Goal: Task Accomplishment & Management: Manage account settings

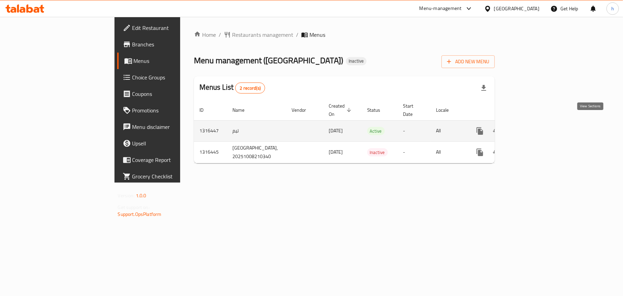
click at [533, 127] on icon "enhanced table" at bounding box center [529, 131] width 8 height 8
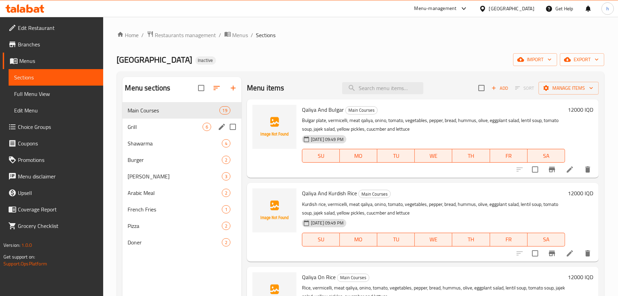
click at [178, 122] on div "Grill 6" at bounding box center [181, 127] width 119 height 16
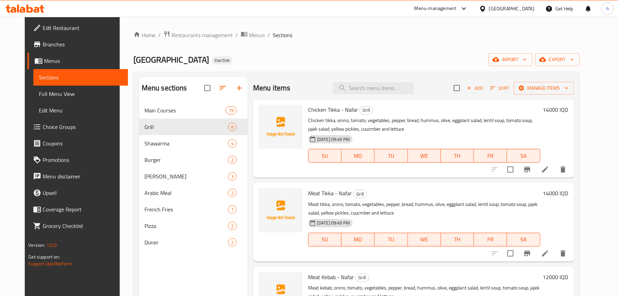
click at [337, 40] on div "Home / Restaurants management / Menus / Sections Shabo Palace Inactive import e…" at bounding box center [356, 205] width 446 height 348
click at [527, 61] on span "import" at bounding box center [510, 59] width 33 height 9
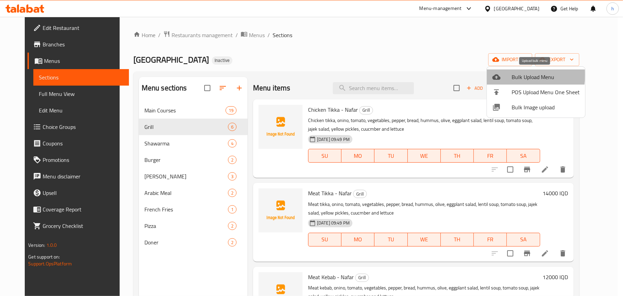
click at [504, 75] on div at bounding box center [501, 77] width 19 height 8
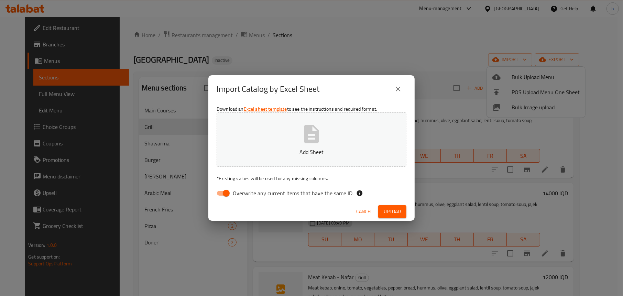
click at [217, 191] on input "Overwrite any current items that have the same ID." at bounding box center [226, 193] width 39 height 13
checkbox input "false"
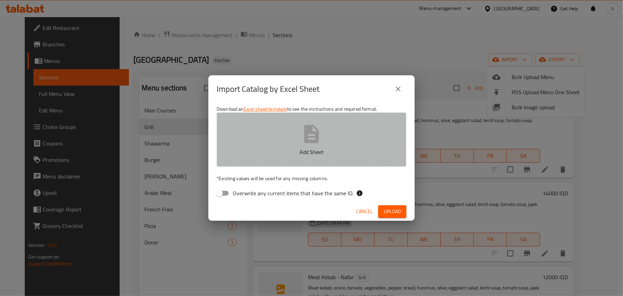
click at [366, 151] on p "Add Sheet" at bounding box center [311, 152] width 168 height 8
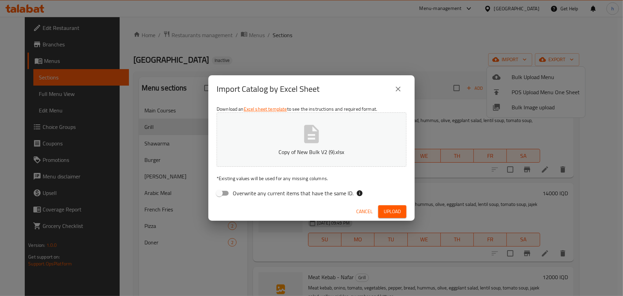
click at [398, 209] on span "Upload" at bounding box center [392, 211] width 17 height 9
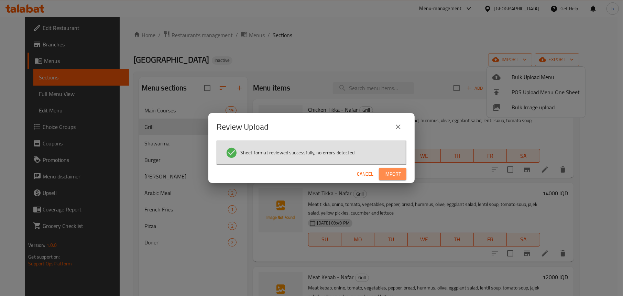
click at [390, 171] on span "Import" at bounding box center [392, 174] width 16 height 9
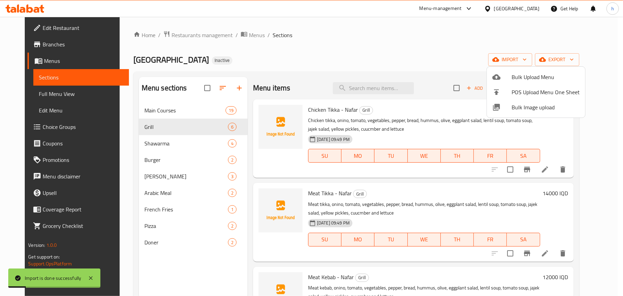
click at [345, 39] on div at bounding box center [311, 148] width 623 height 296
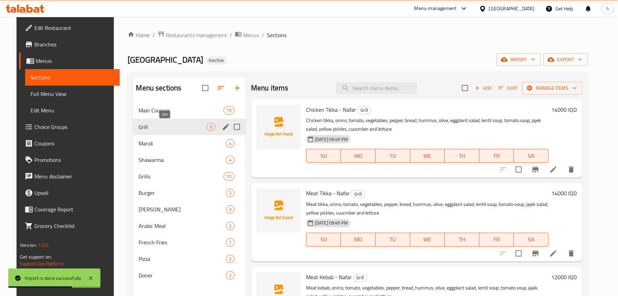
click at [162, 128] on span "Grill" at bounding box center [173, 127] width 68 height 8
click at [222, 126] on icon "edit" at bounding box center [226, 127] width 8 height 8
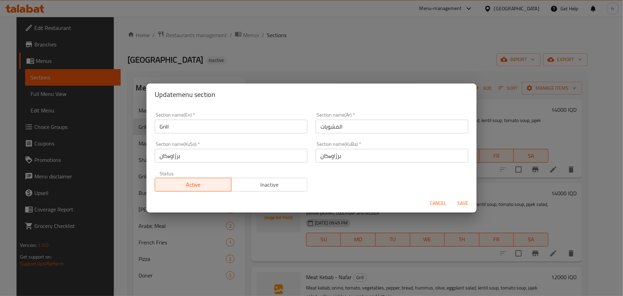
click at [441, 205] on span "Cancel" at bounding box center [438, 203] width 16 height 9
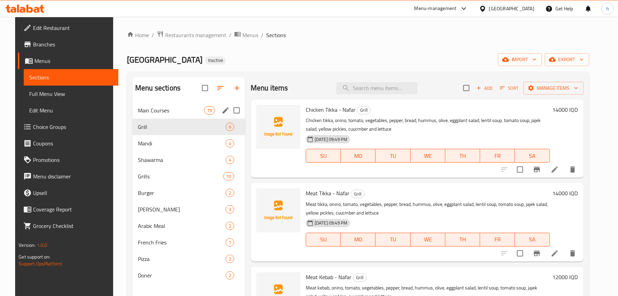
click at [175, 115] on div "Main Courses 19" at bounding box center [188, 110] width 113 height 16
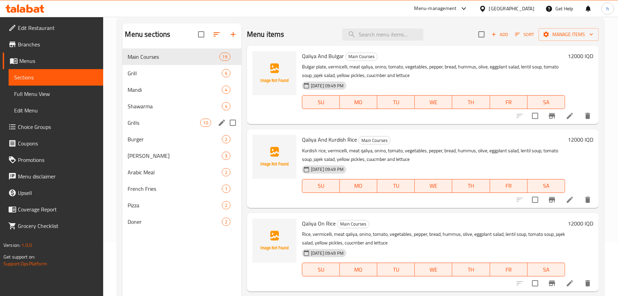
scroll to position [97, 0]
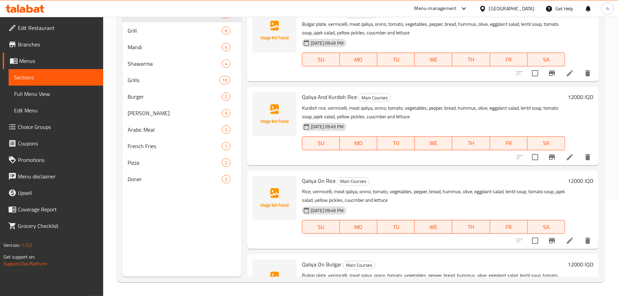
click at [185, 201] on div "Menu sections Main Courses 19 Grill 6 Mandi 4 Shawarma 4 Grills 10 Burger 2 Gus…" at bounding box center [181, 129] width 119 height 296
click at [172, 186] on div "Doner 2" at bounding box center [181, 179] width 119 height 16
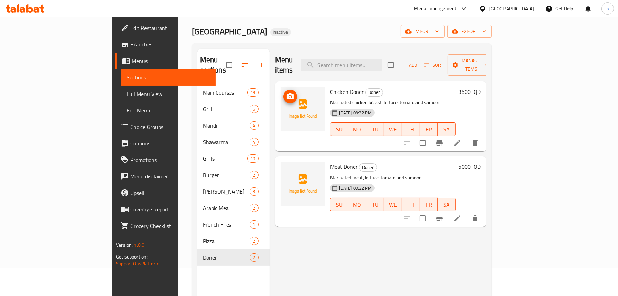
scroll to position [28, 0]
click at [126, 91] on span "Full Menu View" at bounding box center [168, 94] width 84 height 8
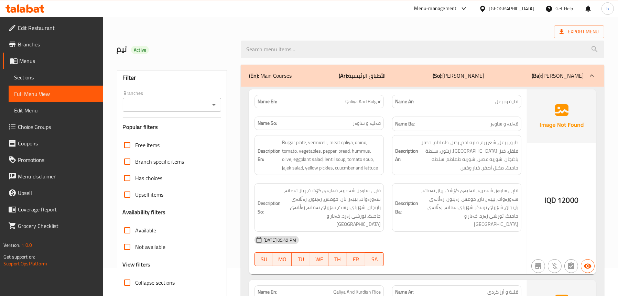
click at [43, 78] on span "Sections" at bounding box center [56, 77] width 84 height 8
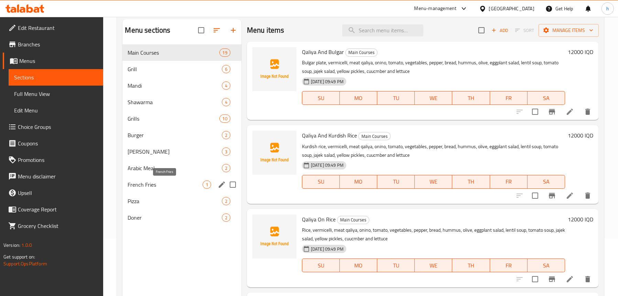
scroll to position [62, 0]
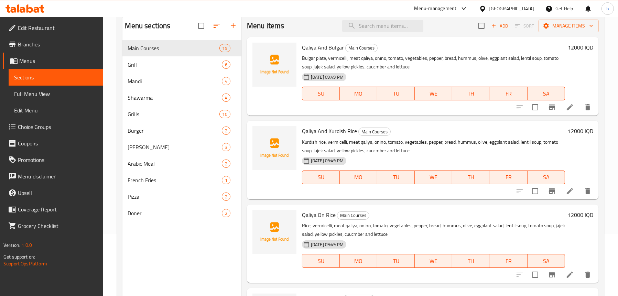
click at [48, 90] on span "Full Menu View" at bounding box center [56, 94] width 84 height 8
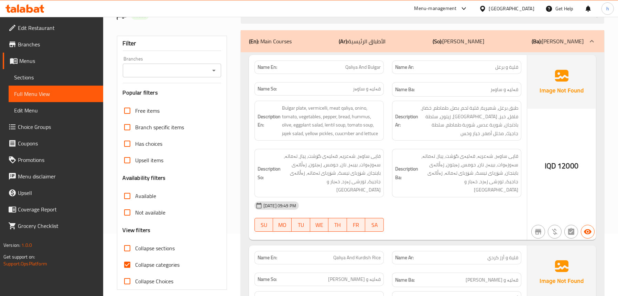
click at [209, 70] on button "Open" at bounding box center [214, 71] width 10 height 10
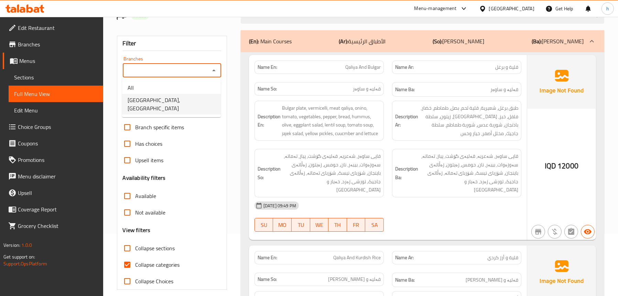
click at [165, 102] on span "Shabo Palace, Gre Base" at bounding box center [172, 104] width 88 height 16
type input "Shabo Palace, Gre Base"
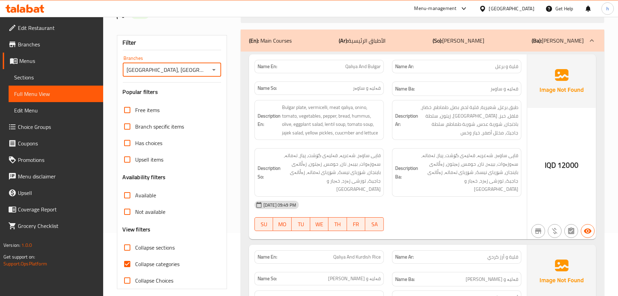
scroll to position [1, 0]
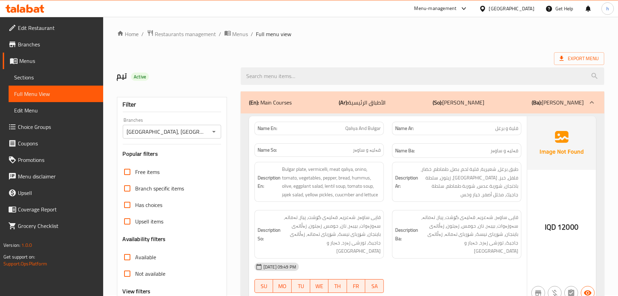
click at [312, 99] on div "(En): Main Courses (Ar): الأطباق الرئيسية (So): ژەمە سەرەکییەکان (Ba): ژەمە سەر…" at bounding box center [416, 102] width 334 height 8
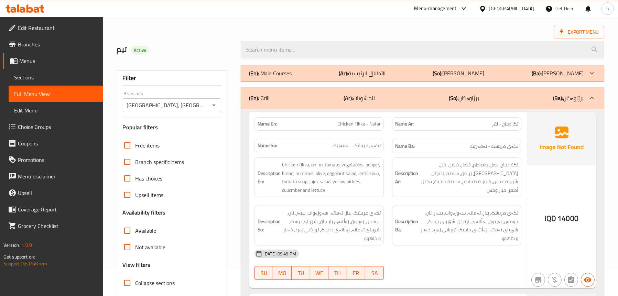
scroll to position [70, 0]
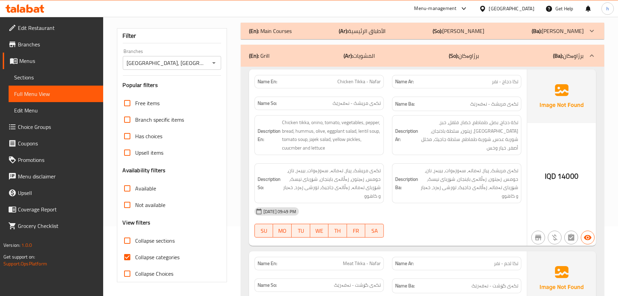
click at [339, 57] on div "(En): Grill (Ar): المشويات (So): برژاوەکان (Ba): برژاوەکان" at bounding box center [416, 56] width 334 height 8
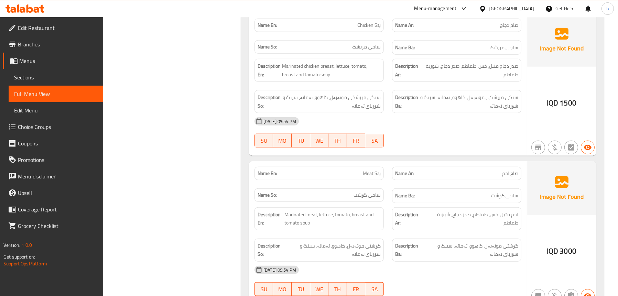
scroll to position [928, 0]
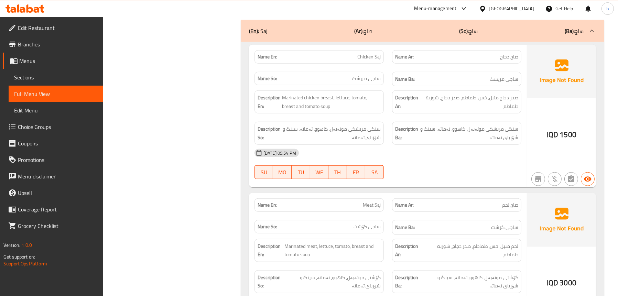
click at [327, 30] on div "(En): Saj (Ar): صاج (So): ساج (Ba): ساج" at bounding box center [416, 31] width 334 height 8
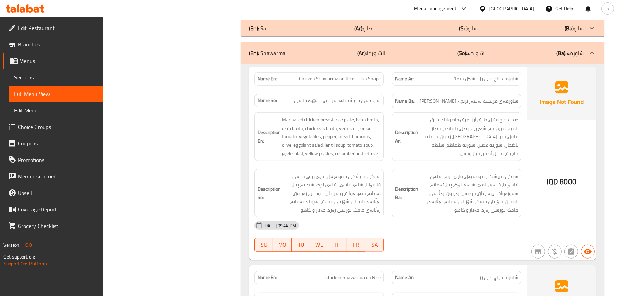
click at [300, 54] on div "(En): Shawarma (Ar): الشاورما (So): شاورمە (Ba): شاورمە" at bounding box center [416, 53] width 334 height 8
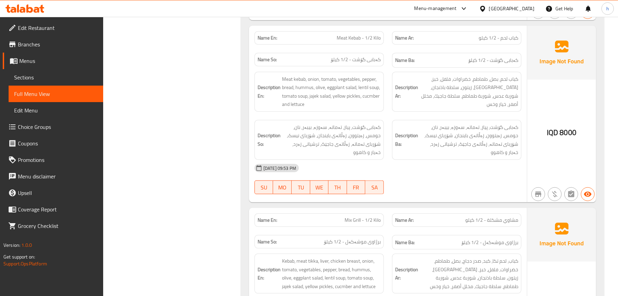
scroll to position [1169, 0]
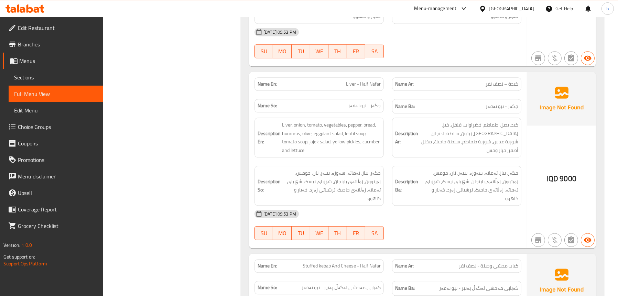
scroll to position [2269, 0]
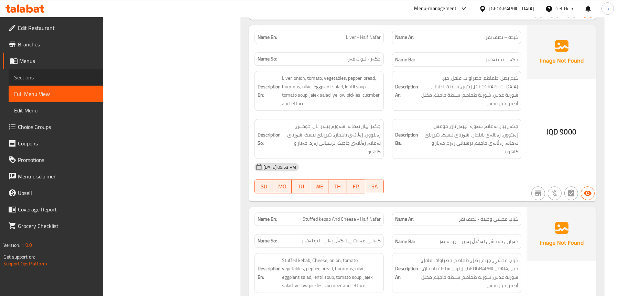
click at [38, 75] on span "Sections" at bounding box center [56, 77] width 84 height 8
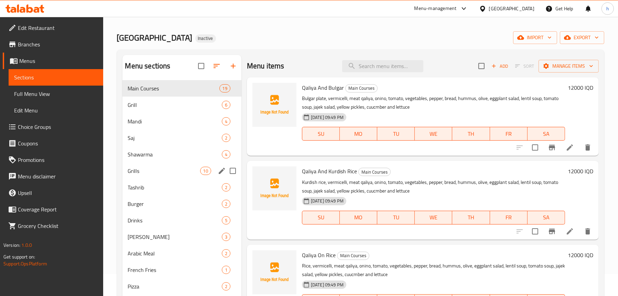
scroll to position [34, 0]
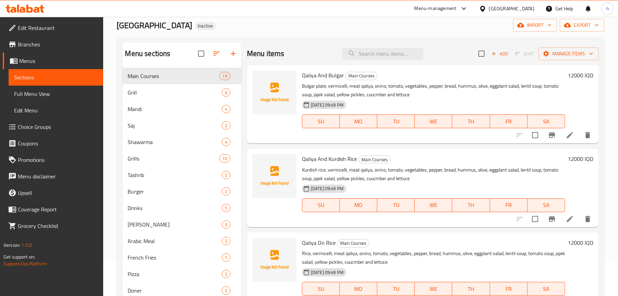
click at [47, 93] on span "Full Menu View" at bounding box center [56, 94] width 84 height 8
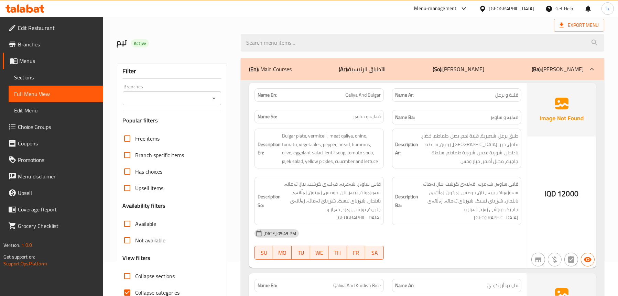
click at [216, 93] on div at bounding box center [213, 98] width 9 height 10
click at [211, 101] on icon "Open" at bounding box center [214, 98] width 8 height 8
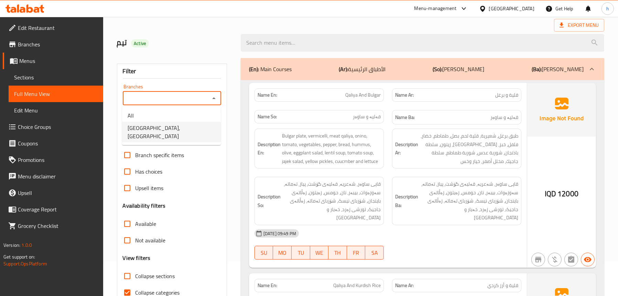
click at [168, 130] on span "Shabo Palace, Gre Base" at bounding box center [172, 132] width 88 height 16
type input "Shabo Palace, Gre Base"
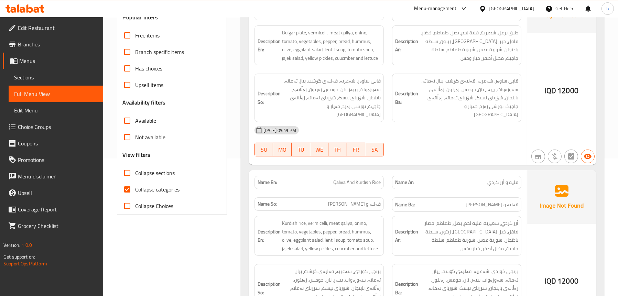
click at [48, 76] on span "Sections" at bounding box center [56, 77] width 84 height 8
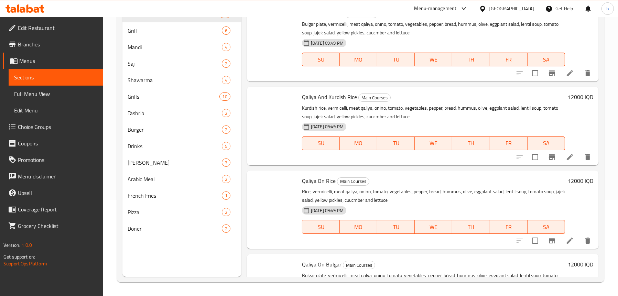
scroll to position [97, 0]
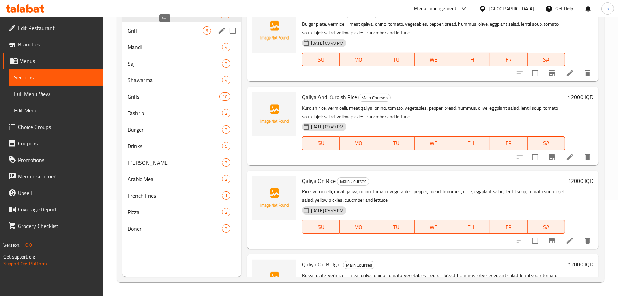
click at [167, 31] on span "Grill" at bounding box center [165, 30] width 75 height 8
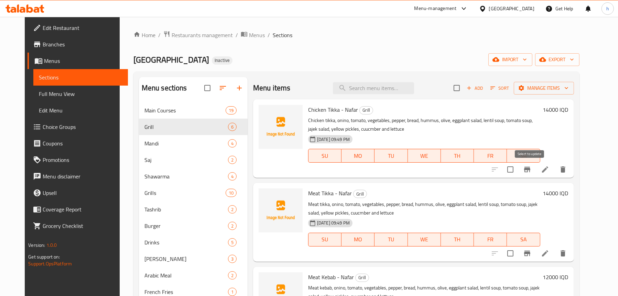
click at [517, 170] on input "checkbox" at bounding box center [510, 169] width 14 height 14
checkbox input "true"
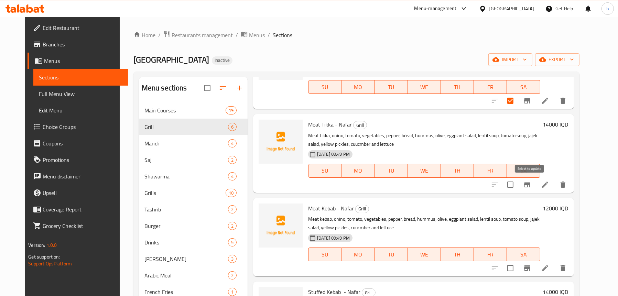
click at [517, 183] on input "checkbox" at bounding box center [510, 184] width 14 height 14
checkbox input "true"
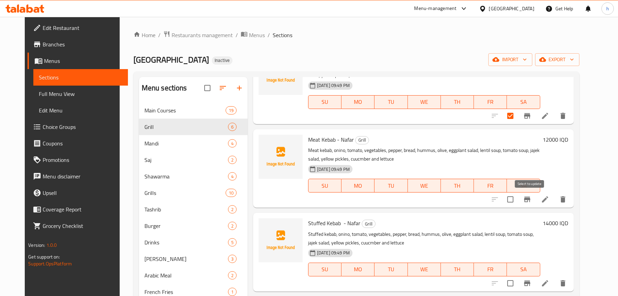
click at [517, 197] on input "checkbox" at bounding box center [510, 199] width 14 height 14
checkbox input "true"
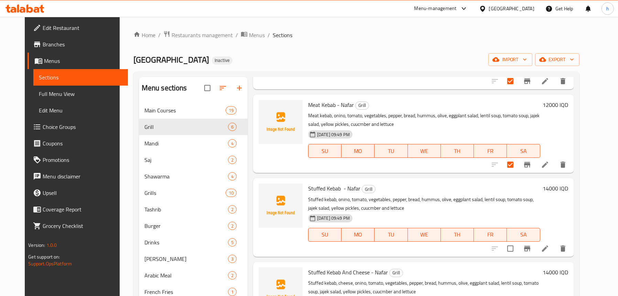
scroll to position [223, 0]
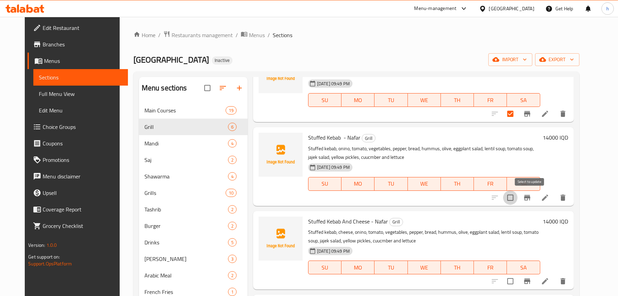
click at [517, 196] on input "checkbox" at bounding box center [510, 197] width 14 height 14
checkbox input "true"
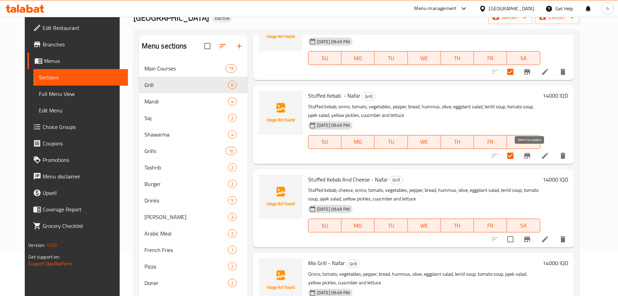
scroll to position [97, 0]
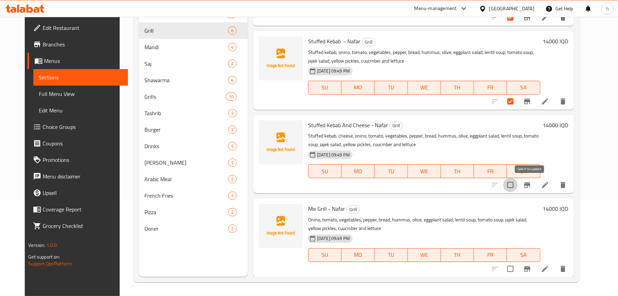
click at [517, 183] on input "checkbox" at bounding box center [510, 185] width 14 height 14
checkbox input "true"
click at [517, 273] on input "checkbox" at bounding box center [510, 269] width 14 height 14
checkbox input "true"
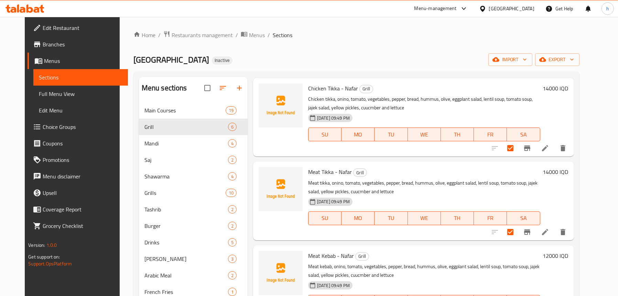
scroll to position [0, 0]
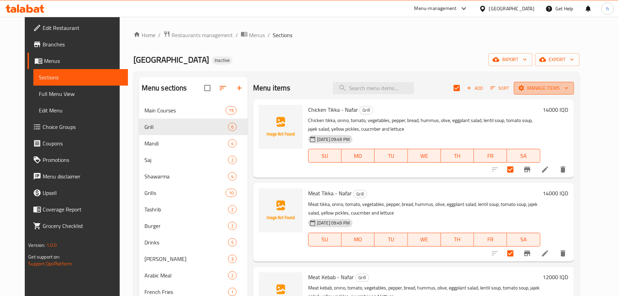
click at [559, 86] on span "Manage items" at bounding box center [543, 88] width 49 height 9
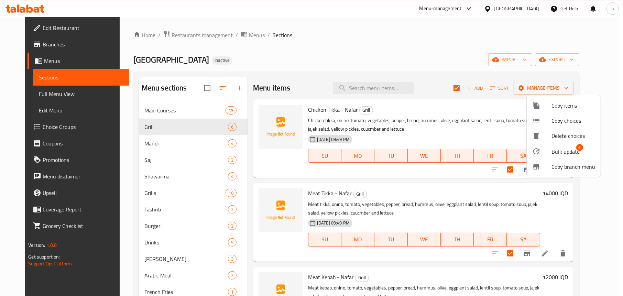
click at [563, 148] on span "Bulk update" at bounding box center [565, 151] width 28 height 8
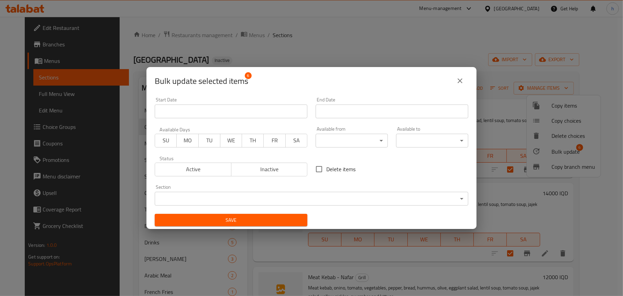
click at [235, 195] on body "​ Menu-management Iraq Get Help h Edit Restaurant Branches Menus Sections Full …" at bounding box center [311, 156] width 623 height 279
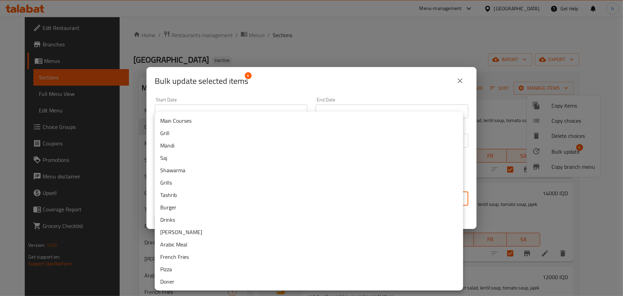
click at [194, 180] on li "Grills" at bounding box center [309, 182] width 308 height 12
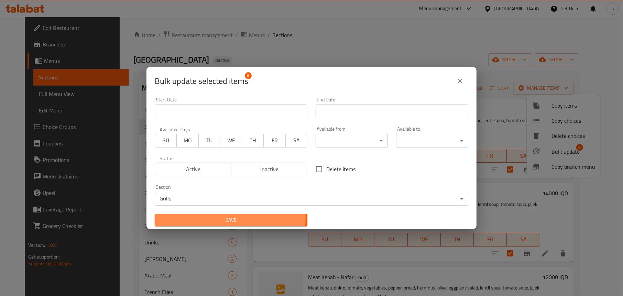
click at [228, 218] on span "Save" at bounding box center [231, 220] width 142 height 9
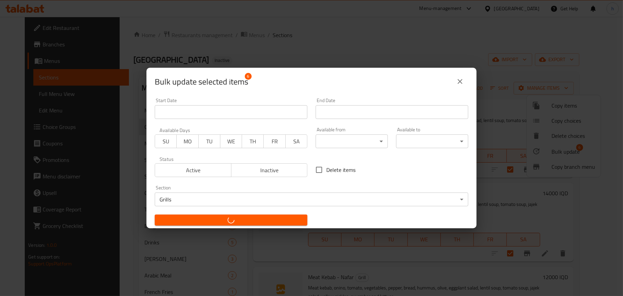
checkbox input "false"
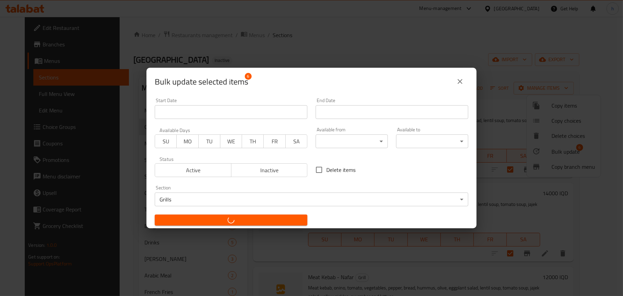
checkbox input "false"
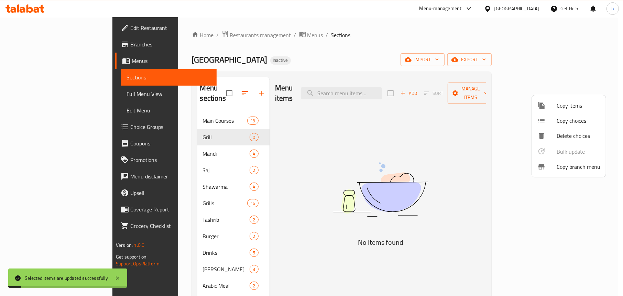
click at [234, 58] on div at bounding box center [311, 148] width 623 height 296
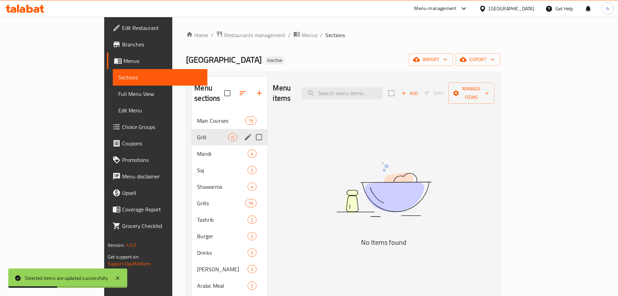
click at [252, 130] on input "Menu sections" at bounding box center [259, 137] width 14 height 14
checkbox input "true"
click at [234, 89] on icon "button" at bounding box center [238, 93] width 8 height 8
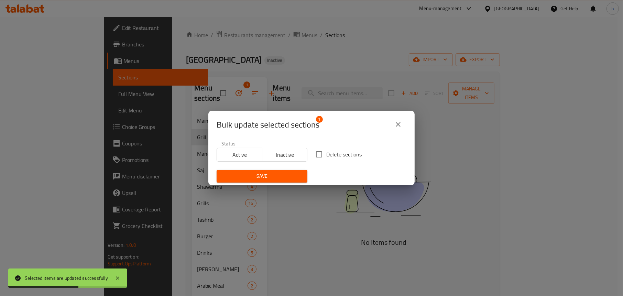
click at [330, 152] on span "Delete sections" at bounding box center [343, 154] width 35 height 8
click at [326, 152] on input "Delete sections" at bounding box center [319, 154] width 14 height 14
checkbox input "true"
click at [292, 167] on div "Save" at bounding box center [261, 176] width 99 height 21
click at [283, 174] on span "Save" at bounding box center [262, 176] width 80 height 9
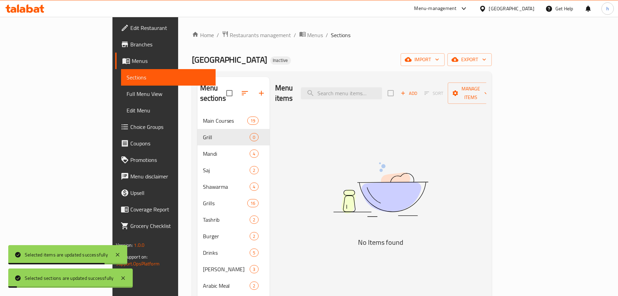
click at [126, 93] on span "Full Menu View" at bounding box center [168, 94] width 84 height 8
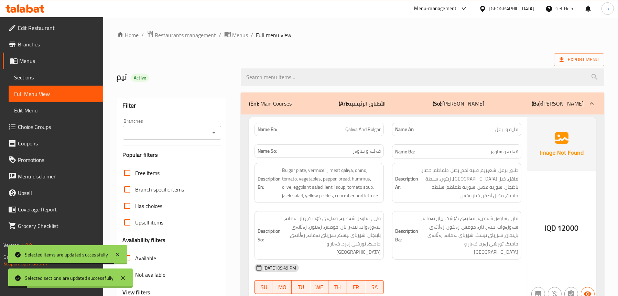
click at [212, 134] on icon "Open" at bounding box center [214, 133] width 8 height 8
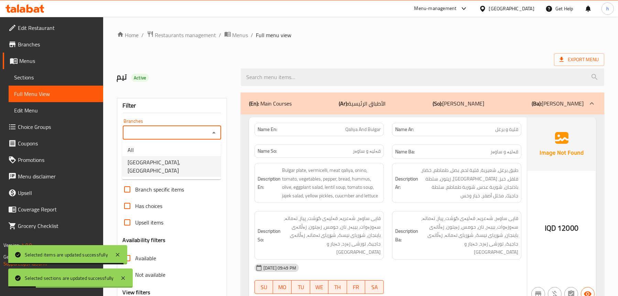
click at [175, 161] on span "Shabo Palace, Gre Base" at bounding box center [172, 166] width 88 height 16
type input "Shabo Palace, Gre Base"
click at [302, 99] on div "(En): Main Courses (Ar): الأطباق الرئيسية (So): ژەمە سەرەکییەکان (Ba): ژەمە سەر…" at bounding box center [422, 103] width 363 height 22
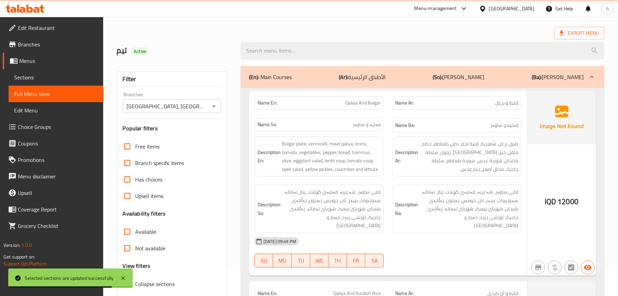
scroll to position [34, 0]
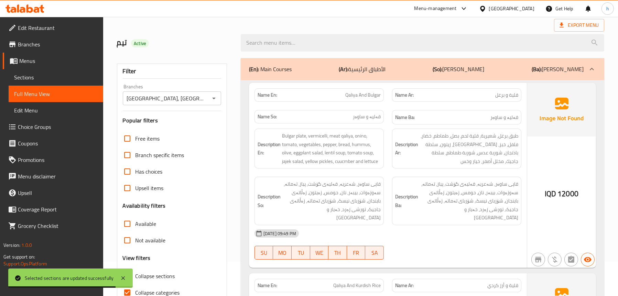
click at [350, 72] on p "(Ar): الأطباق الرئيسية" at bounding box center [362, 69] width 47 height 8
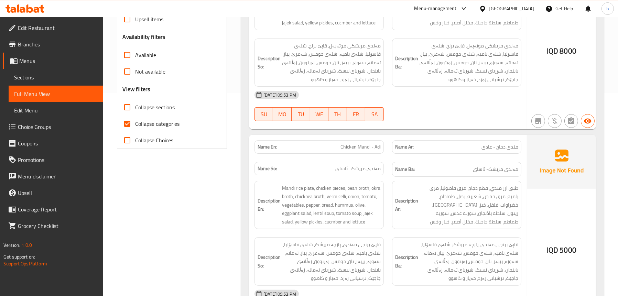
scroll to position [137, 0]
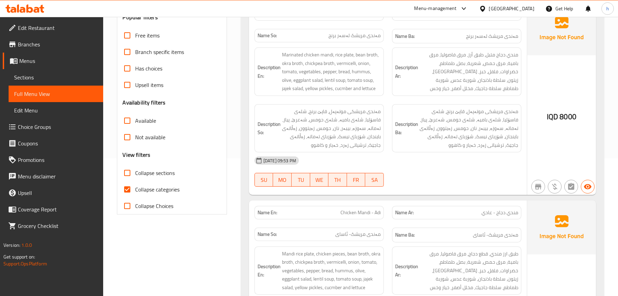
click at [375, 115] on span "مەندی مریشکی موتەپەل، قاپێ برنج، شلەی فاسۆلیا، شلەی بامیە، شلەی حومس، شەعرێ، پی…" at bounding box center [331, 128] width 99 height 42
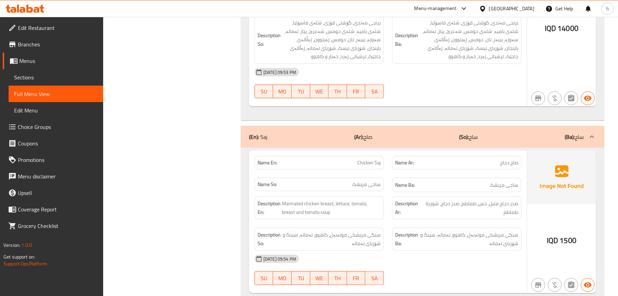
scroll to position [825, 0]
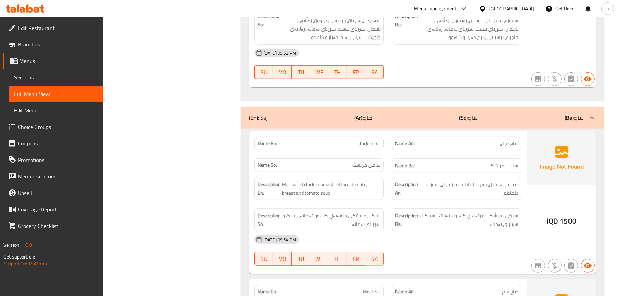
click at [273, 120] on div "(En): Saj (Ar): صاج (So): ساج (Ba): ساج" at bounding box center [416, 117] width 334 height 8
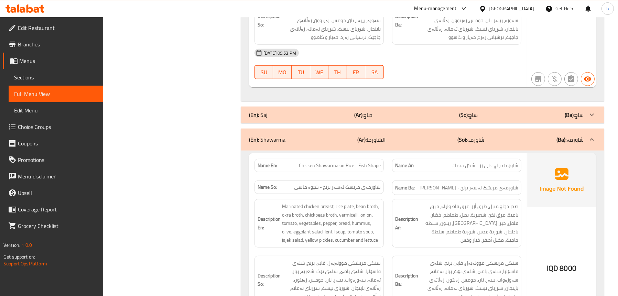
click at [274, 140] on p "(En): Shawarma" at bounding box center [267, 139] width 36 height 8
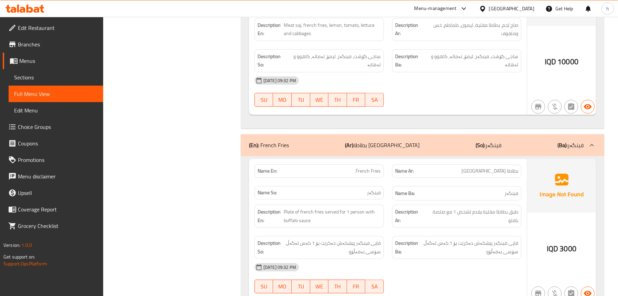
scroll to position [6537, 0]
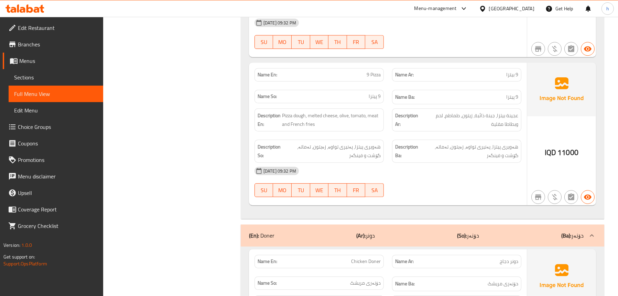
click at [305, 231] on div "(En): Doner (Ar): دونر (So): دۆنەر (Ba): دۆنەر" at bounding box center [416, 235] width 334 height 8
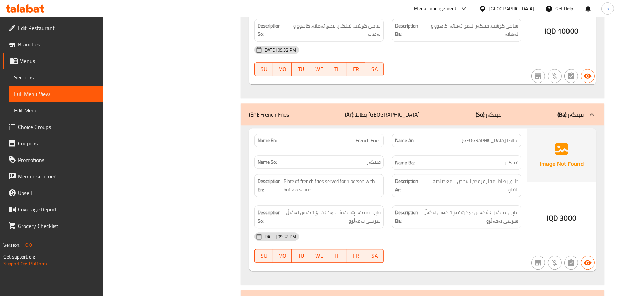
scroll to position [6181, 0]
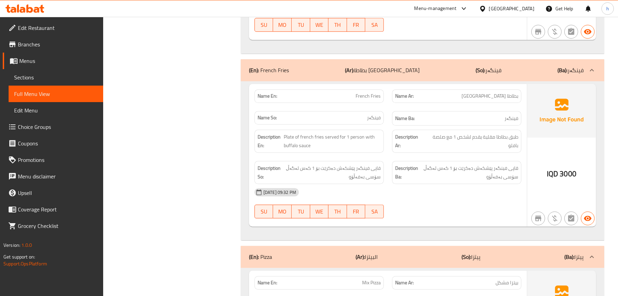
click at [377, 253] on p "(Ar): البيتزا" at bounding box center [367, 257] width 22 height 8
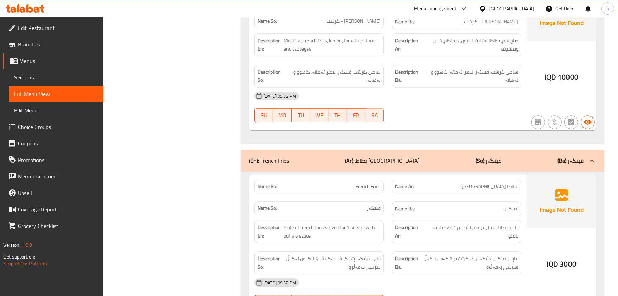
scroll to position [6069, 0]
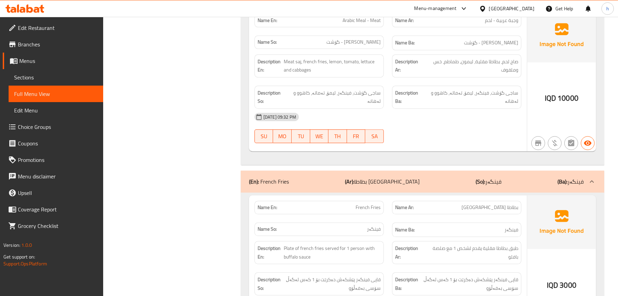
click at [343, 170] on div "(En): French Fries (Ar): بطاطا مقلية (So): فینگەر (Ba): فینگەر" at bounding box center [422, 181] width 363 height 22
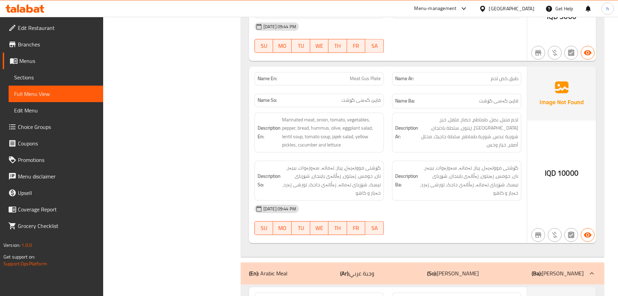
scroll to position [5693, 0]
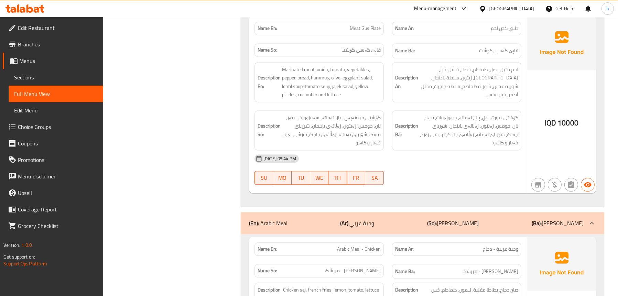
click at [326, 219] on div "(En): Arabic Meal (Ar): وجبة عربي (So): ژەمی عەرەبی (Ba): ژەمی عەرەبی" at bounding box center [416, 223] width 334 height 8
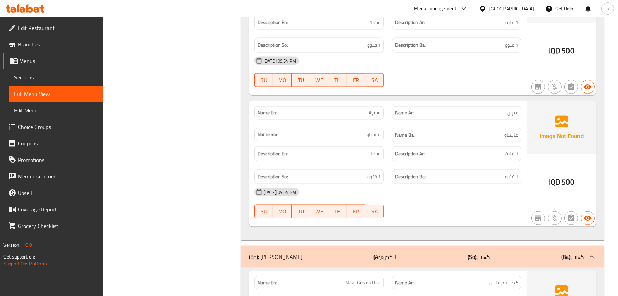
scroll to position [5108, 0]
click at [316, 245] on div "(En): Gus (Ar): الكص (So): گەس (Ba): گەس" at bounding box center [422, 256] width 363 height 22
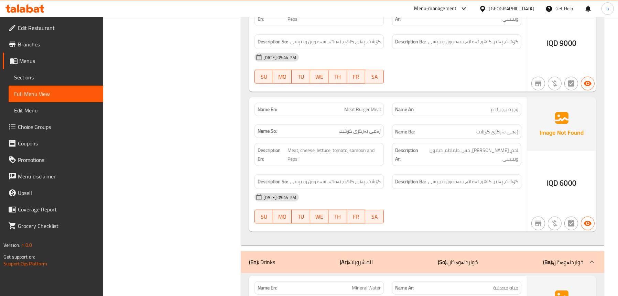
scroll to position [4352, 0]
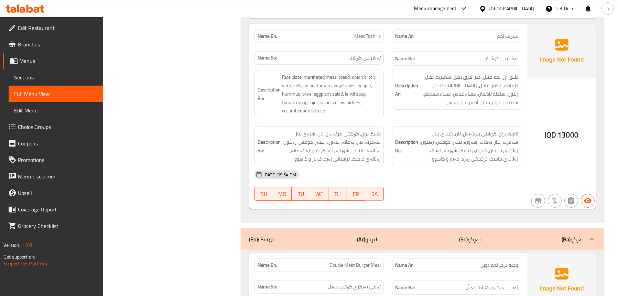
click at [312, 235] on div "(En): Burger (Ar): البرجر (So): بەرگر (Ba): بەرگر" at bounding box center [416, 239] width 334 height 8
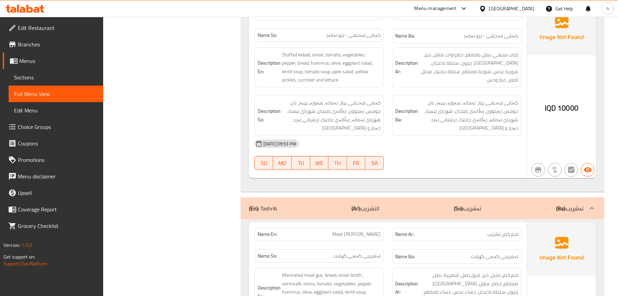
scroll to position [3665, 0]
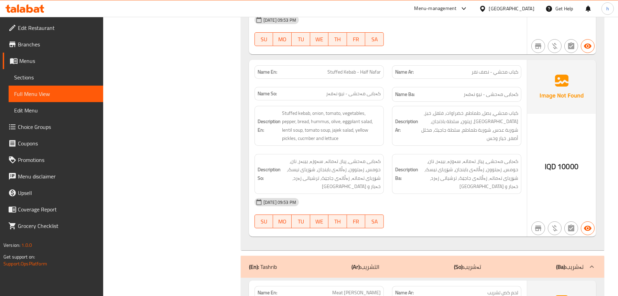
click at [315, 263] on div "(En): Tashrib (Ar): التشريب (So): تەشریب (Ba): تەشریب" at bounding box center [416, 267] width 334 height 8
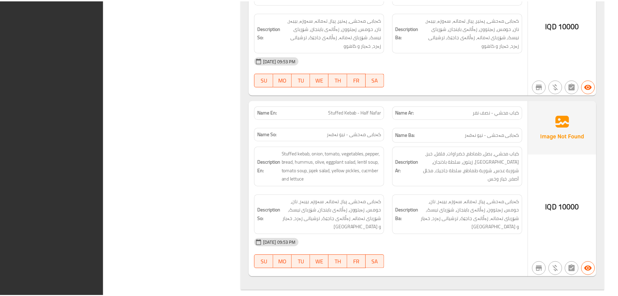
scroll to position [3699, 0]
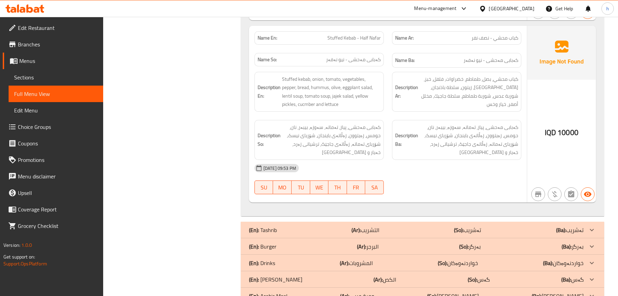
click at [26, 5] on icon at bounding box center [24, 8] width 39 height 8
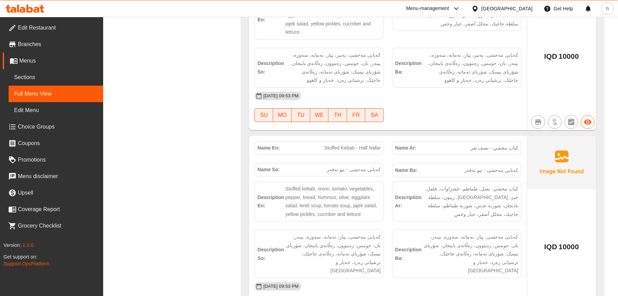
scroll to position [3690, 0]
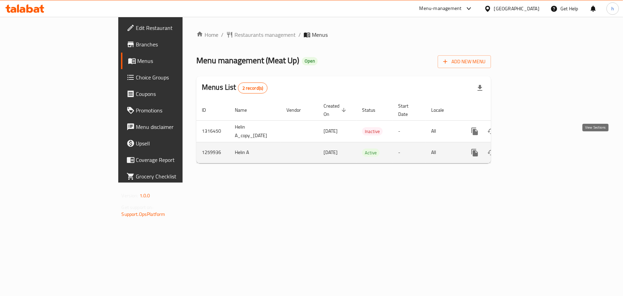
click at [528, 148] on icon "enhanced table" at bounding box center [524, 152] width 8 height 8
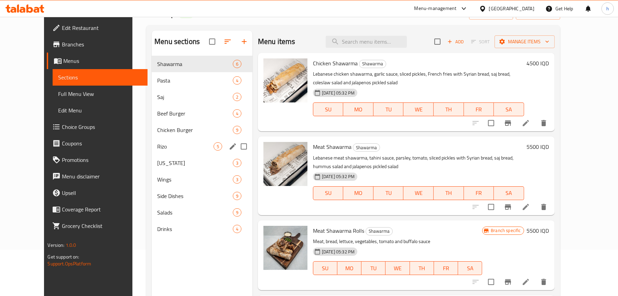
scroll to position [34, 0]
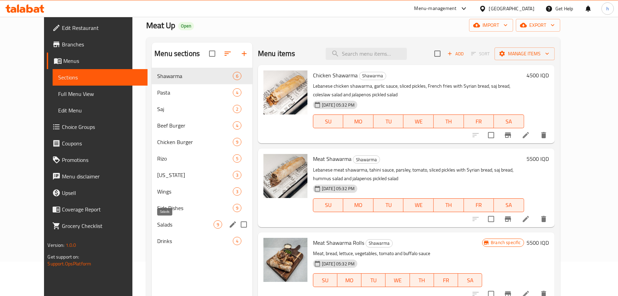
click at [157, 224] on span "Salads" at bounding box center [185, 224] width 56 height 8
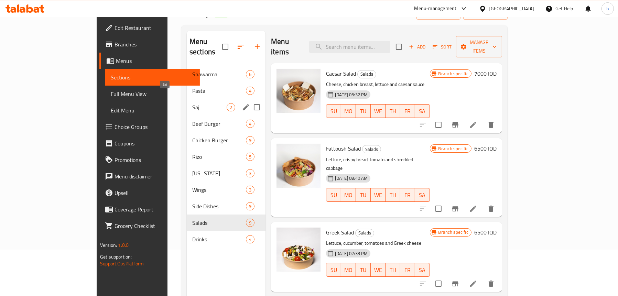
scroll to position [34, 0]
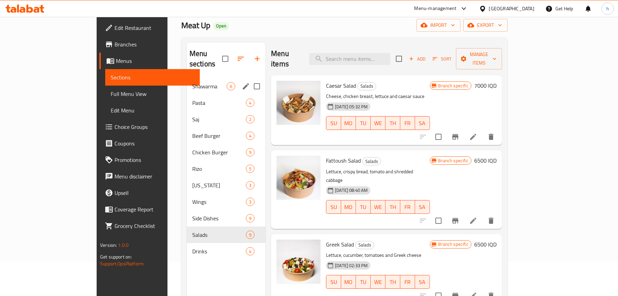
click at [187, 78] on div "Shawarma 6" at bounding box center [226, 86] width 79 height 16
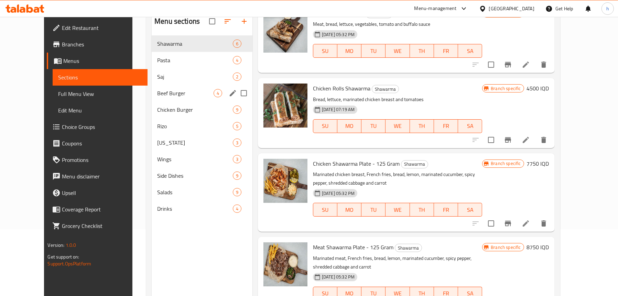
scroll to position [69, 0]
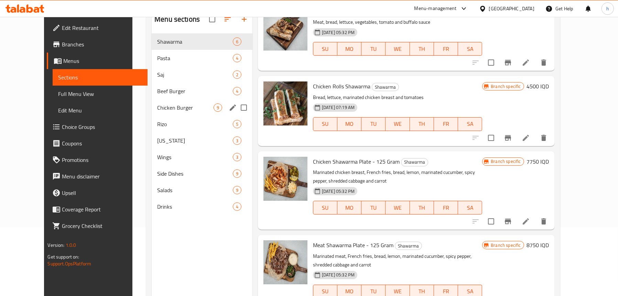
click at [156, 112] on div "Chicken Burger 9" at bounding box center [202, 107] width 101 height 16
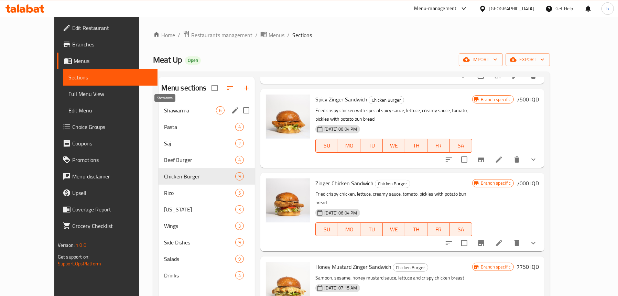
click at [164, 108] on span "Shawarma" at bounding box center [190, 110] width 52 height 8
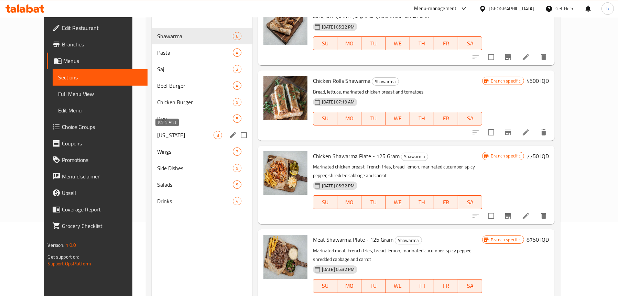
scroll to position [62, 0]
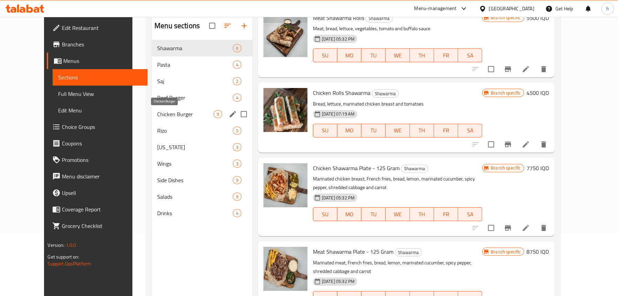
click at [157, 115] on span "Chicken Burger" at bounding box center [185, 114] width 56 height 8
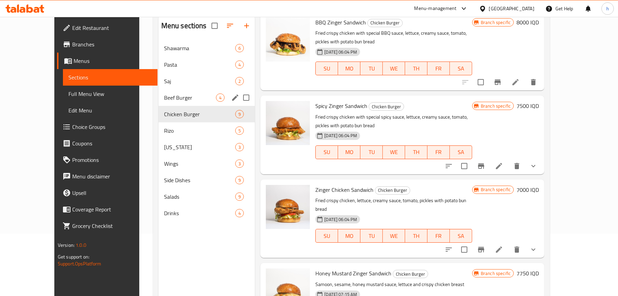
scroll to position [28, 0]
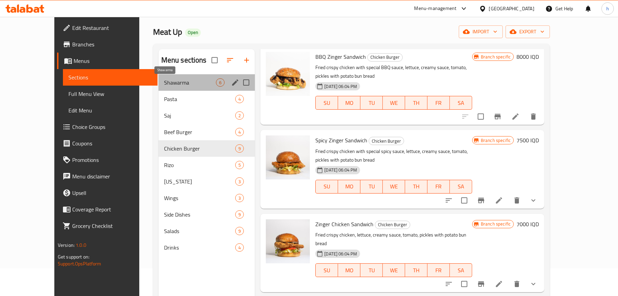
click at [177, 81] on span "Shawarma" at bounding box center [190, 82] width 52 height 8
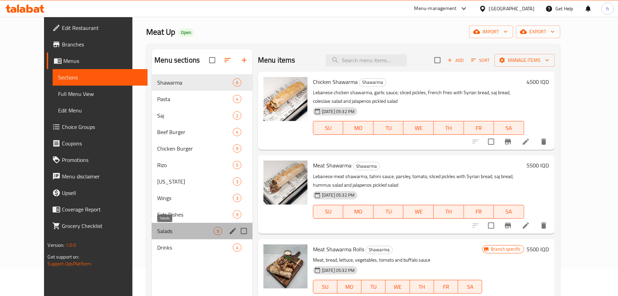
click at [157, 228] on span "Salads" at bounding box center [185, 231] width 56 height 8
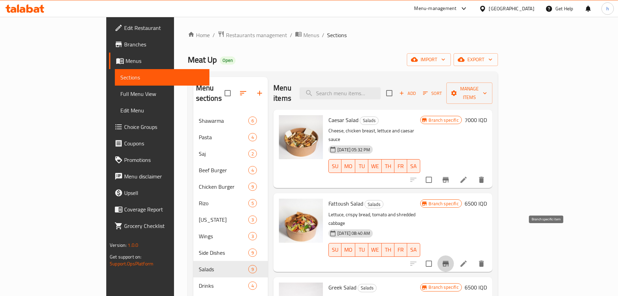
click at [450, 260] on icon "Branch-specific-item" at bounding box center [445, 264] width 8 height 8
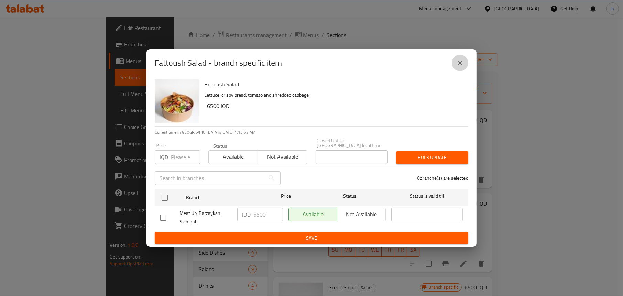
click at [462, 64] on icon "close" at bounding box center [460, 63] width 8 height 8
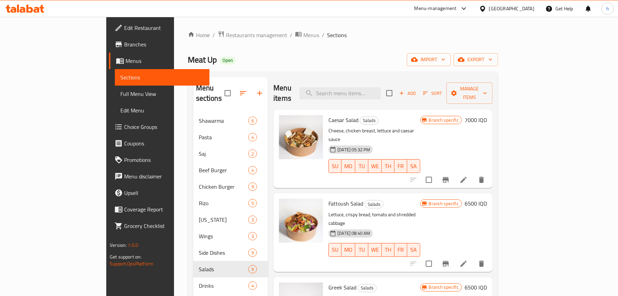
click at [120, 90] on span "Full Menu View" at bounding box center [162, 94] width 84 height 8
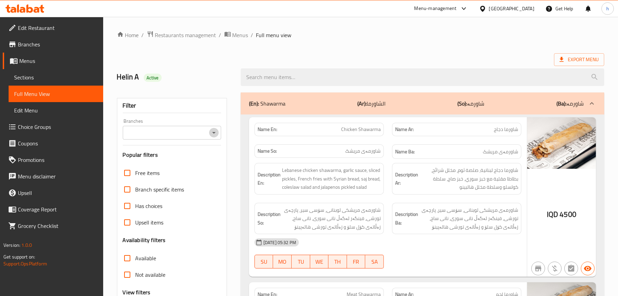
drag, startPoint x: 215, startPoint y: 130, endPoint x: 212, endPoint y: 136, distance: 7.2
click at [215, 131] on icon "Open" at bounding box center [214, 133] width 8 height 8
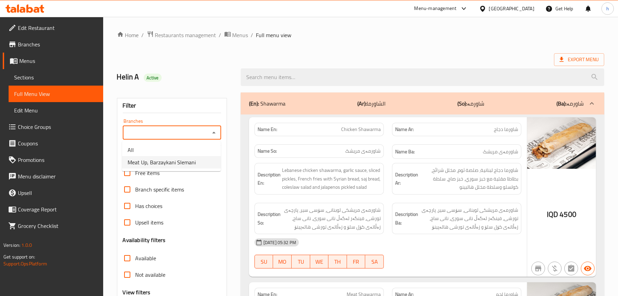
click at [195, 161] on li "Meat Up, Barzaykani Slemani" at bounding box center [171, 162] width 99 height 12
type input "Meat Up, Barzaykani Slemani"
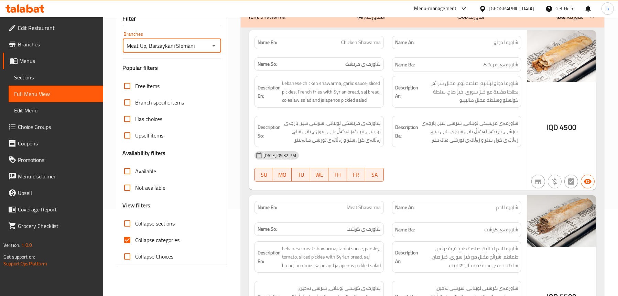
scroll to position [104, 0]
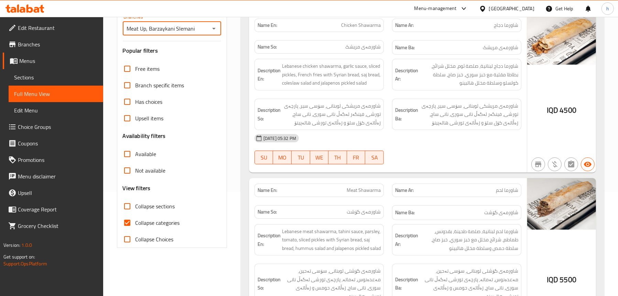
click at [156, 209] on span "Collapse sections" at bounding box center [155, 206] width 40 height 8
click at [135, 209] on input "Collapse sections" at bounding box center [127, 206] width 16 height 16
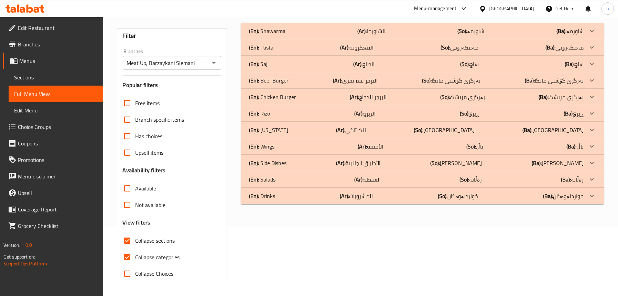
scroll to position [70, 0]
click at [287, 179] on div "(En): Salads (Ar): السلطة (So): زەڵاتە (Ba): زەڵاتە" at bounding box center [416, 179] width 334 height 8
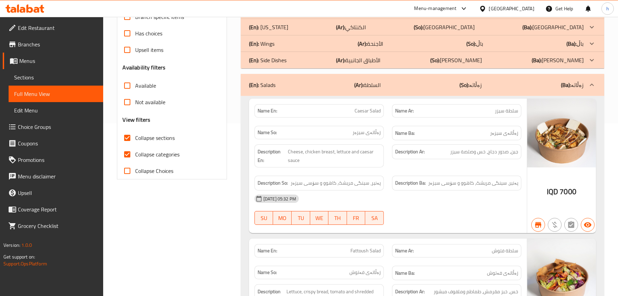
scroll to position [0, 0]
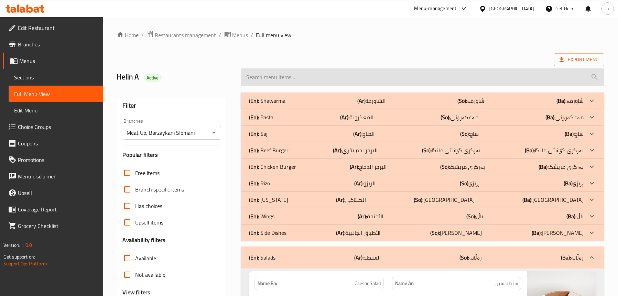
click at [328, 79] on input "search" at bounding box center [422, 77] width 363 height 18
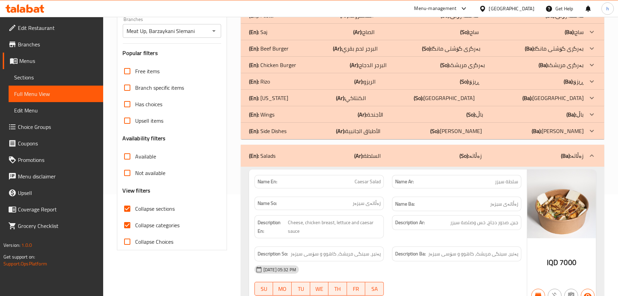
scroll to position [103, 0]
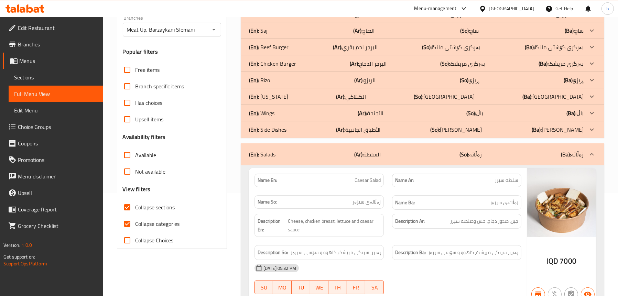
click at [156, 205] on span "Collapse sections" at bounding box center [155, 207] width 40 height 8
click at [135, 205] on input "Collapse sections" at bounding box center [127, 207] width 16 height 16
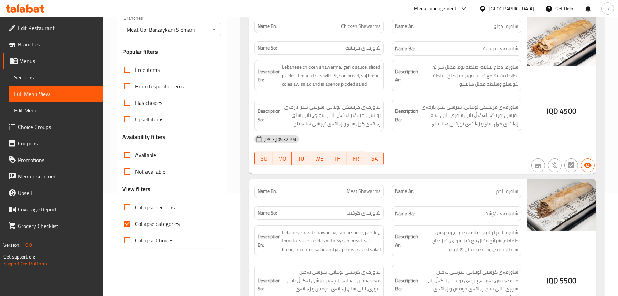
click at [156, 207] on span "Collapse sections" at bounding box center [155, 207] width 40 height 8
click at [135, 207] on input "Collapse sections" at bounding box center [127, 207] width 16 height 16
checkbox input "true"
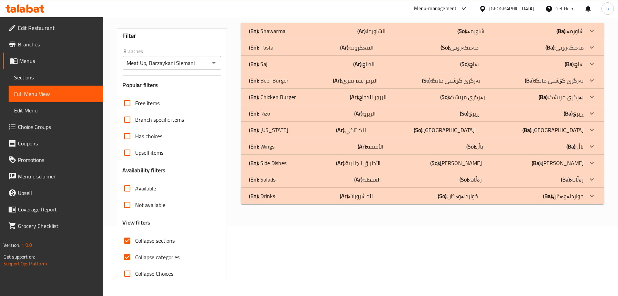
scroll to position [70, 0]
click at [156, 207] on span "Not available" at bounding box center [150, 205] width 30 height 8
click at [135, 207] on input "Not available" at bounding box center [127, 205] width 16 height 16
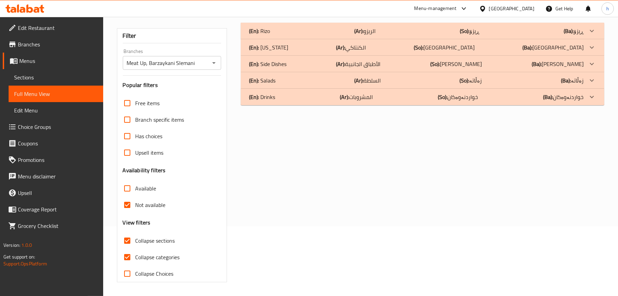
click at [155, 206] on span "Not available" at bounding box center [150, 205] width 30 height 8
click at [135, 206] on input "Not available" at bounding box center [127, 205] width 16 height 16
checkbox input "false"
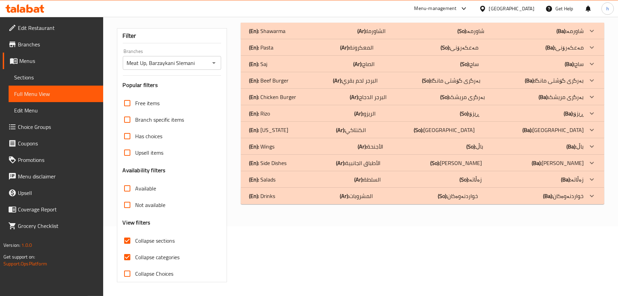
click at [163, 240] on span "Collapse sections" at bounding box center [155, 240] width 40 height 8
click at [135, 240] on input "Collapse sections" at bounding box center [127, 240] width 16 height 16
checkbox input "false"
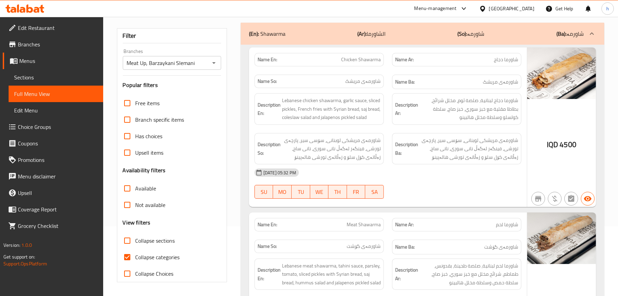
scroll to position [0, 0]
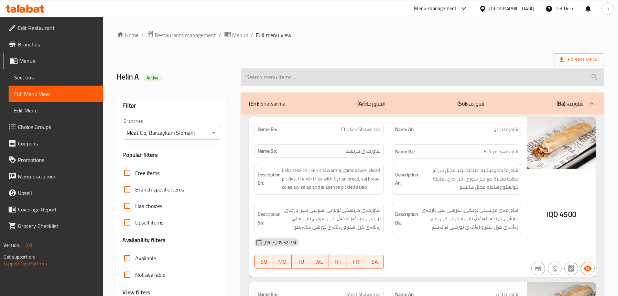
click at [312, 71] on input "search" at bounding box center [422, 77] width 363 height 18
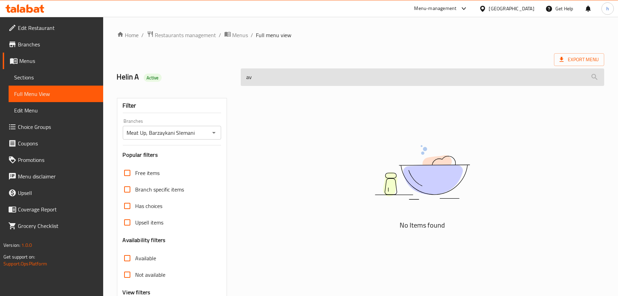
type input "a"
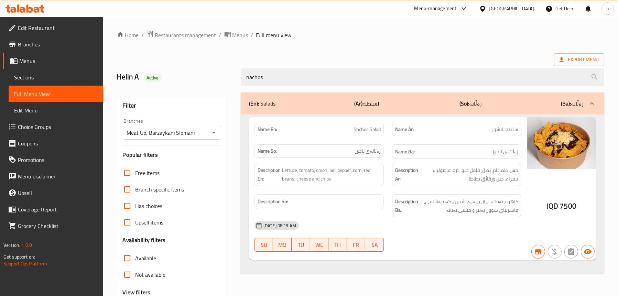
type input "nachos"
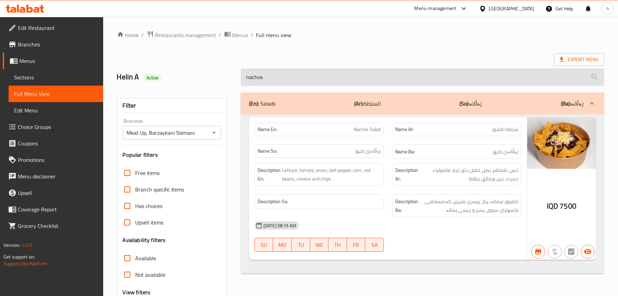
click at [332, 83] on input "nachos" at bounding box center [422, 77] width 363 height 18
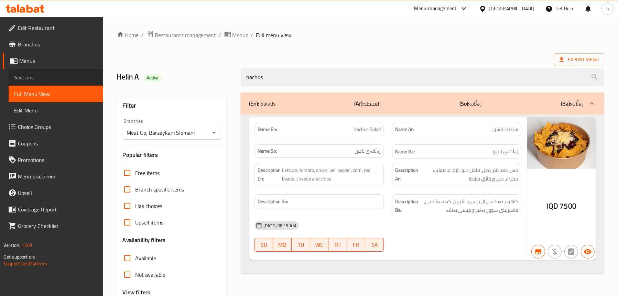
click at [39, 79] on span "Sections" at bounding box center [56, 77] width 84 height 8
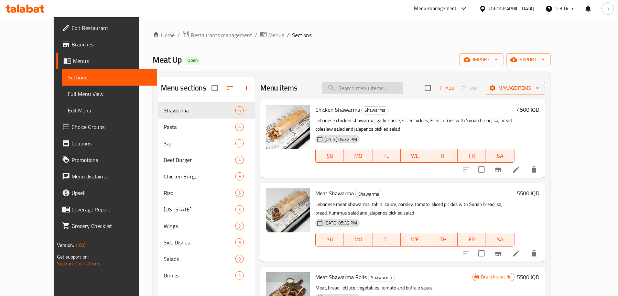
click at [369, 91] on input "search" at bounding box center [362, 88] width 81 height 12
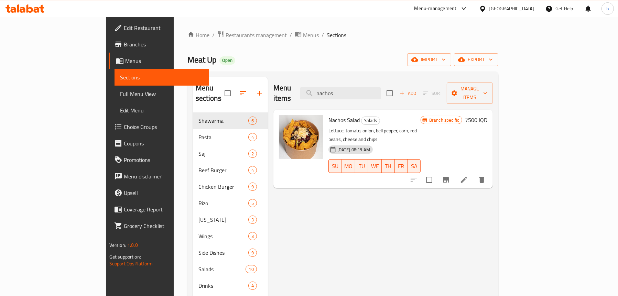
type input "nachos"
click at [487, 115] on h6 "7500 IQD" at bounding box center [476, 120] width 22 height 10
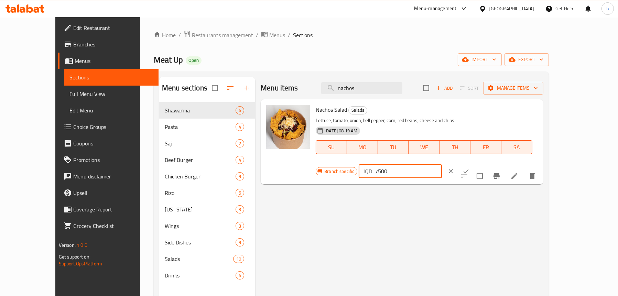
click at [441, 164] on input "7500" at bounding box center [408, 171] width 67 height 14
type input "7000"
click at [469, 168] on icon "ok" at bounding box center [465, 171] width 7 height 7
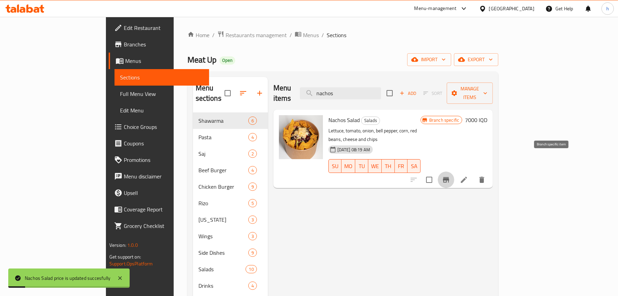
click at [450, 176] on icon "Branch-specific-item" at bounding box center [446, 180] width 8 height 8
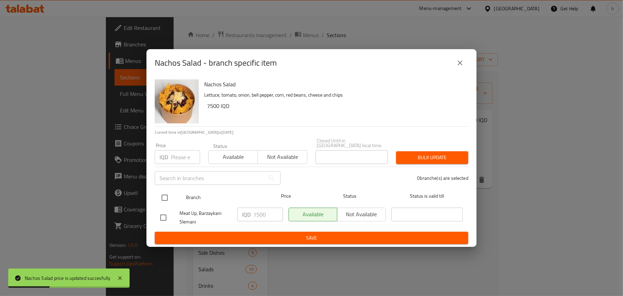
click at [164, 192] on input "checkbox" at bounding box center [164, 197] width 14 height 14
checkbox input "true"
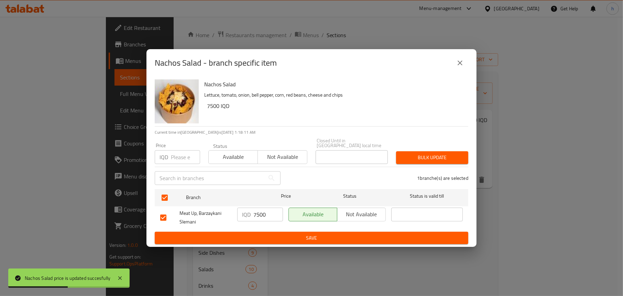
click at [260, 211] on input "7500" at bounding box center [268, 215] width 30 height 14
type input "7000"
click at [265, 235] on span "Save" at bounding box center [311, 238] width 302 height 9
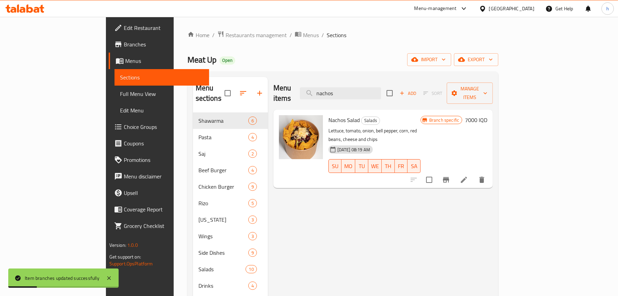
click at [120, 93] on span "Full Menu View" at bounding box center [162, 94] width 84 height 8
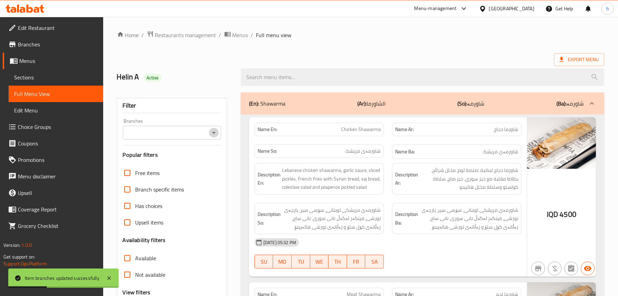
click at [218, 132] on icon "Open" at bounding box center [214, 133] width 8 height 8
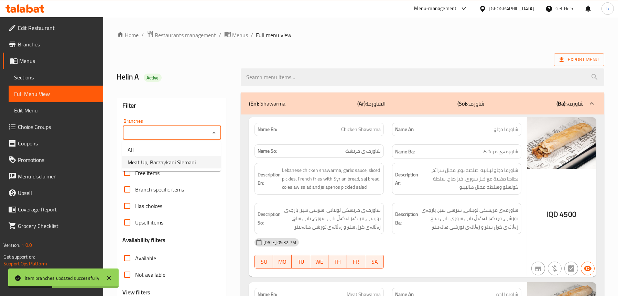
click at [160, 164] on span "Meat Up, Barzaykani Slemani" at bounding box center [162, 162] width 68 height 8
type input "Meat Up, Barzaykani Slemani"
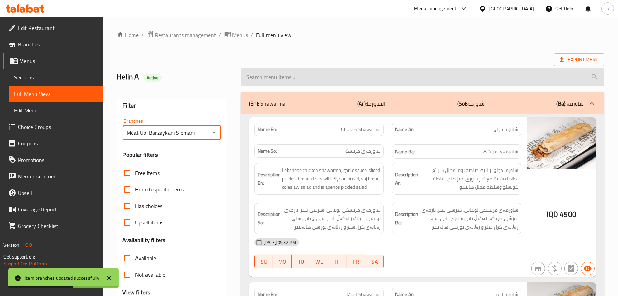
click at [283, 79] on input "search" at bounding box center [422, 77] width 363 height 18
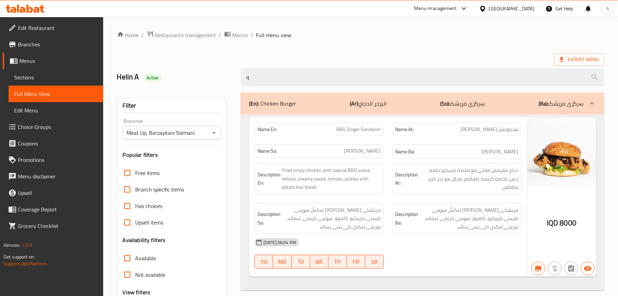
type input "q"
click at [38, 78] on span "Sections" at bounding box center [56, 77] width 84 height 8
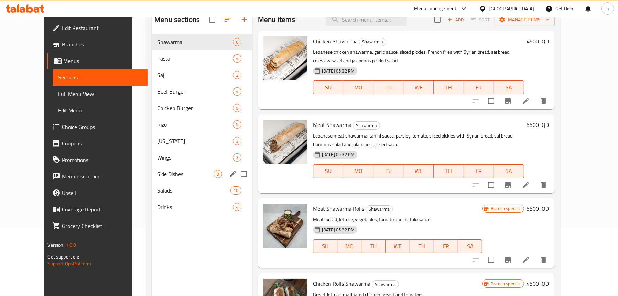
scroll to position [69, 0]
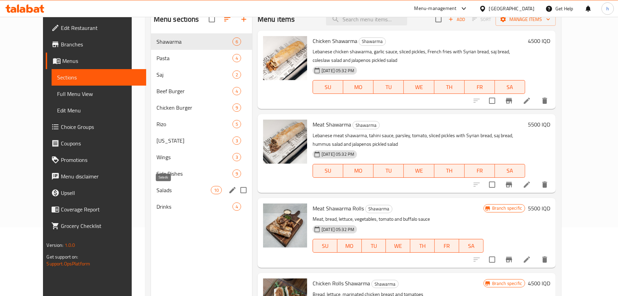
click at [156, 192] on span "Salads" at bounding box center [183, 190] width 54 height 8
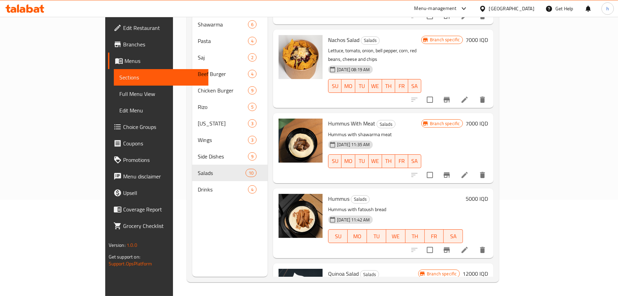
scroll to position [427, 0]
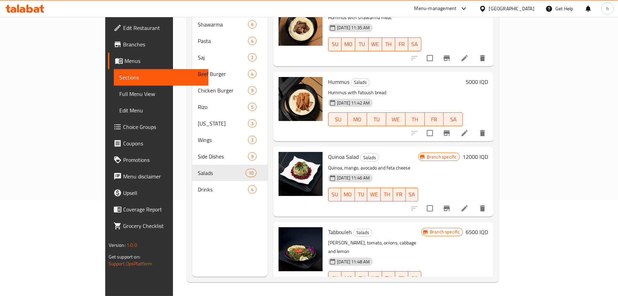
click at [488, 152] on h6 "12000 IQD" at bounding box center [474, 157] width 25 height 10
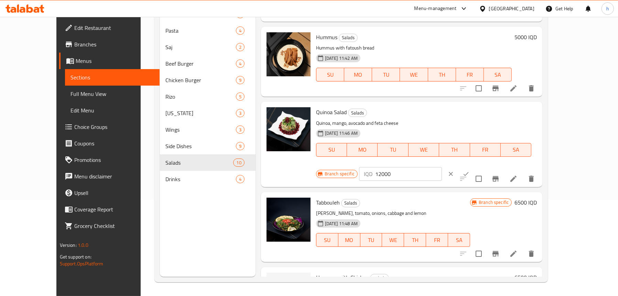
click at [442, 167] on input "12000" at bounding box center [408, 174] width 67 height 14
type input "10000"
click at [473, 166] on button "ok" at bounding box center [465, 173] width 15 height 15
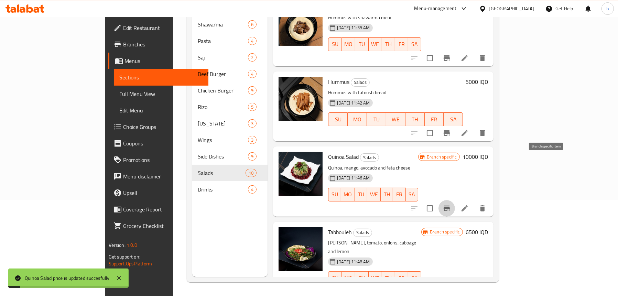
click at [450, 206] on icon "Branch-specific-item" at bounding box center [446, 208] width 6 height 5
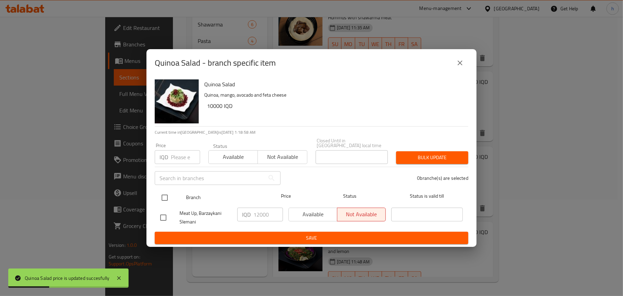
click at [168, 194] on input "checkbox" at bounding box center [164, 197] width 14 height 14
checkbox input "true"
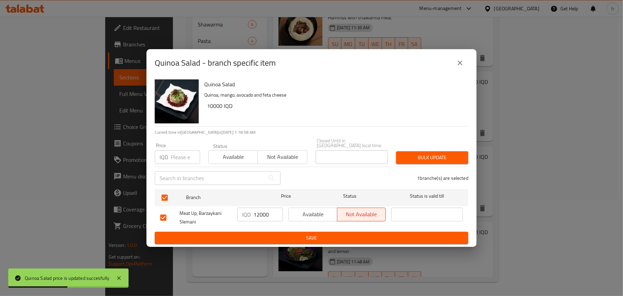
click at [261, 210] on input "12000" at bounding box center [268, 215] width 30 height 14
type input "10000"
click at [262, 234] on span "Save" at bounding box center [311, 238] width 302 height 9
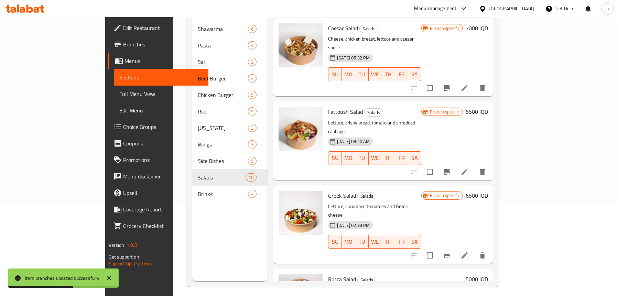
scroll to position [0, 0]
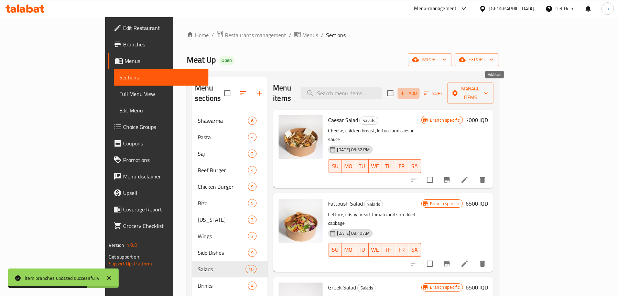
click at [418, 89] on span "Add" at bounding box center [408, 93] width 19 height 8
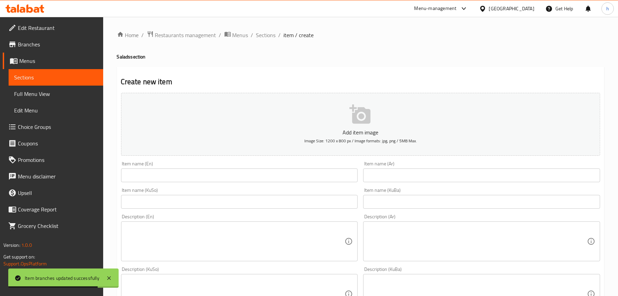
click at [198, 175] on input "text" at bounding box center [239, 175] width 237 height 14
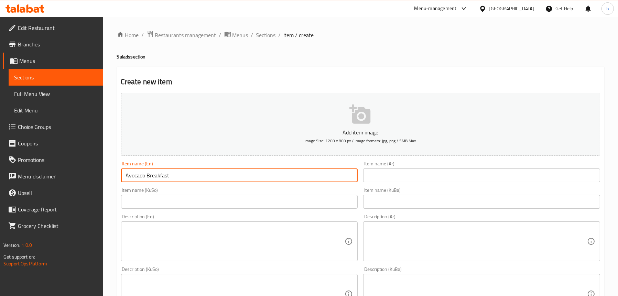
click at [149, 173] on input "Avocado Breakfast" at bounding box center [239, 175] width 237 height 14
type input "Avocado Sakad"
click at [408, 181] on input "text" at bounding box center [481, 175] width 237 height 14
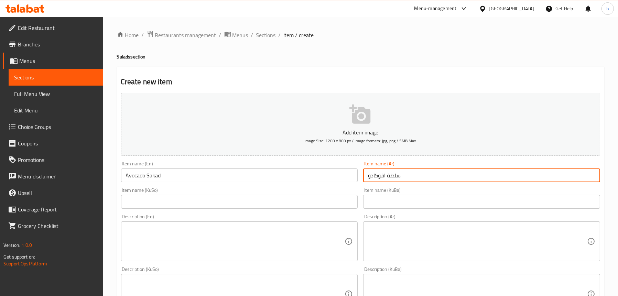
type input "سلطة افوكادو"
click at [235, 210] on div "Item name (KuSo) Item name (KuSo)" at bounding box center [239, 198] width 242 height 26
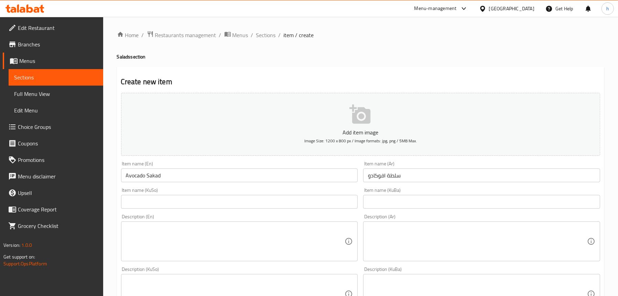
click at [232, 197] on input "text" at bounding box center [239, 202] width 237 height 14
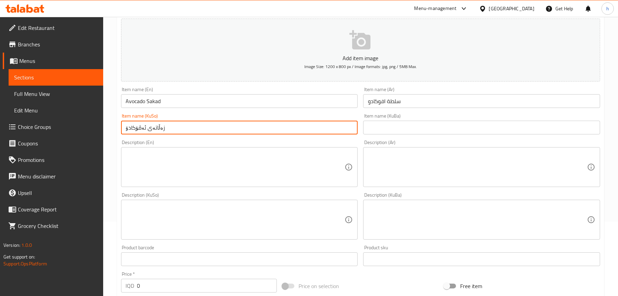
scroll to position [137, 0]
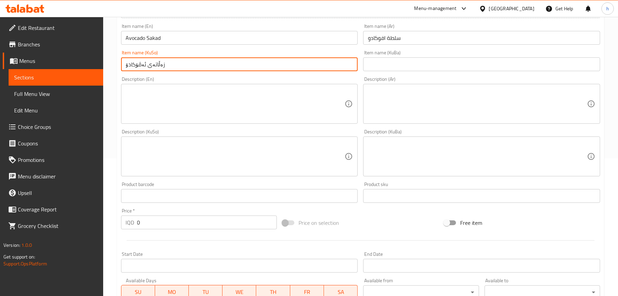
type input "زەڵاتەی ئەڤۆکادۆ"
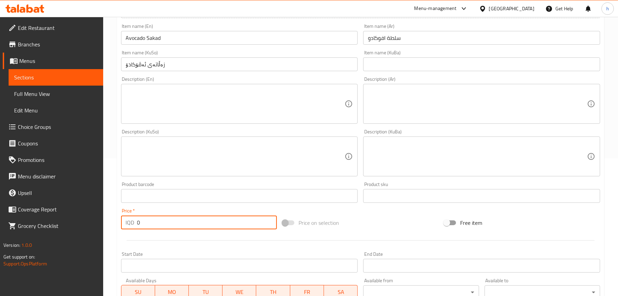
drag, startPoint x: 147, startPoint y: 221, endPoint x: 113, endPoint y: 219, distance: 34.5
click at [113, 220] on div "Home / Restaurants management / Menus / Sections / item / create Salads section…" at bounding box center [360, 153] width 515 height 548
paste input "700"
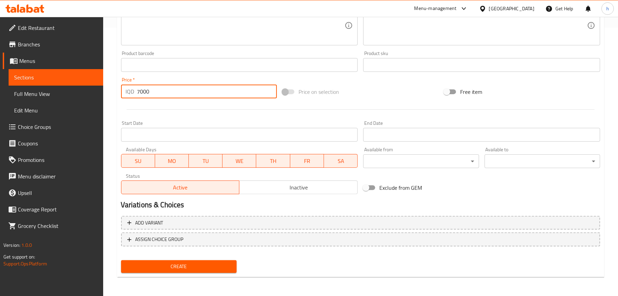
type input "7000"
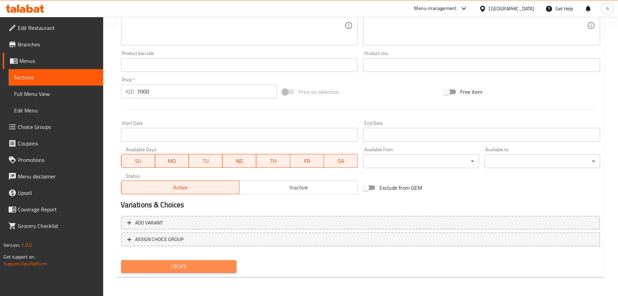
click at [171, 268] on span "Create" at bounding box center [178, 266] width 104 height 9
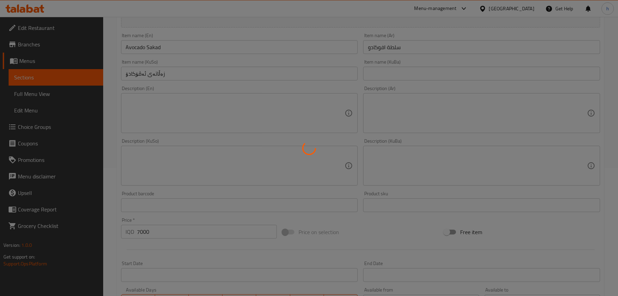
scroll to position [62, 0]
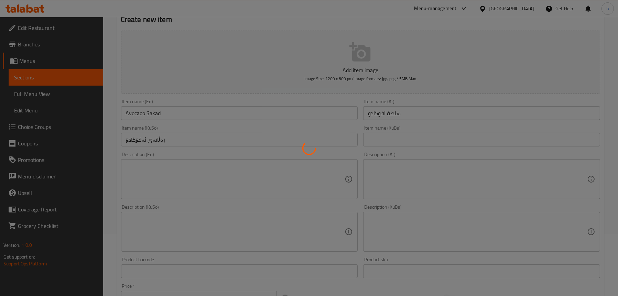
type input "0"
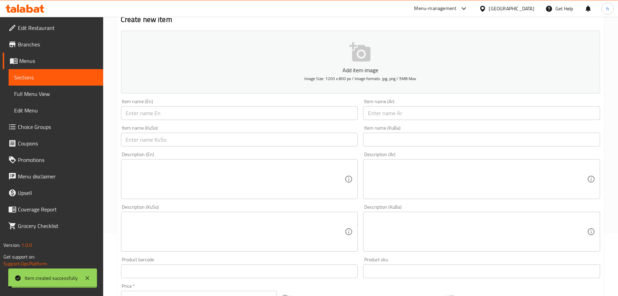
click at [53, 92] on span "Full Menu View" at bounding box center [56, 94] width 84 height 8
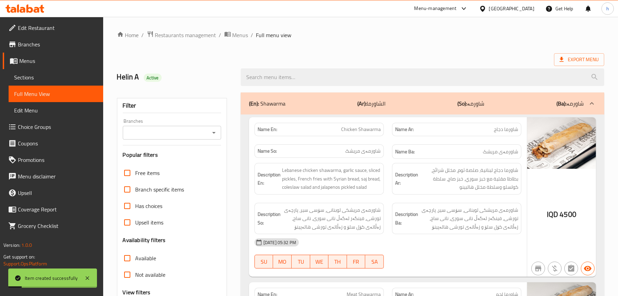
click at [214, 131] on icon "Open" at bounding box center [214, 133] width 8 height 8
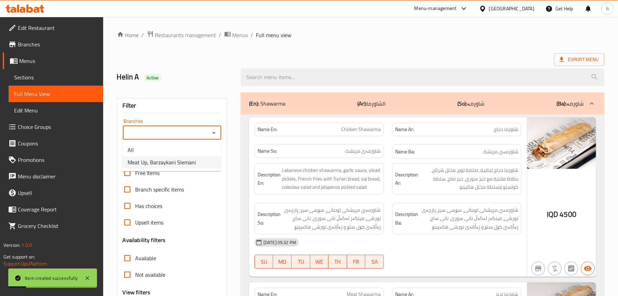
click at [191, 161] on span "Meat Up, Barzaykani Slemani" at bounding box center [162, 162] width 68 height 8
type input "Meat Up, Barzaykani Slemani"
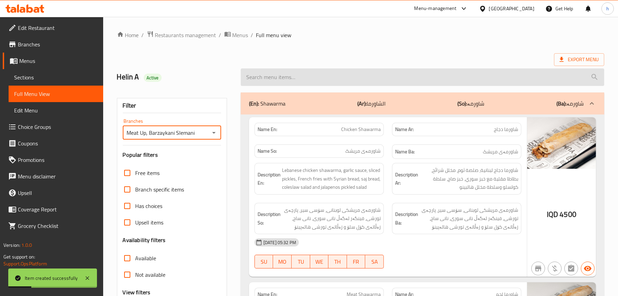
click at [342, 78] on input "search" at bounding box center [422, 77] width 363 height 18
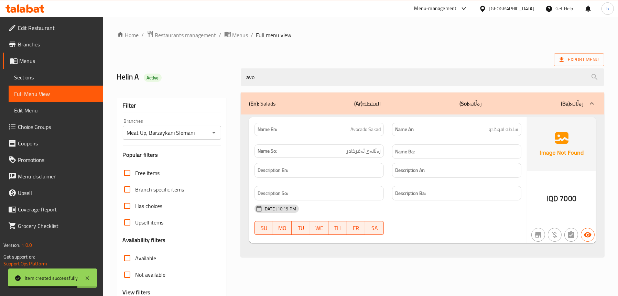
type input "avo"
click at [35, 77] on span "Sections" at bounding box center [56, 77] width 84 height 8
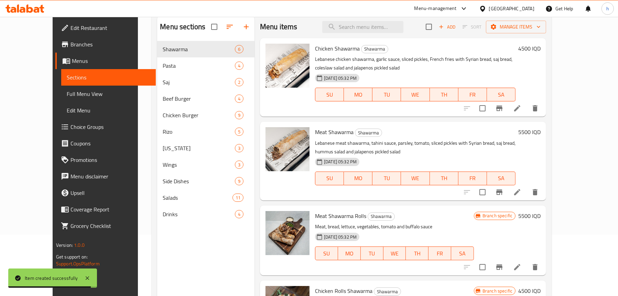
scroll to position [97, 0]
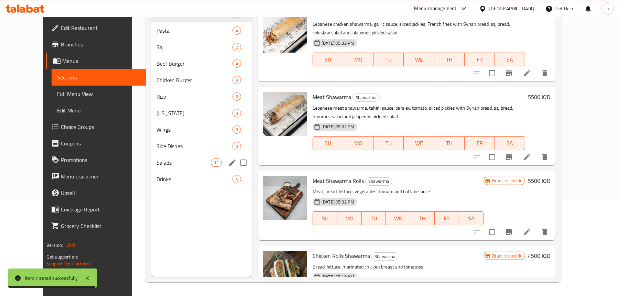
drag, startPoint x: 138, startPoint y: 161, endPoint x: 163, endPoint y: 153, distance: 26.3
click at [156, 160] on span "Salads" at bounding box center [183, 162] width 54 height 8
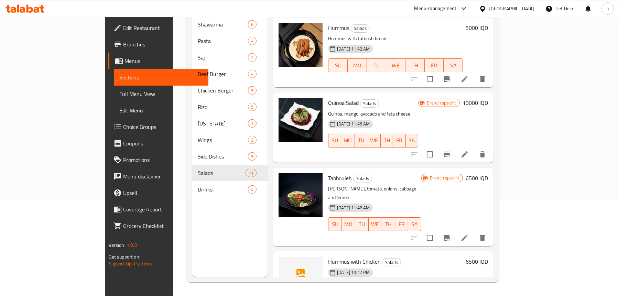
scroll to position [526, 0]
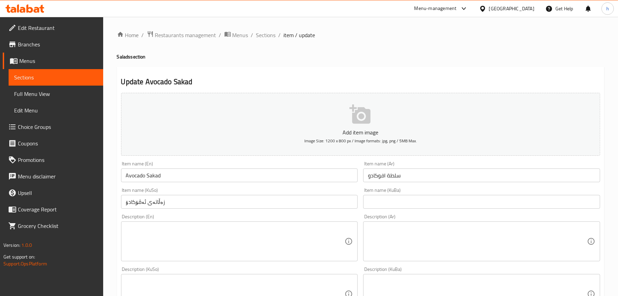
click at [135, 175] on input "Avocado Sakad" at bounding box center [239, 175] width 237 height 14
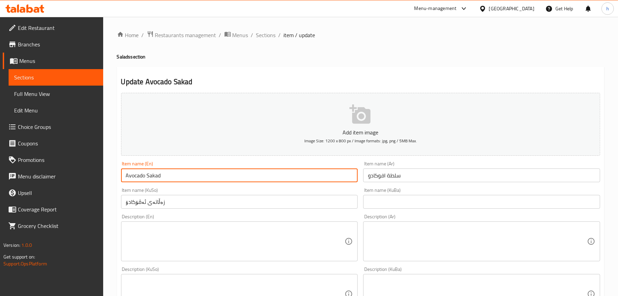
click at [152, 174] on input "Avocado Sakad" at bounding box center [239, 175] width 237 height 14
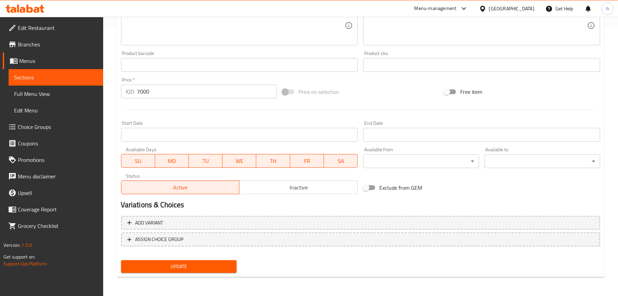
type input "Avocado Salad"
click at [186, 266] on span "Update" at bounding box center [178, 266] width 104 height 9
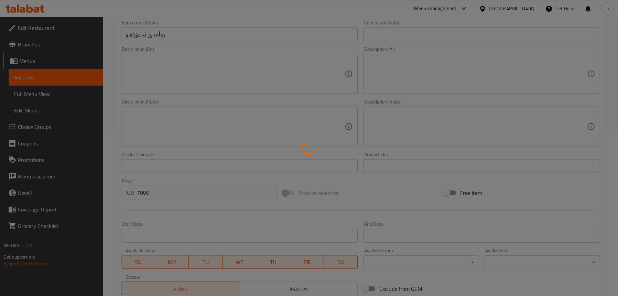
scroll to position [165, 0]
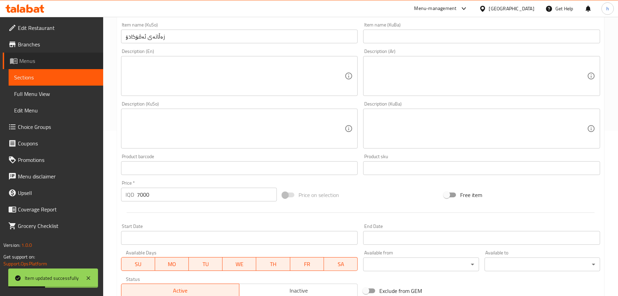
click at [34, 60] on span "Menus" at bounding box center [58, 61] width 78 height 8
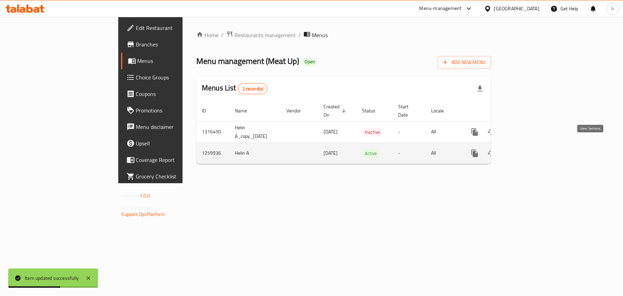
click at [528, 149] on icon "enhanced table" at bounding box center [524, 153] width 8 height 8
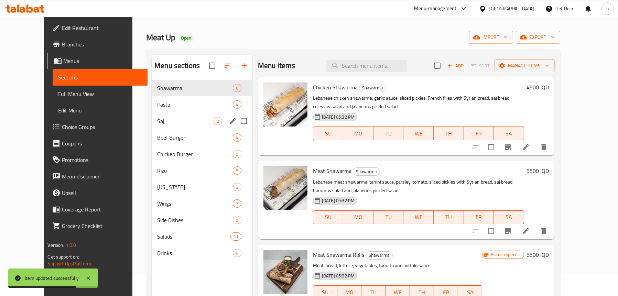
scroll to position [34, 0]
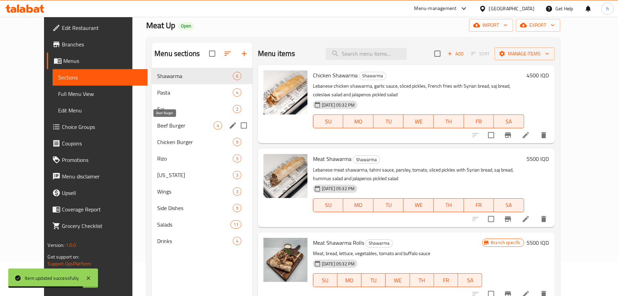
click at [168, 126] on span "Beef Burger" at bounding box center [185, 125] width 56 height 8
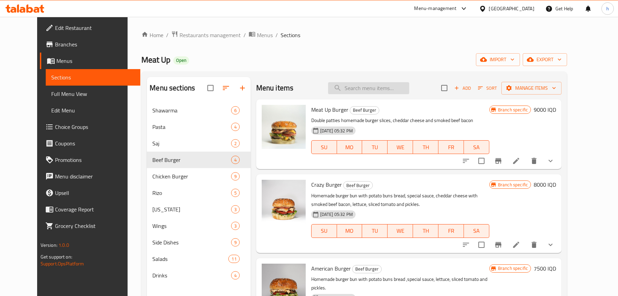
click at [366, 87] on input "search" at bounding box center [368, 88] width 81 height 12
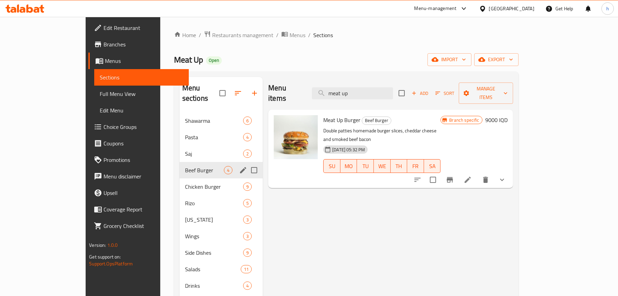
type input "meat up"
click at [185, 166] on span "Beef Burger" at bounding box center [204, 170] width 39 height 8
click at [179, 195] on div "Rizo 5" at bounding box center [221, 203] width 84 height 16
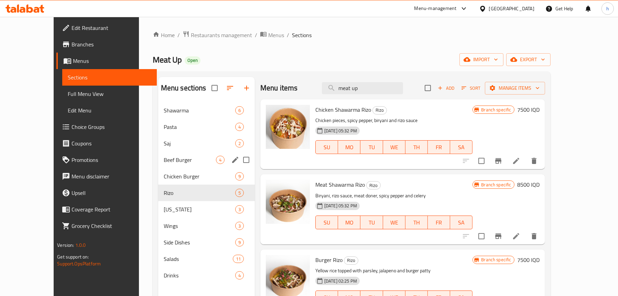
click at [164, 161] on span "Beef Burger" at bounding box center [190, 160] width 52 height 8
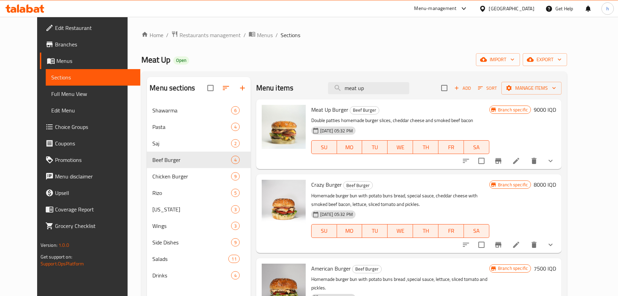
click at [472, 90] on span "Add" at bounding box center [462, 88] width 19 height 8
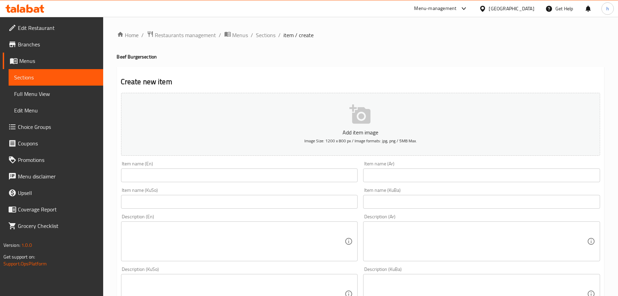
click at [154, 180] on input "text" at bounding box center [239, 175] width 237 height 14
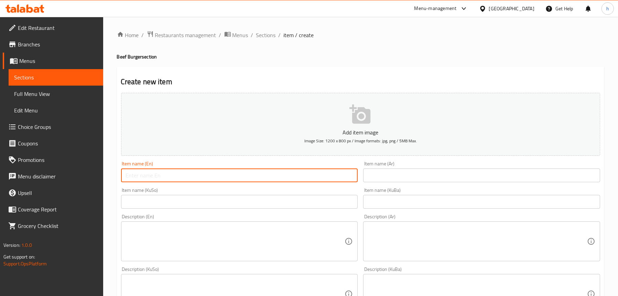
paste input "Meat Up Beef Burger Meal"
type input "Meat Up Beef Burger Meal"
click at [384, 179] on input "text" at bounding box center [481, 175] width 237 height 14
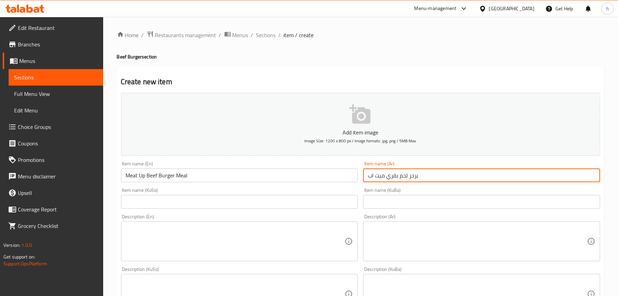
type input "برجر لحم بقري ميت اب"
click at [173, 201] on input "text" at bounding box center [239, 202] width 237 height 14
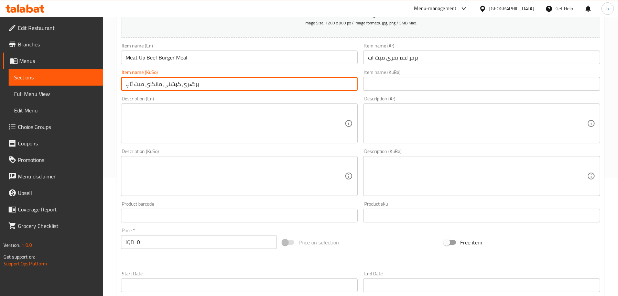
scroll to position [206, 0]
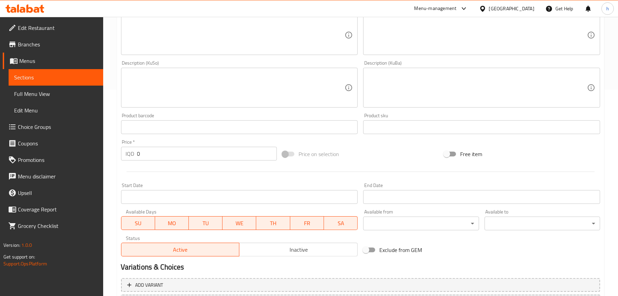
type input "برگەری گۆشتی مانگای میت ئاپ"
drag, startPoint x: 149, startPoint y: 147, endPoint x: 119, endPoint y: 147, distance: 29.6
click at [119, 147] on div "Price   * IQD 0 Price *" at bounding box center [199, 150] width 162 height 26
paste input "1200"
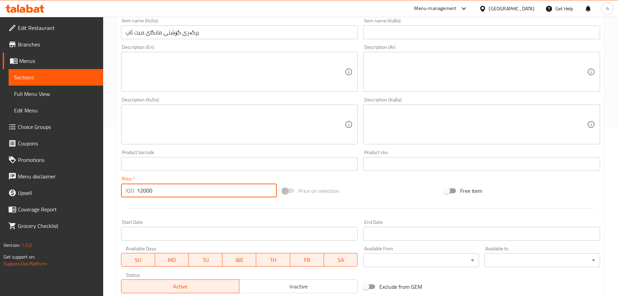
scroll to position [69, 0]
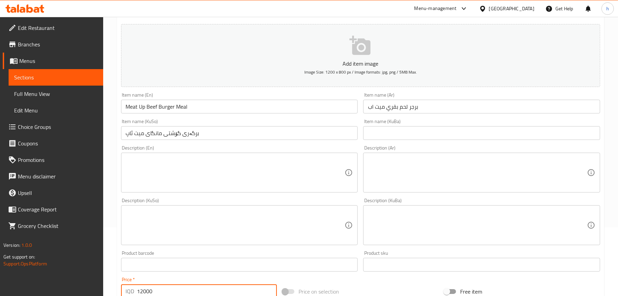
type input "12000"
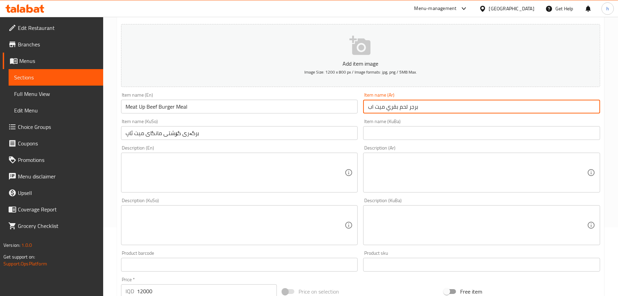
click at [434, 104] on input "برجر لحم بقري ميت اب" at bounding box center [481, 107] width 237 height 14
click at [369, 106] on input "برجر لحم بقري ميت اب" at bounding box center [481, 107] width 237 height 14
type input "وجبة برجر لحم بقري ميت اب"
click at [219, 134] on input "برگەری گۆشتی مانگای میت ئاپ" at bounding box center [239, 133] width 237 height 14
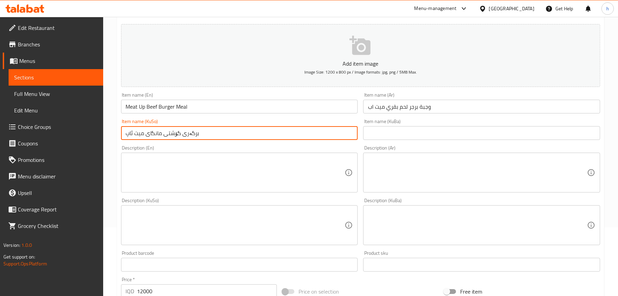
click at [128, 135] on input "برگەری گۆشتی مانگای میت ئاپ" at bounding box center [239, 133] width 237 height 14
click at [126, 132] on input "برگەری گۆشتی مانگای میت ئاپ" at bounding box center [239, 133] width 237 height 14
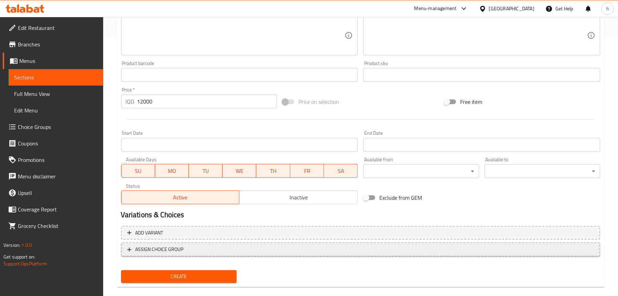
scroll to position [268, 0]
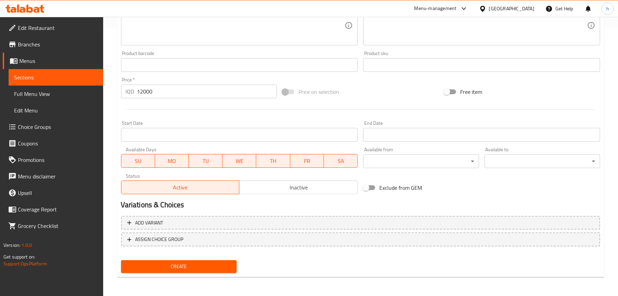
type input "ژەمی برگەری گۆشتی مانگای میت ئاپ"
click at [203, 259] on div "Create" at bounding box center [178, 266] width 121 height 18
click at [202, 265] on span "Create" at bounding box center [178, 266] width 104 height 9
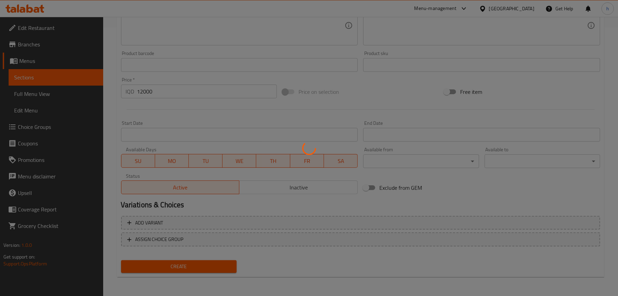
type input "0"
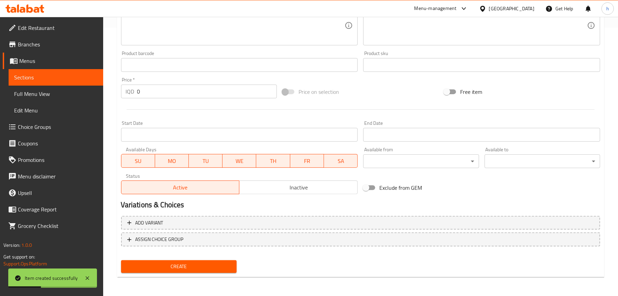
click at [37, 78] on span "Sections" at bounding box center [56, 77] width 84 height 8
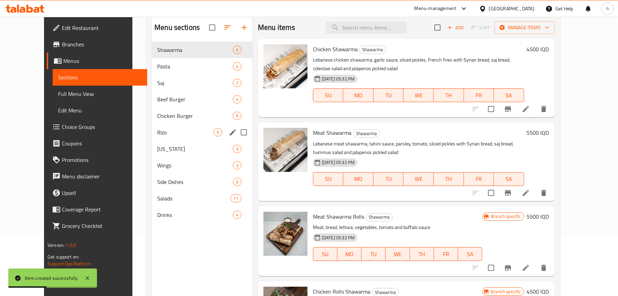
scroll to position [28, 0]
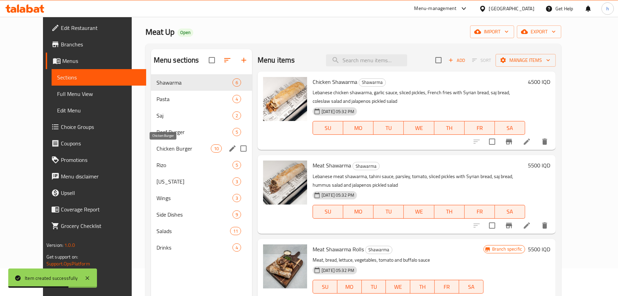
click at [156, 147] on span "Chicken Burger" at bounding box center [183, 148] width 54 height 8
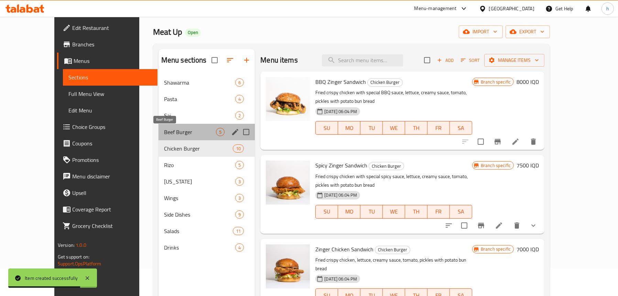
click at [164, 132] on span "Beef Burger" at bounding box center [190, 132] width 52 height 8
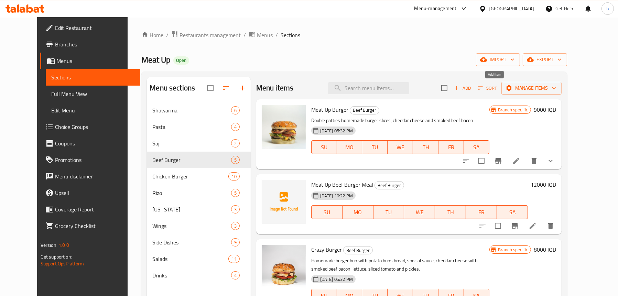
click at [472, 89] on span "Add" at bounding box center [462, 88] width 19 height 8
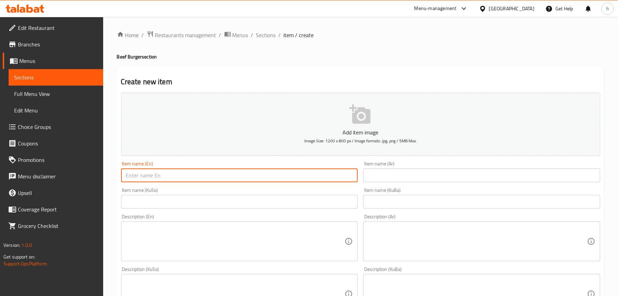
click at [190, 178] on input "text" at bounding box center [239, 175] width 237 height 14
type input "Crazy Beef Burger Meal"
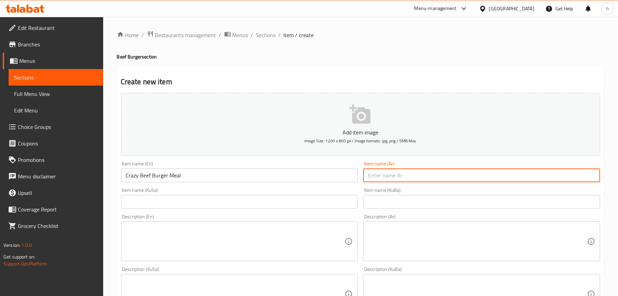
click at [479, 175] on input "text" at bounding box center [481, 175] width 237 height 14
type input "وجبة برجر لحم بقري كريزي"
click at [272, 206] on input "text" at bounding box center [239, 202] width 237 height 14
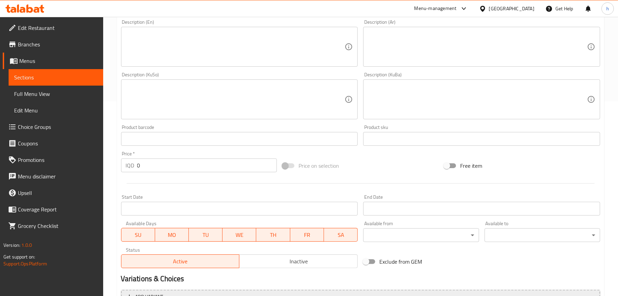
scroll to position [206, 0]
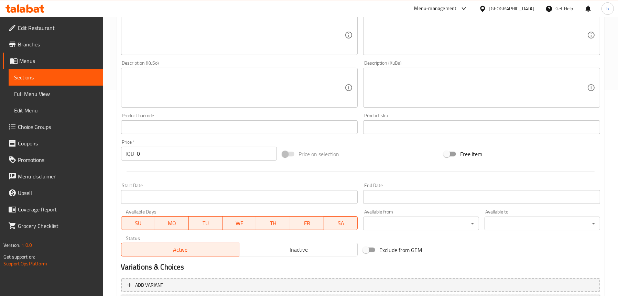
type input "ژەمی برگەری گۆشتی مانگای کرێزی"
drag, startPoint x: 142, startPoint y: 150, endPoint x: 120, endPoint y: 143, distance: 22.6
click at [121, 143] on div "Price   * IQD 0 Price *" at bounding box center [199, 150] width 156 height 21
paste input "1100"
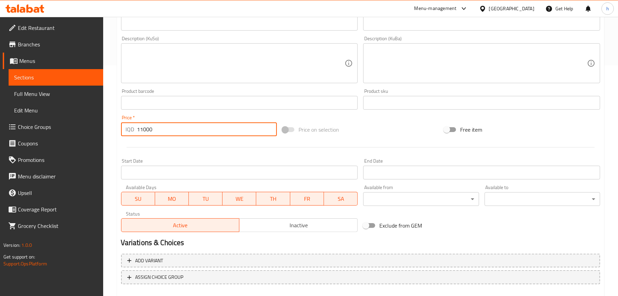
scroll to position [268, 0]
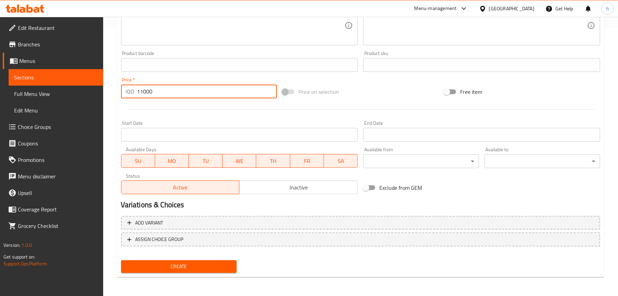
type input "11000"
click at [179, 257] on div "Create" at bounding box center [178, 266] width 121 height 18
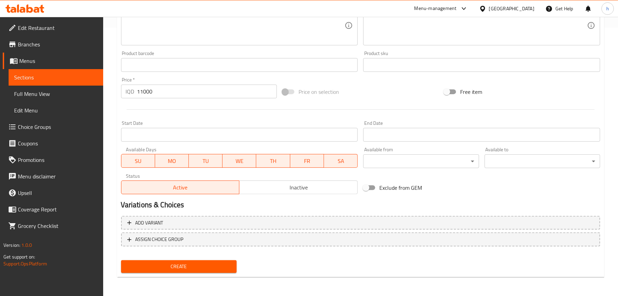
click at [176, 262] on span "Create" at bounding box center [178, 266] width 104 height 9
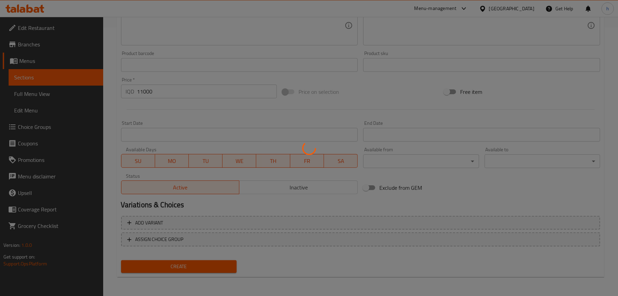
type input "0"
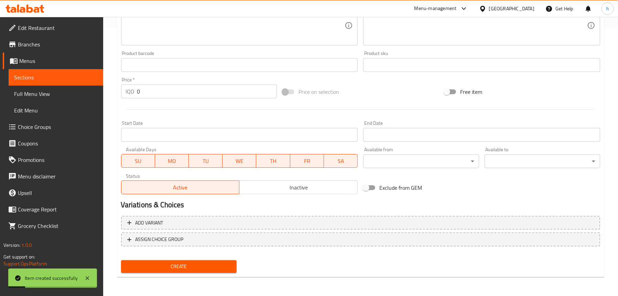
click at [45, 95] on span "Full Menu View" at bounding box center [56, 94] width 84 height 8
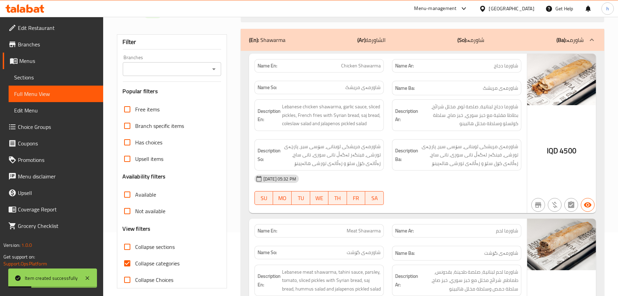
scroll to position [62, 0]
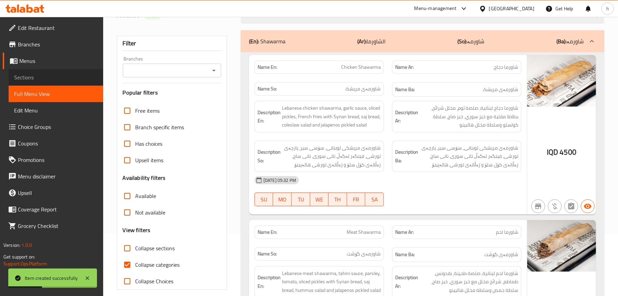
click at [57, 75] on span "Sections" at bounding box center [56, 77] width 84 height 8
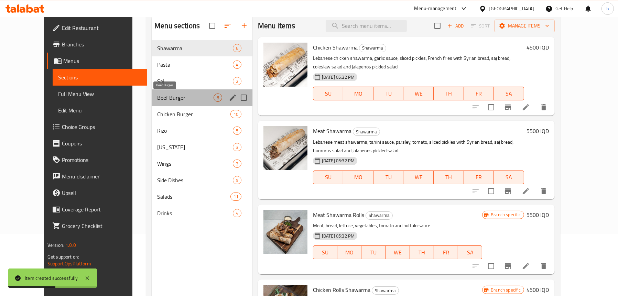
click at [157, 95] on span "Beef Burger" at bounding box center [185, 97] width 56 height 8
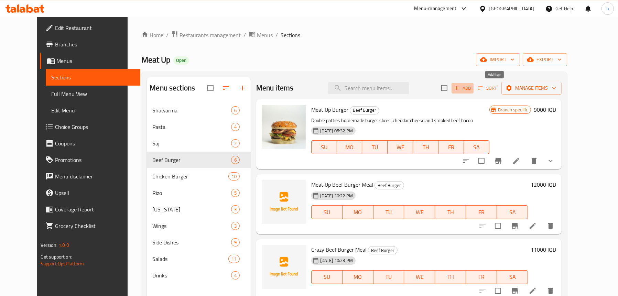
click at [472, 89] on span "Add" at bounding box center [462, 88] width 19 height 8
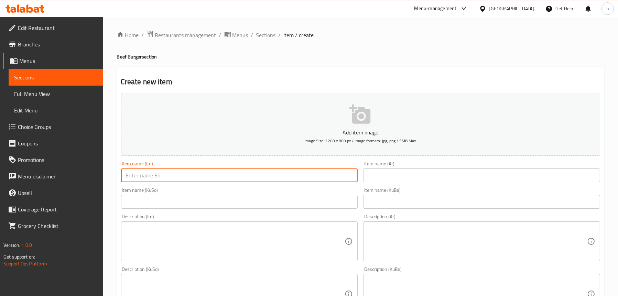
click at [198, 171] on input "text" at bounding box center [239, 175] width 237 height 14
paste input "American Beef Burger Meal"
type input "American Beef Burger Meal"
click at [422, 172] on input "text" at bounding box center [481, 175] width 237 height 14
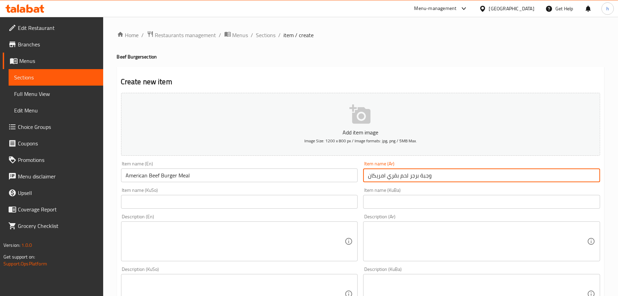
type input "وجبة برجر لحم بقري امريكان"
click at [302, 192] on div "Item name (KuSo) Item name (KuSo)" at bounding box center [239, 198] width 237 height 21
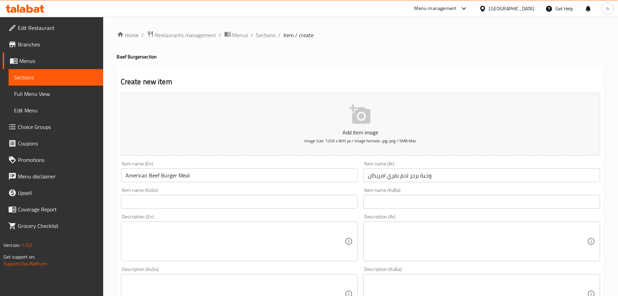
click at [299, 200] on input "text" at bounding box center [239, 202] width 237 height 14
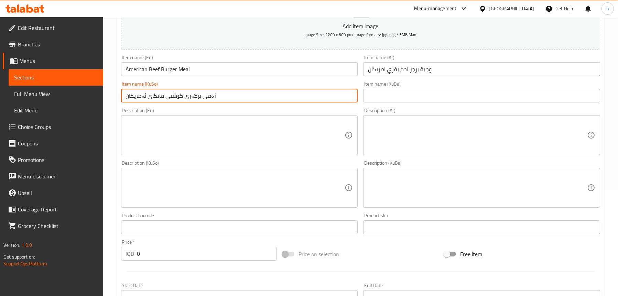
scroll to position [206, 0]
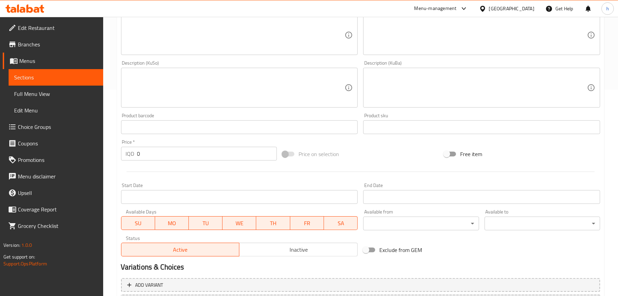
type input "ژەمی برگەری گۆشتی مانگای ئەمریکان"
drag, startPoint x: 149, startPoint y: 152, endPoint x: 125, endPoint y: 149, distance: 23.6
click at [125, 149] on div "IQD 0 Price *" at bounding box center [199, 154] width 156 height 14
paste input "1050"
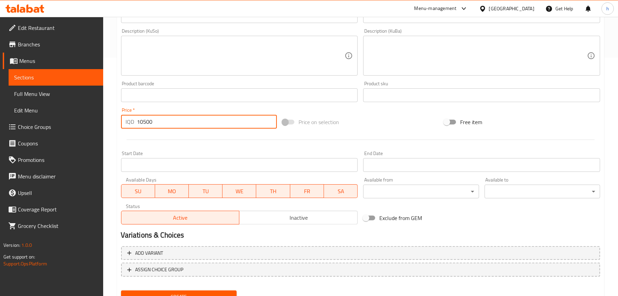
scroll to position [268, 0]
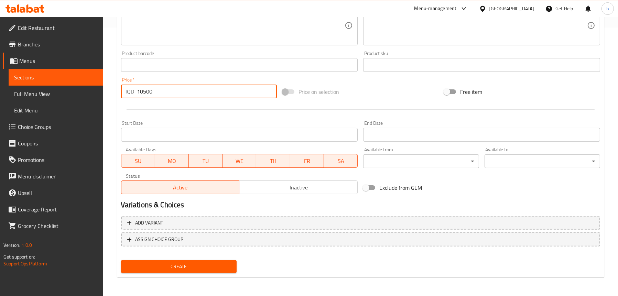
type input "10500"
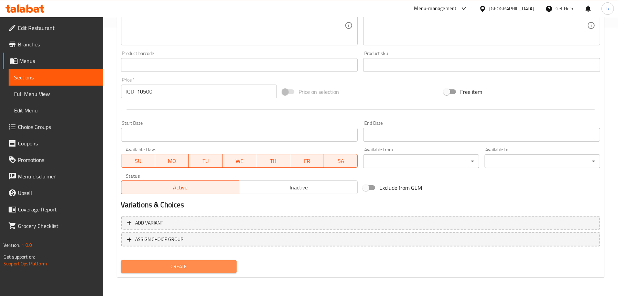
click at [177, 265] on span "Create" at bounding box center [178, 266] width 104 height 9
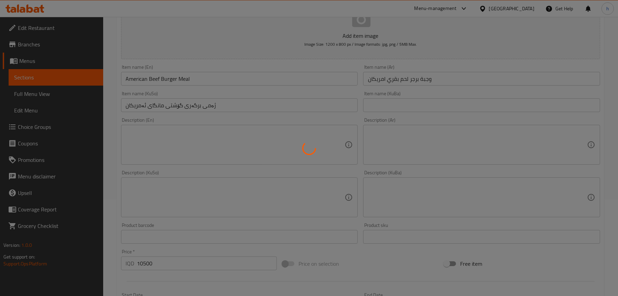
type input "0"
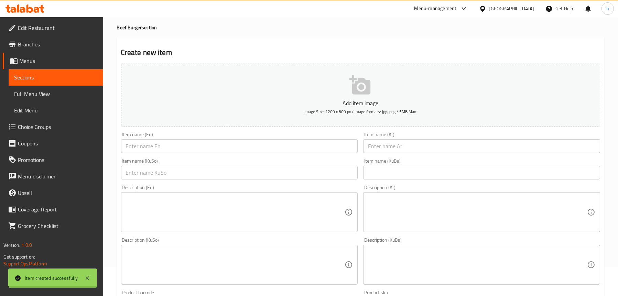
scroll to position [0, 0]
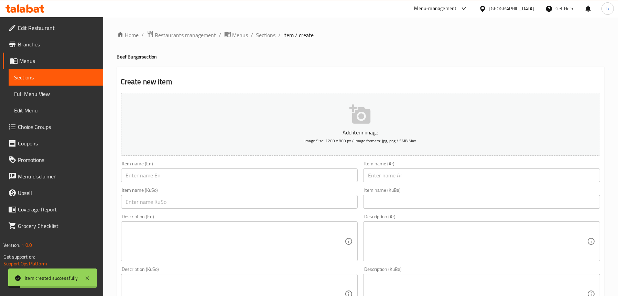
click at [37, 77] on span "Sections" at bounding box center [56, 77] width 84 height 8
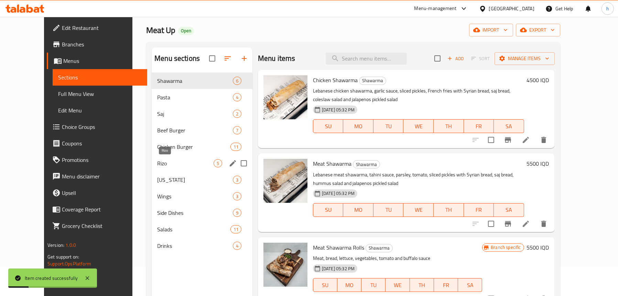
scroll to position [69, 0]
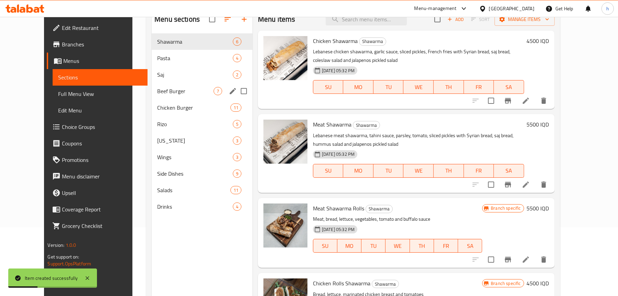
click at [152, 96] on div "Beef Burger 7" at bounding box center [202, 91] width 101 height 16
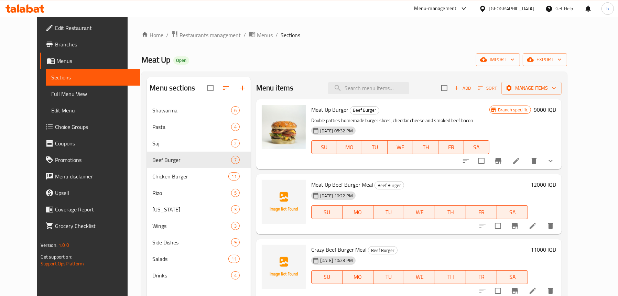
click at [460, 85] on icon "button" at bounding box center [456, 88] width 6 height 6
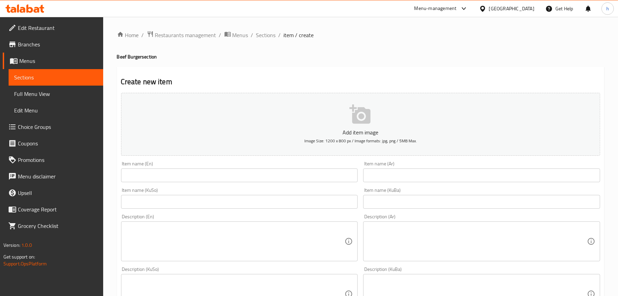
click at [158, 177] on input "text" at bounding box center [239, 175] width 237 height 14
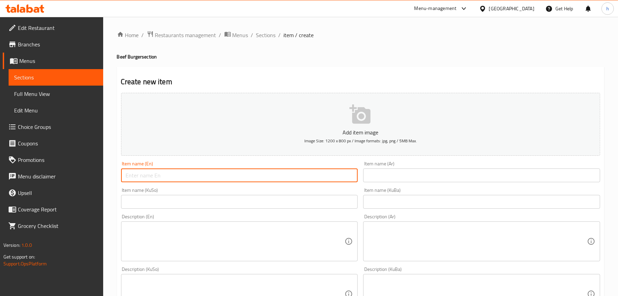
paste input "Swiss Mushroom Beef Burger Meal"
type input "Swiss Mushroom Beef Burger Meal"
click at [392, 176] on input "text" at bounding box center [481, 175] width 237 height 14
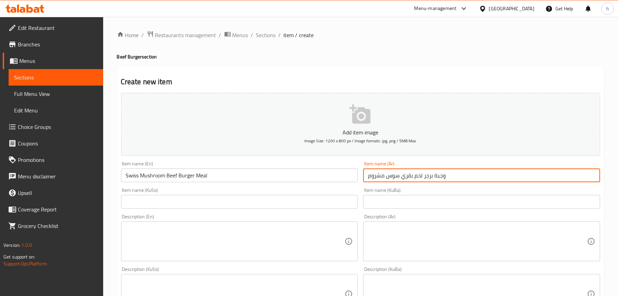
type input "وجبة برجر لحم بقري سوس مشروم"
click at [192, 192] on div "Item name (KuSo) Item name (KuSo)" at bounding box center [239, 198] width 237 height 21
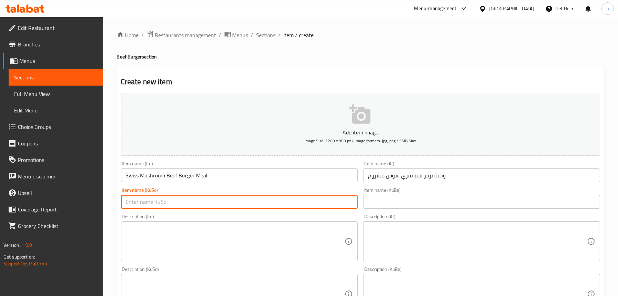
click at [199, 198] on input "text" at bounding box center [239, 202] width 237 height 14
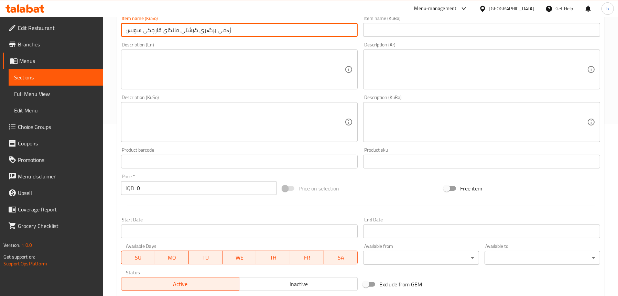
type input "ژەمی برگەری گۆشتی مانگای قارچکی سویس"
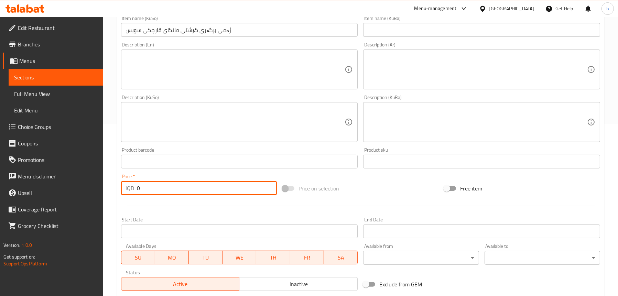
drag, startPoint x: 152, startPoint y: 189, endPoint x: 118, endPoint y: 184, distance: 33.7
click at [118, 184] on div "Price   * IQD 0 Price *" at bounding box center [199, 184] width 162 height 26
paste input "1150"
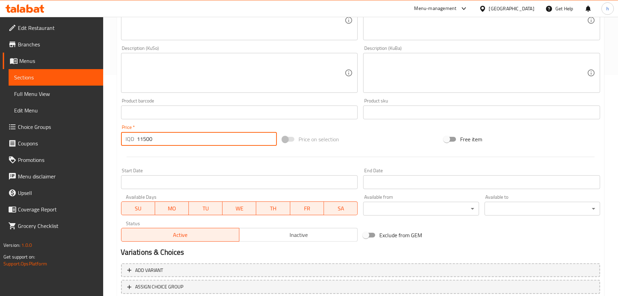
scroll to position [268, 0]
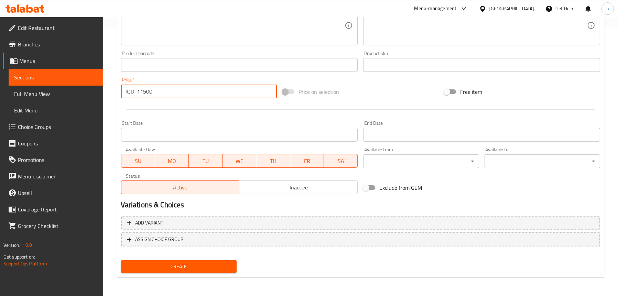
type input "11500"
click at [181, 264] on span "Create" at bounding box center [178, 266] width 104 height 9
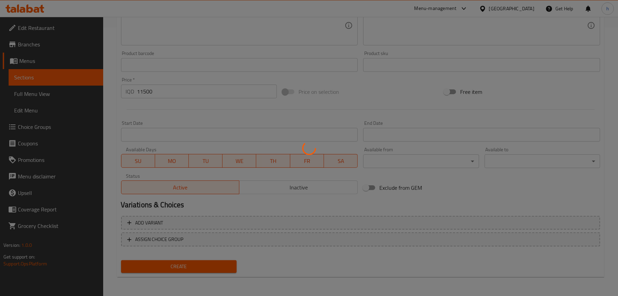
type input "0"
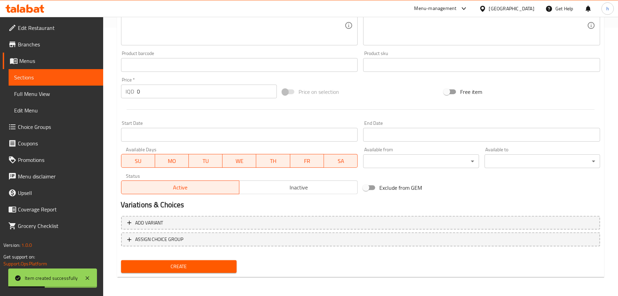
click at [38, 74] on span "Sections" at bounding box center [56, 77] width 84 height 8
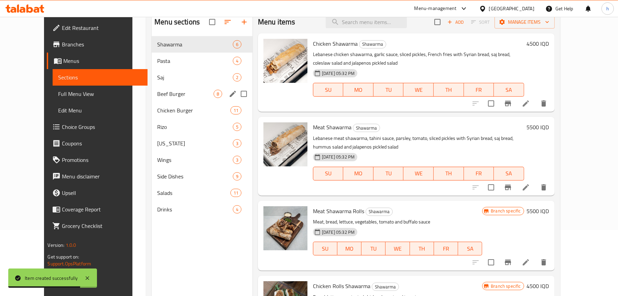
scroll to position [69, 0]
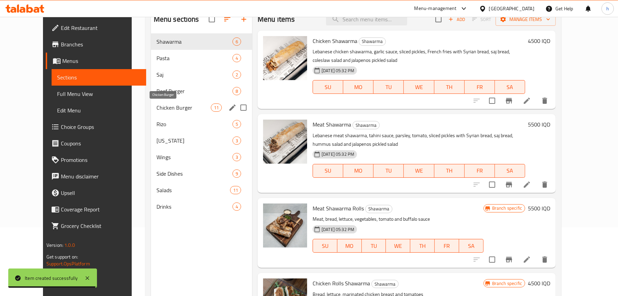
click at [156, 111] on span "Chicken Burger" at bounding box center [183, 107] width 54 height 8
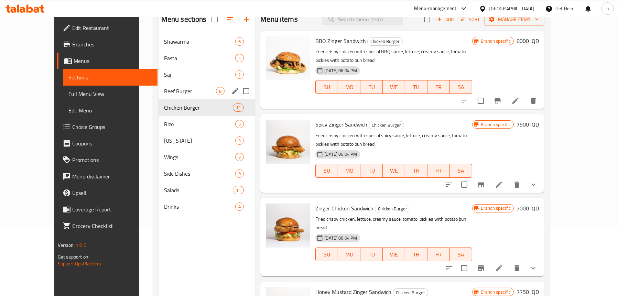
click at [164, 90] on span "Beef Burger" at bounding box center [190, 91] width 52 height 8
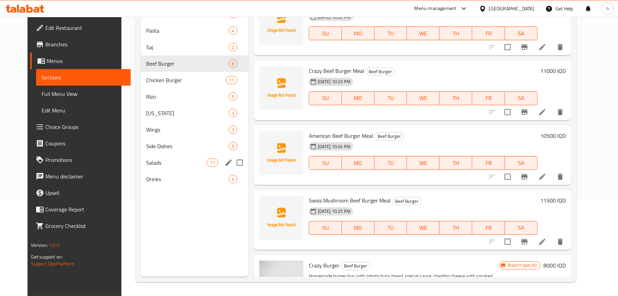
scroll to position [28, 0]
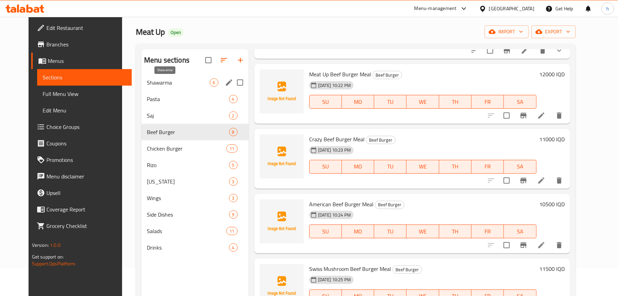
click at [156, 84] on span "Shawarma" at bounding box center [178, 82] width 63 height 8
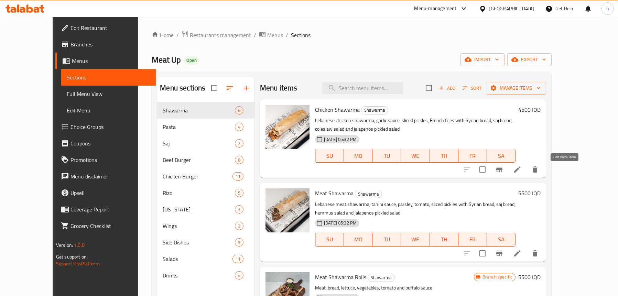
click at [521, 173] on icon at bounding box center [517, 169] width 8 height 8
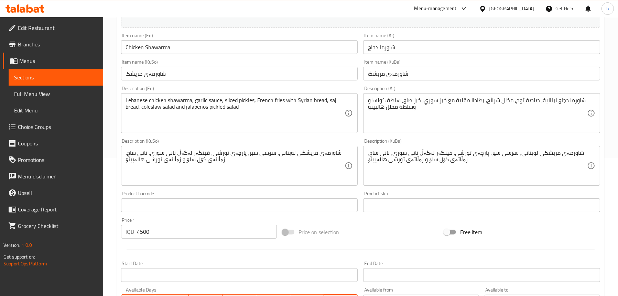
scroll to position [241, 0]
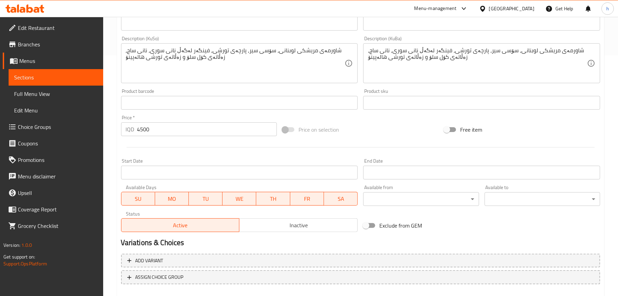
click at [36, 78] on span "Sections" at bounding box center [56, 77] width 84 height 8
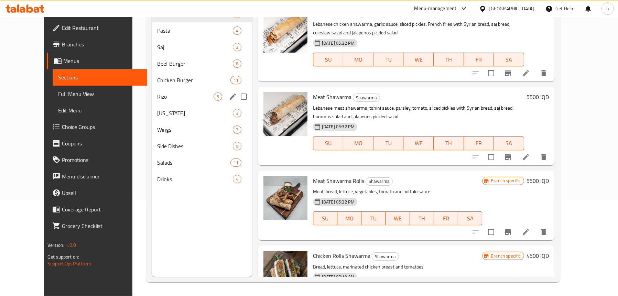
scroll to position [28, 0]
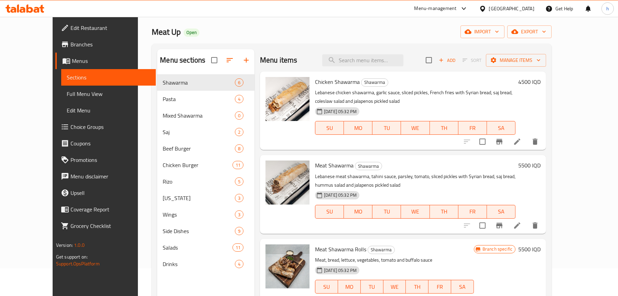
click at [540, 83] on h6 "4500 IQD" at bounding box center [529, 82] width 22 height 10
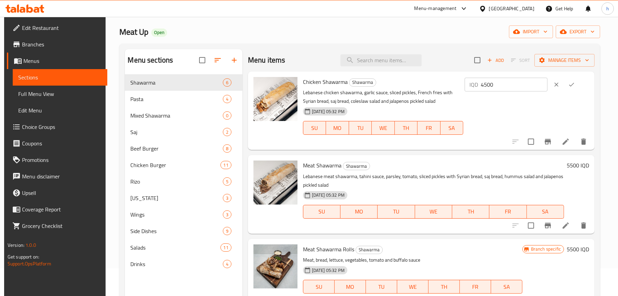
click at [555, 87] on button "clear" at bounding box center [556, 84] width 15 height 15
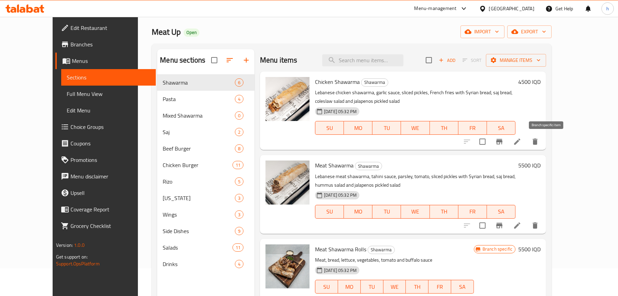
click at [507, 141] on button "Branch-specific-item" at bounding box center [499, 141] width 16 height 16
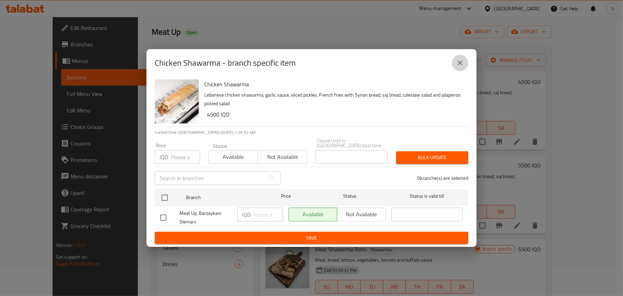
click at [457, 63] on icon "close" at bounding box center [460, 63] width 8 height 8
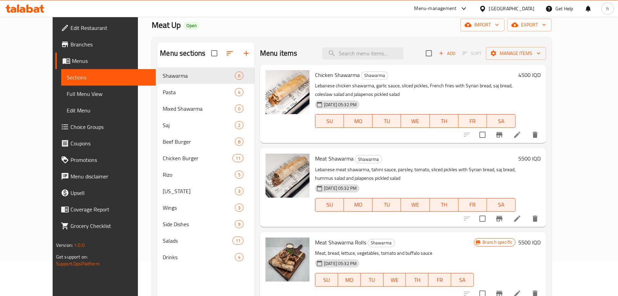
scroll to position [0, 0]
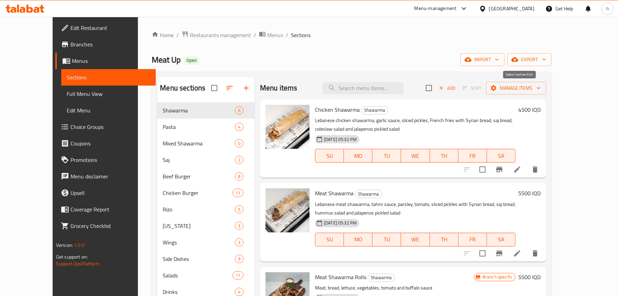
click at [456, 86] on span "Add" at bounding box center [447, 88] width 19 height 8
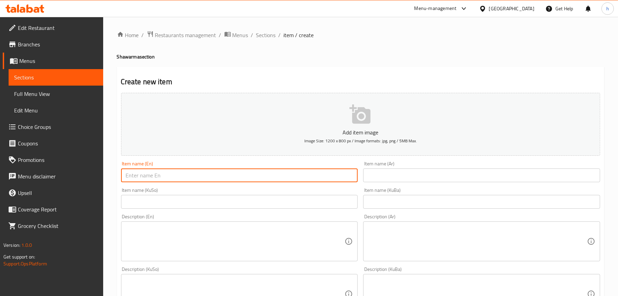
click at [175, 174] on input "text" at bounding box center [239, 175] width 237 height 14
paste input "Chicken Shawarma Sandwich Meal"
type input "Chicken Shawarma Sandwich Meal"
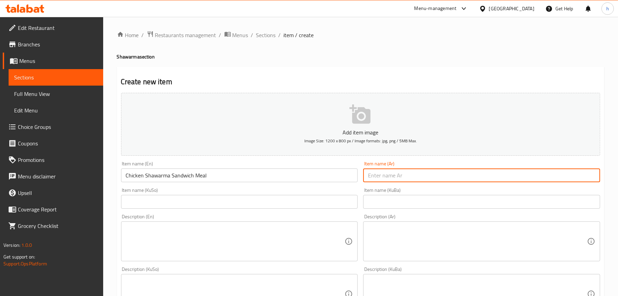
click at [408, 177] on input "text" at bounding box center [481, 175] width 237 height 14
click at [395, 176] on input "وجبة شاورما دجاج" at bounding box center [481, 175] width 237 height 14
click at [431, 172] on input "وجبة شاورما دجاج" at bounding box center [481, 175] width 237 height 14
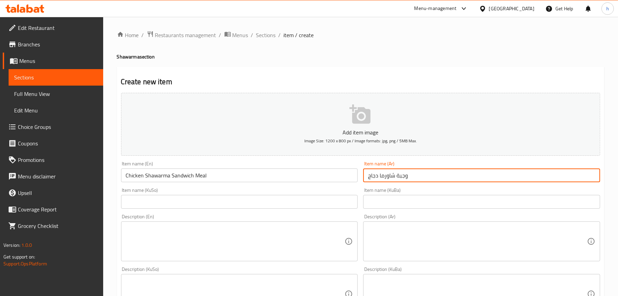
click at [431, 172] on input "وجبة شاورما دجاج" at bounding box center [481, 175] width 237 height 14
type input "وجبة سندويتش شاورما دجاج"
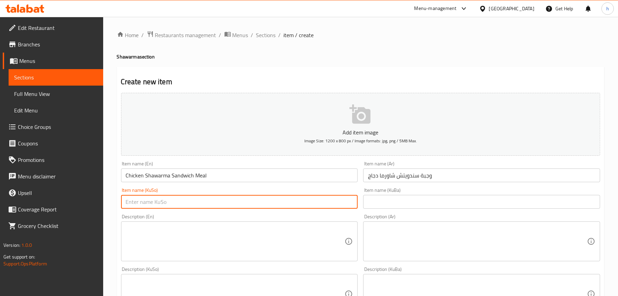
click at [252, 198] on input "text" at bounding box center [239, 202] width 237 height 14
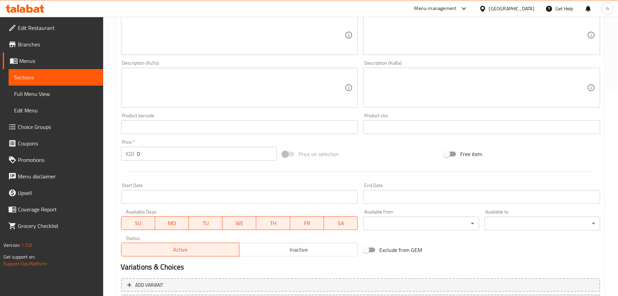
type input "[PERSON_NAME] شاورمەی مریشک"
drag, startPoint x: 161, startPoint y: 150, endPoint x: 135, endPoint y: 153, distance: 25.7
click at [135, 153] on div "IQD 0 Price *" at bounding box center [199, 154] width 156 height 14
paste input "750"
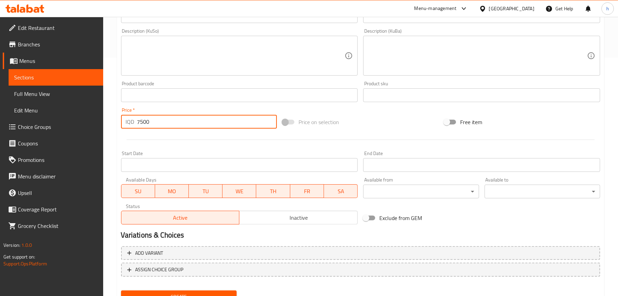
scroll to position [268, 0]
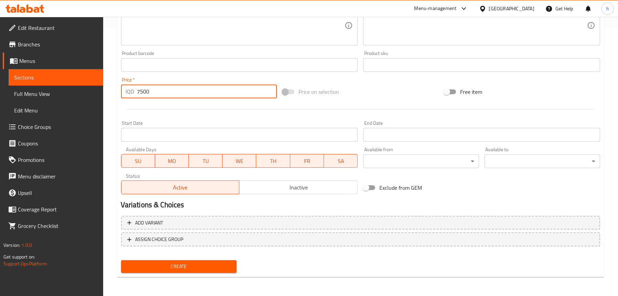
type input "7500"
click at [185, 268] on span "Create" at bounding box center [178, 266] width 104 height 9
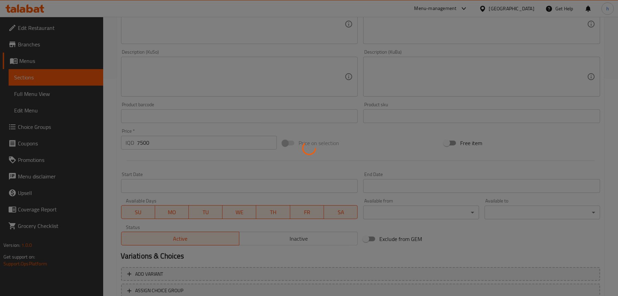
type input "0"
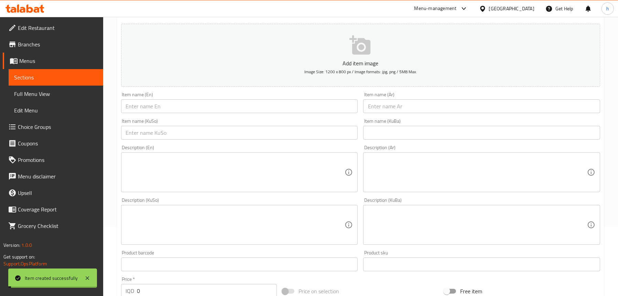
scroll to position [0, 0]
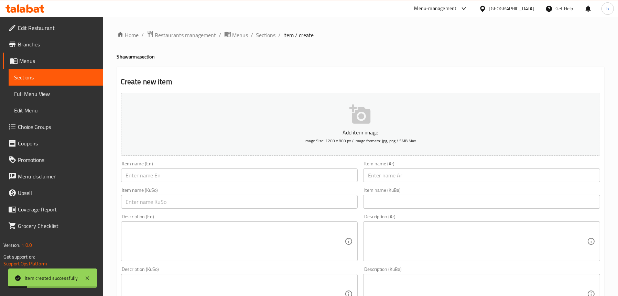
click at [49, 73] on span "Sections" at bounding box center [56, 77] width 84 height 8
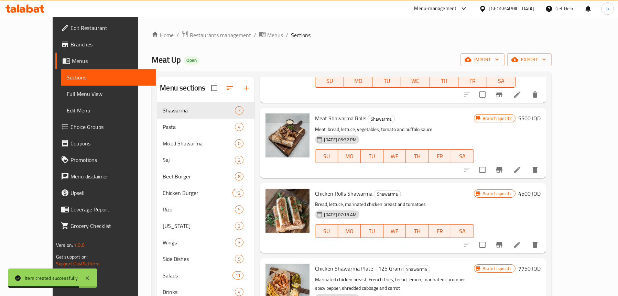
scroll to position [241, 0]
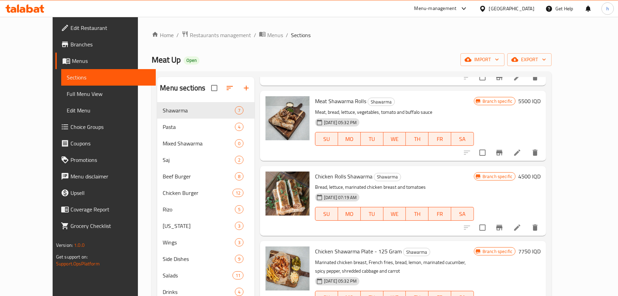
click at [502, 229] on icon "Branch-specific-item" at bounding box center [499, 227] width 6 height 5
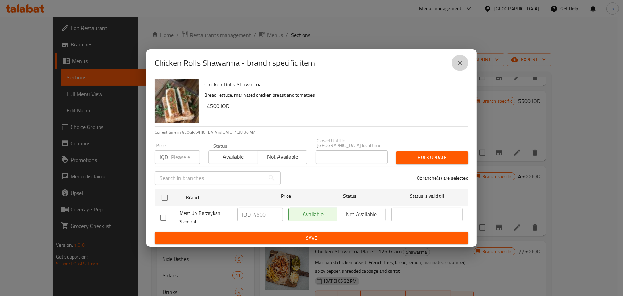
click at [461, 66] on icon "close" at bounding box center [460, 63] width 8 height 8
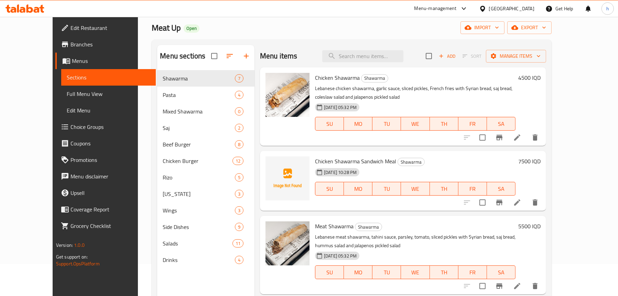
scroll to position [0, 0]
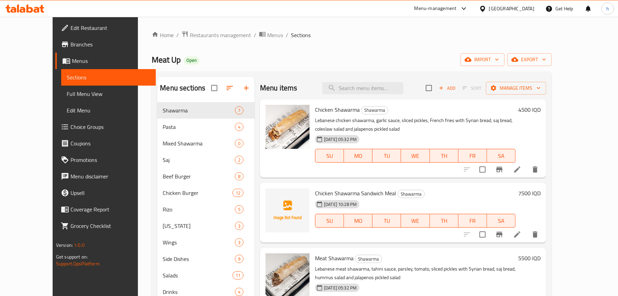
click at [456, 91] on span "Add" at bounding box center [447, 88] width 19 height 8
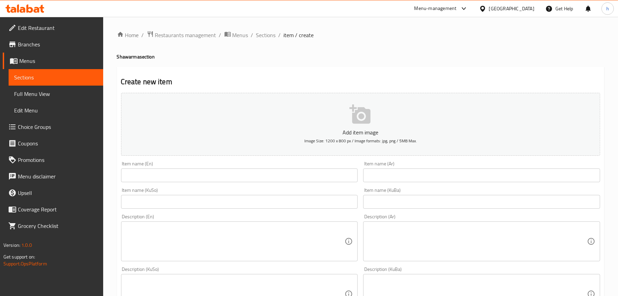
click at [185, 179] on input "text" at bounding box center [239, 175] width 237 height 14
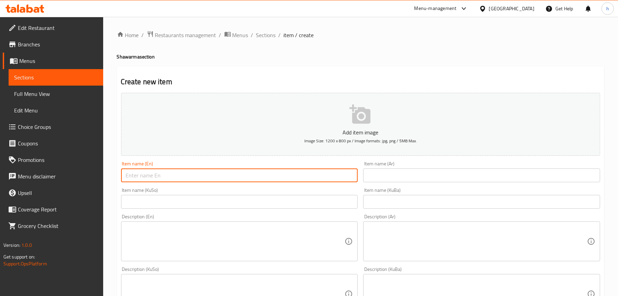
paste input "Chicken Shawarma Roll Meal"
type input "Chicken Shawarma Roll Meal"
click at [404, 172] on input "text" at bounding box center [481, 175] width 237 height 14
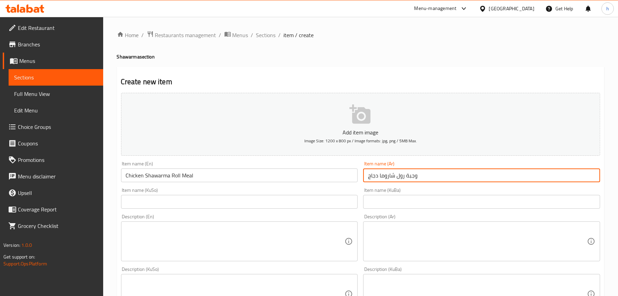
type input "وجبة رول شاروما دجاج"
click at [189, 201] on input "text" at bounding box center [239, 202] width 237 height 14
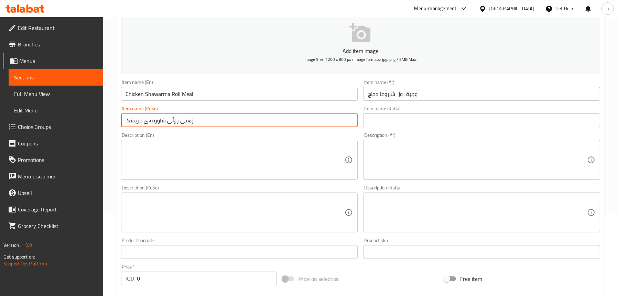
scroll to position [172, 0]
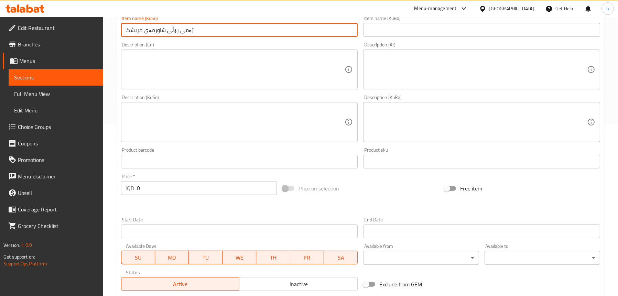
type input "ژەمی رۆڵی شاورمەی مریشک"
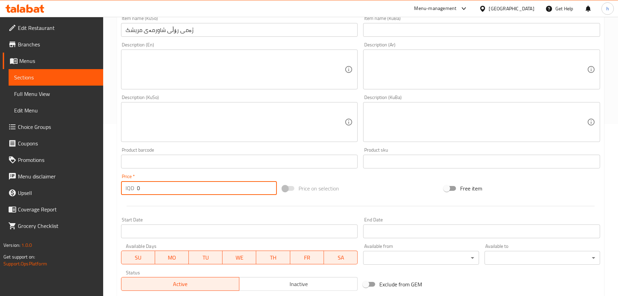
drag, startPoint x: 157, startPoint y: 190, endPoint x: 170, endPoint y: 176, distance: 19.5
click at [122, 181] on div "IQD 0 Price *" at bounding box center [199, 188] width 156 height 14
paste input "750"
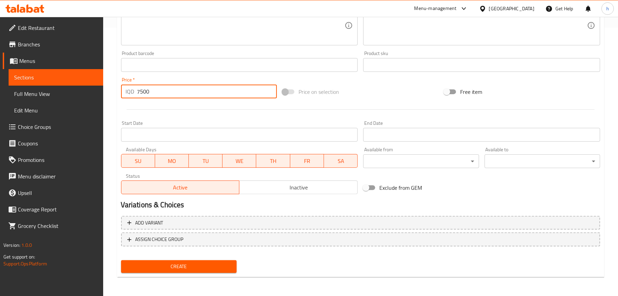
type input "7500"
click at [199, 269] on span "Create" at bounding box center [178, 266] width 104 height 9
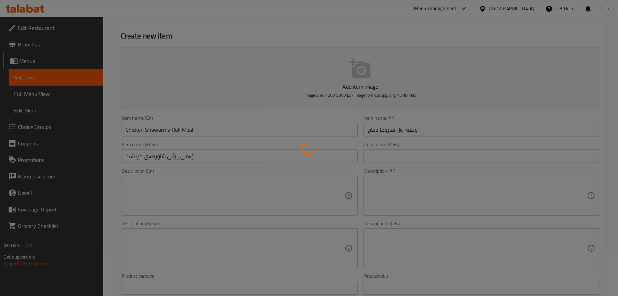
scroll to position [28, 0]
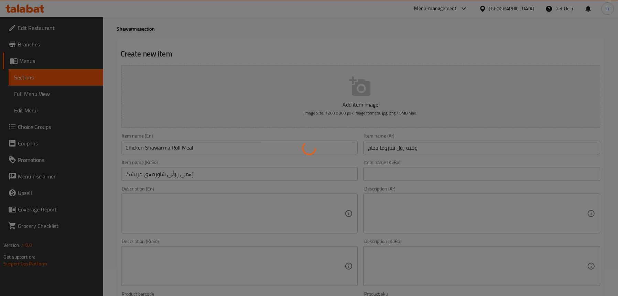
type input "0"
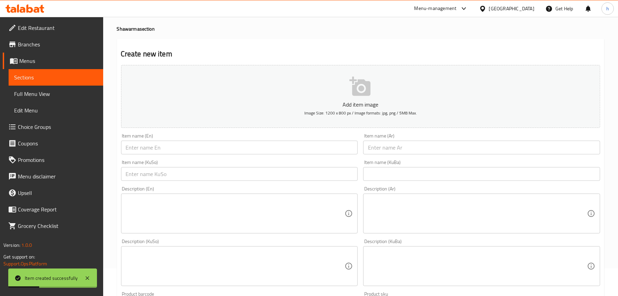
click at [28, 79] on span "Sections" at bounding box center [56, 77] width 84 height 8
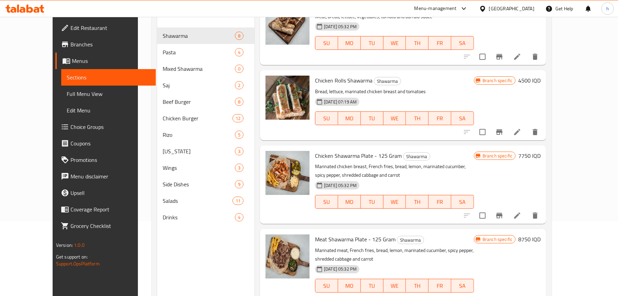
scroll to position [97, 0]
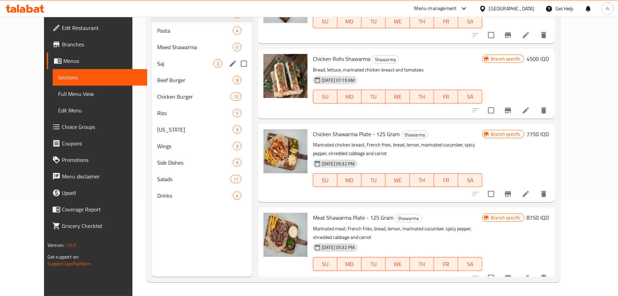
click at [152, 68] on div "Saj 2" at bounding box center [202, 63] width 101 height 16
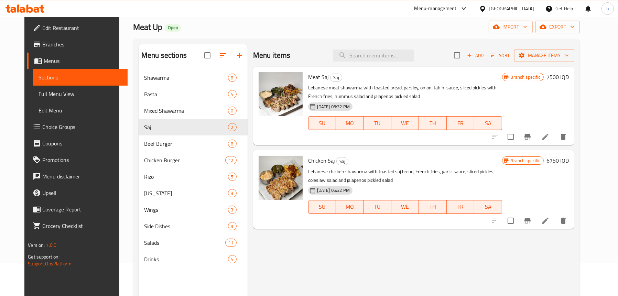
scroll to position [69, 0]
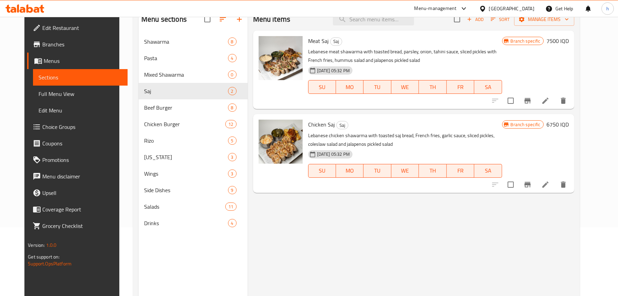
click at [569, 126] on h6 "6750 IQD" at bounding box center [557, 125] width 22 height 10
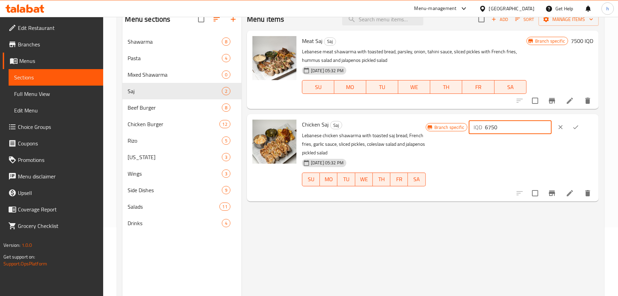
drag, startPoint x: 484, startPoint y: 131, endPoint x: 471, endPoint y: 131, distance: 13.4
click at [471, 131] on div "Branch specific IQD 6750 ​" at bounding box center [509, 127] width 167 height 15
type input "7500"
click at [579, 126] on icon "ok" at bounding box center [575, 127] width 7 height 7
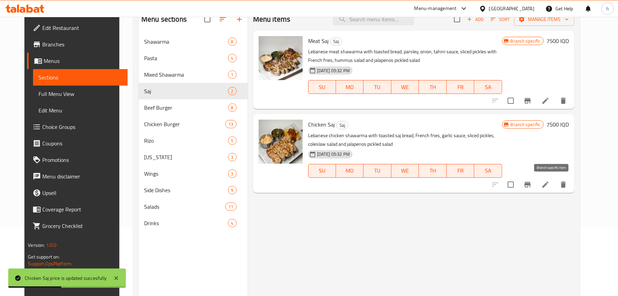
click at [530, 183] on icon "Branch-specific-item" at bounding box center [527, 184] width 6 height 5
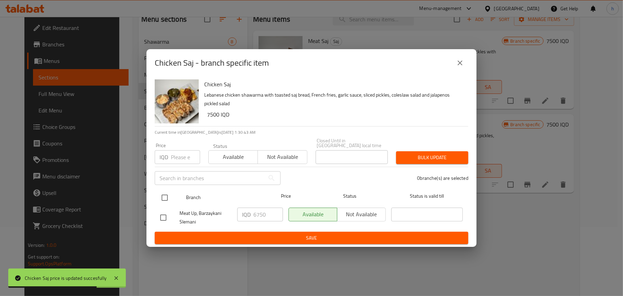
click at [164, 190] on input "checkbox" at bounding box center [164, 197] width 14 height 14
checkbox input "true"
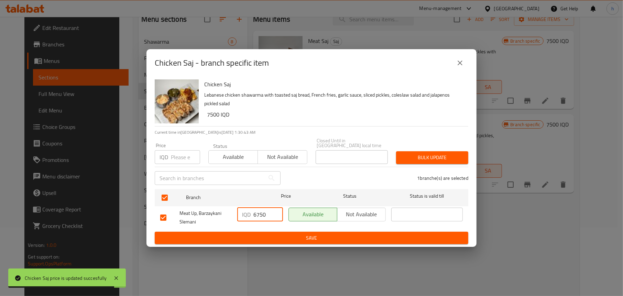
click at [262, 216] on input "6750" at bounding box center [268, 215] width 30 height 14
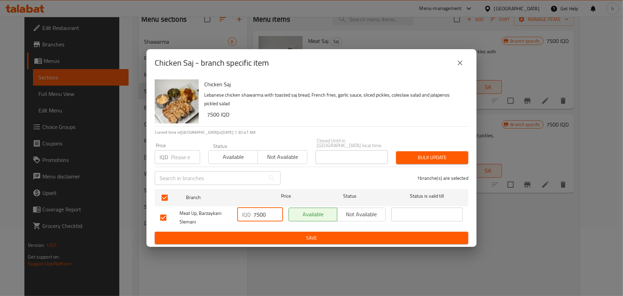
type input "7500"
click at [266, 236] on span "Save" at bounding box center [311, 238] width 302 height 9
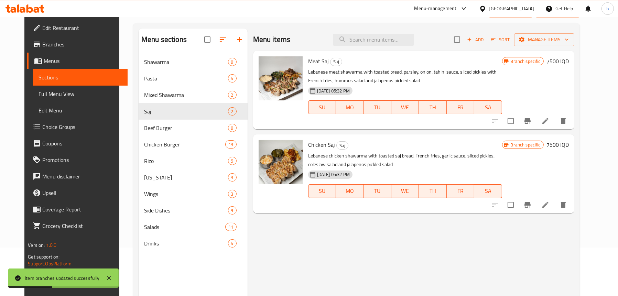
scroll to position [0, 0]
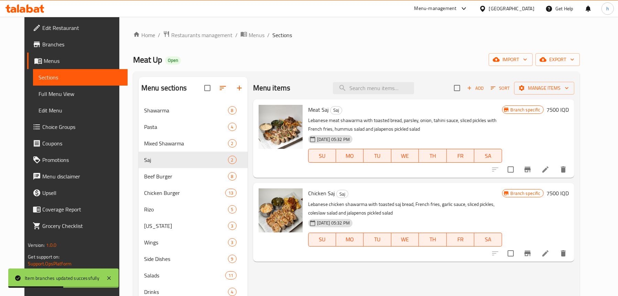
click at [484, 90] on span "Add" at bounding box center [475, 88] width 19 height 8
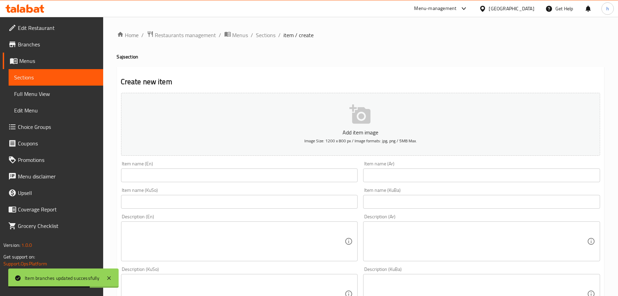
click at [234, 173] on input "text" at bounding box center [239, 175] width 237 height 14
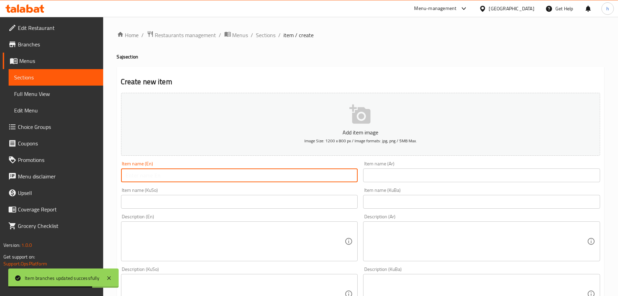
paste input "Chicken Shawarma Saj Meal"
type input "Chicken Shawarma Saj Meal"
click at [412, 176] on input "text" at bounding box center [481, 175] width 237 height 14
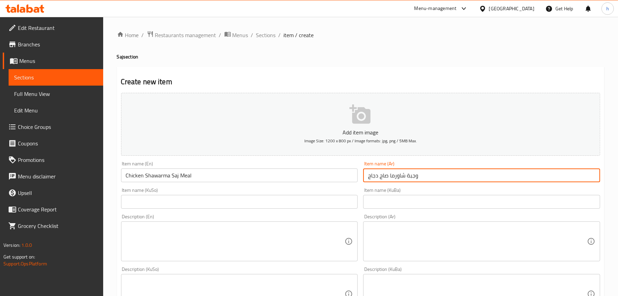
type input "وجبة شاورما صاج دجاج"
click at [221, 205] on input "text" at bounding box center [239, 202] width 237 height 14
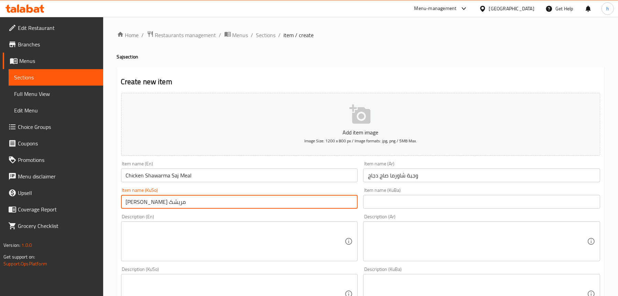
click at [167, 202] on input "[PERSON_NAME] مریشک" at bounding box center [239, 202] width 237 height 14
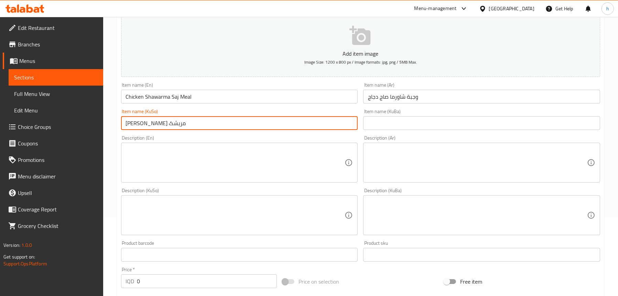
scroll to position [137, 0]
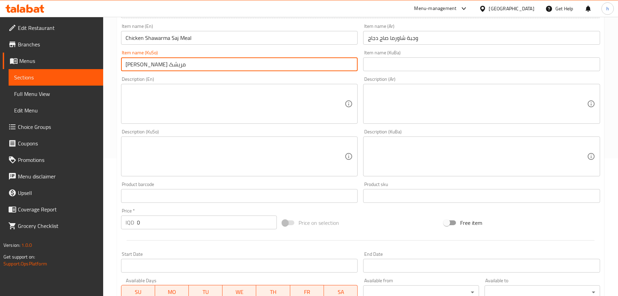
type input "[PERSON_NAME] مریشک"
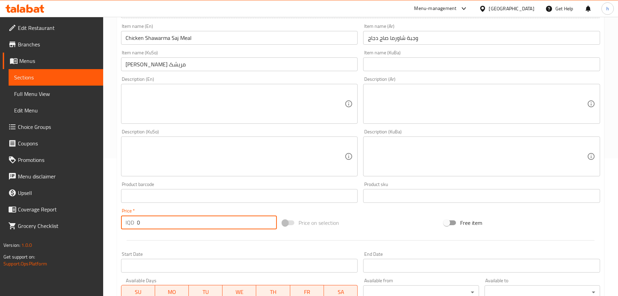
drag, startPoint x: 150, startPoint y: 222, endPoint x: 124, endPoint y: 214, distance: 27.3
click at [124, 214] on div "Price   * IQD 0 Price *" at bounding box center [199, 218] width 156 height 21
paste input "1050"
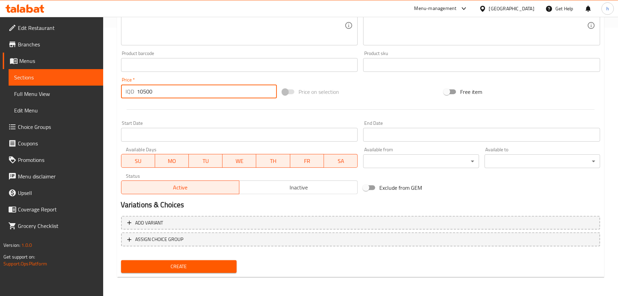
type input "10500"
click at [187, 263] on span "Create" at bounding box center [178, 266] width 104 height 9
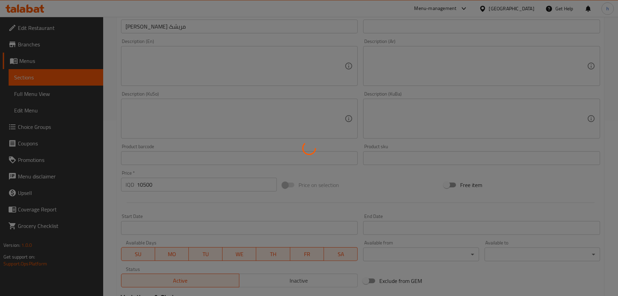
scroll to position [131, 0]
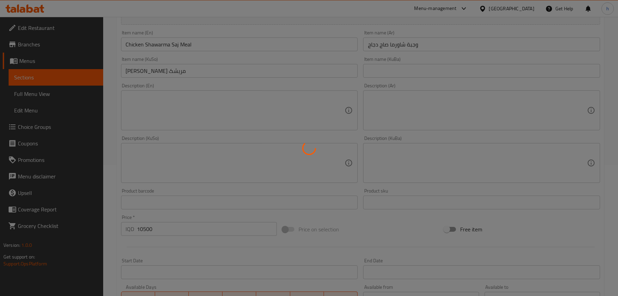
type input "0"
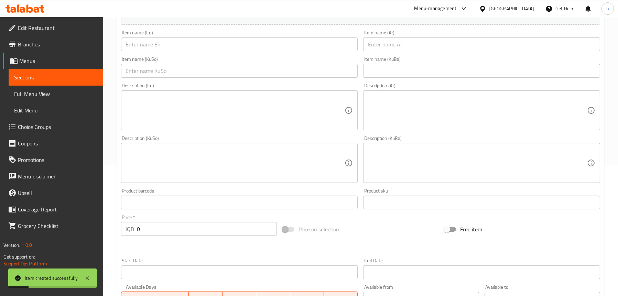
click at [36, 82] on link "Sections" at bounding box center [56, 77] width 95 height 16
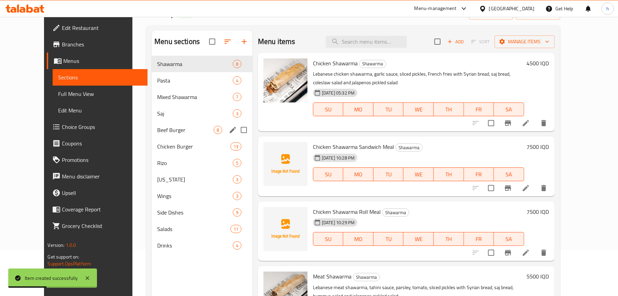
scroll to position [97, 0]
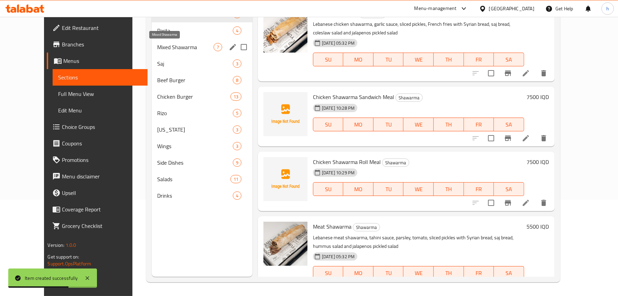
click at [157, 45] on span "Mixed Shawarma" at bounding box center [185, 47] width 56 height 8
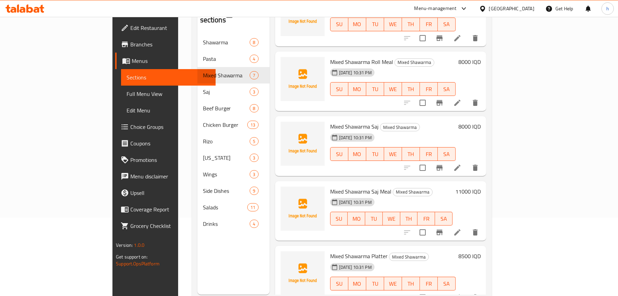
scroll to position [97, 0]
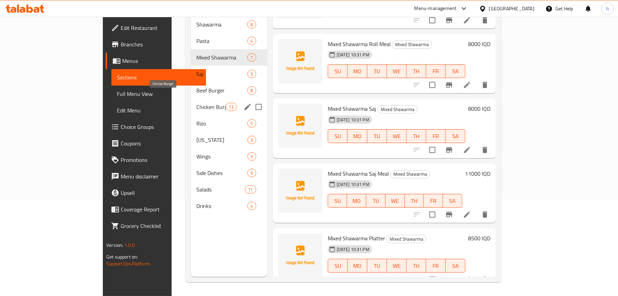
click at [196, 103] on span "Chicken Burger" at bounding box center [210, 107] width 29 height 8
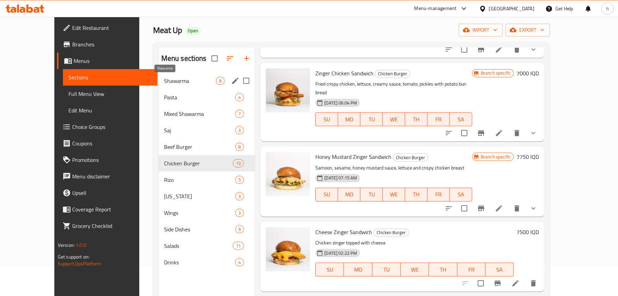
scroll to position [28, 0]
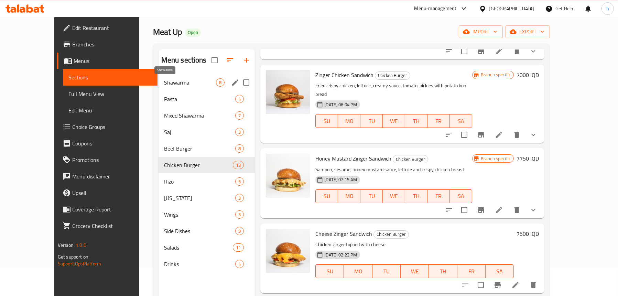
click at [164, 79] on span "Shawarma" at bounding box center [190, 82] width 52 height 8
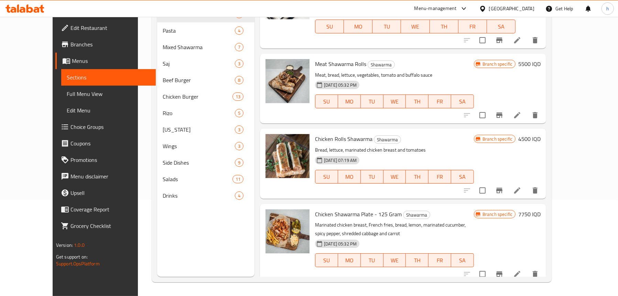
scroll to position [189, 0]
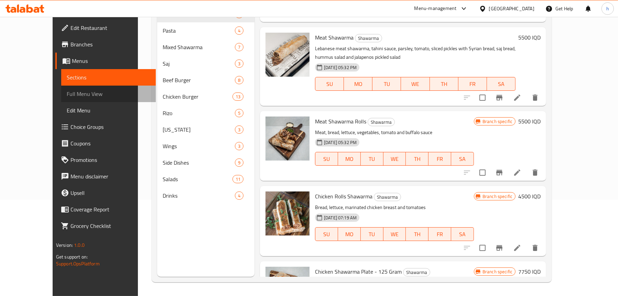
click at [67, 94] on span "Full Menu View" at bounding box center [109, 94] width 84 height 8
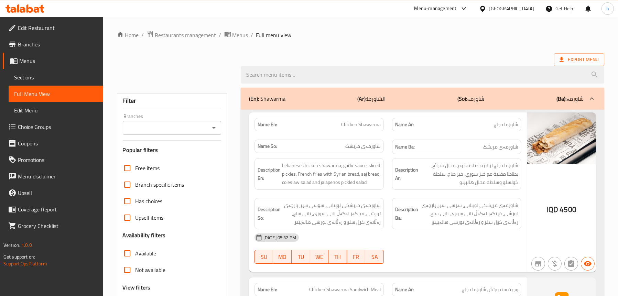
click at [210, 128] on icon "Open" at bounding box center [214, 128] width 8 height 8
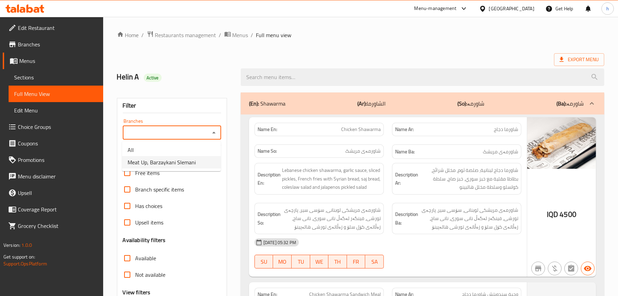
click at [189, 160] on span "Meat Up, Barzaykani Slemani" at bounding box center [162, 162] width 68 height 8
type input "Meat Up, Barzaykani Slemani"
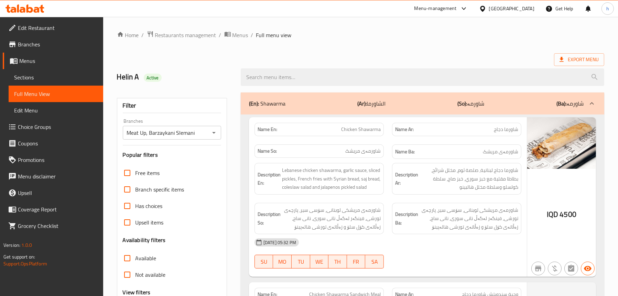
click at [306, 78] on input "search" at bounding box center [422, 77] width 363 height 18
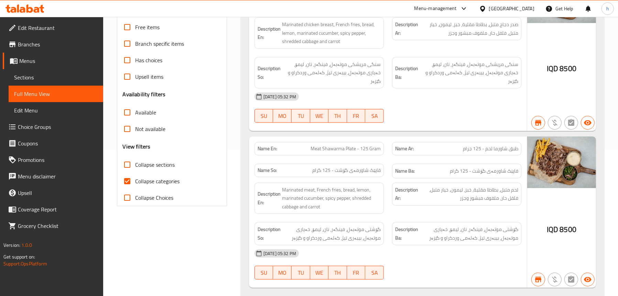
scroll to position [156, 0]
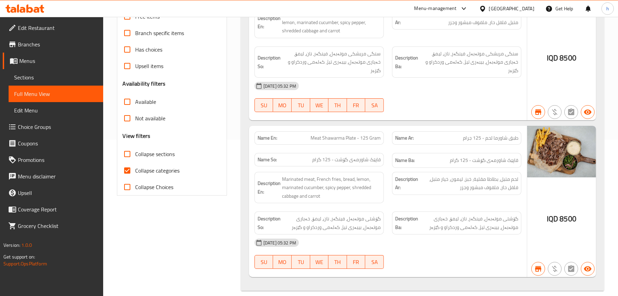
type input "plate"
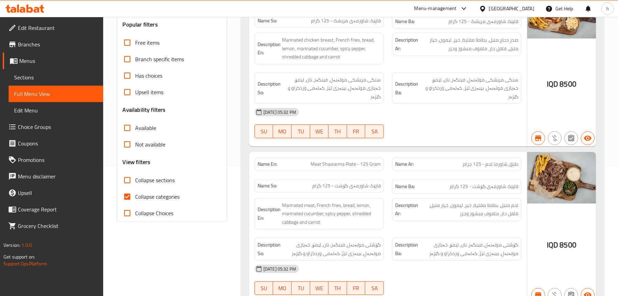
scroll to position [137, 0]
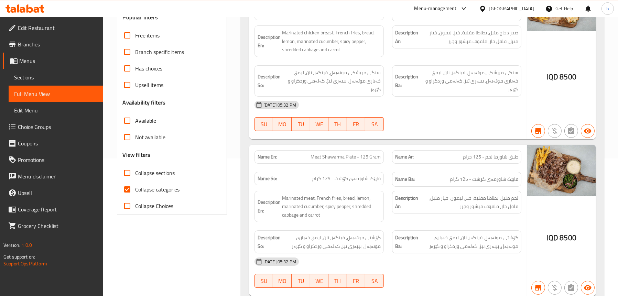
click at [19, 78] on span "Sections" at bounding box center [56, 77] width 84 height 8
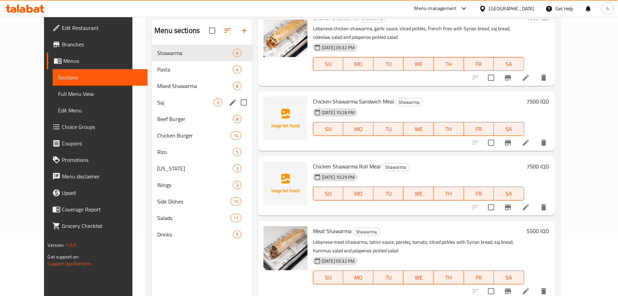
scroll to position [28, 0]
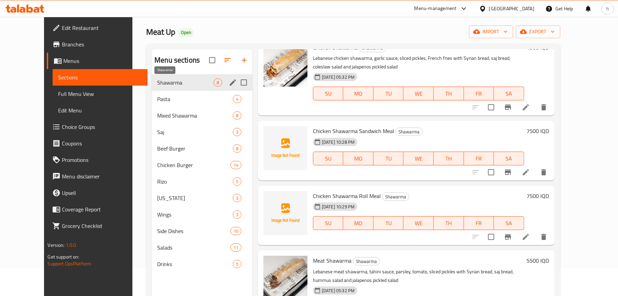
click at [157, 81] on span "Shawarma" at bounding box center [185, 82] width 56 height 8
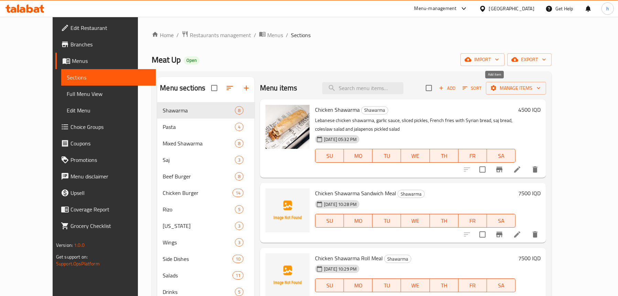
click at [456, 91] on span "Add" at bounding box center [447, 88] width 19 height 8
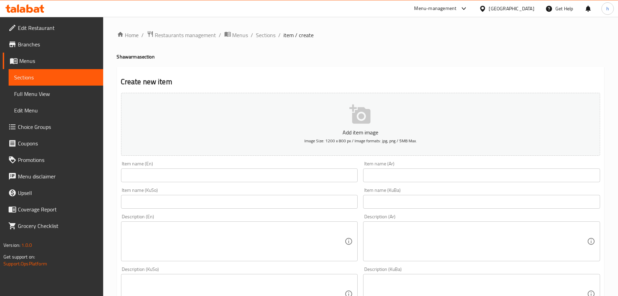
click at [184, 168] on div "Item name (En) Item name (En)" at bounding box center [239, 171] width 237 height 21
click at [183, 173] on input "text" at bounding box center [239, 175] width 237 height 14
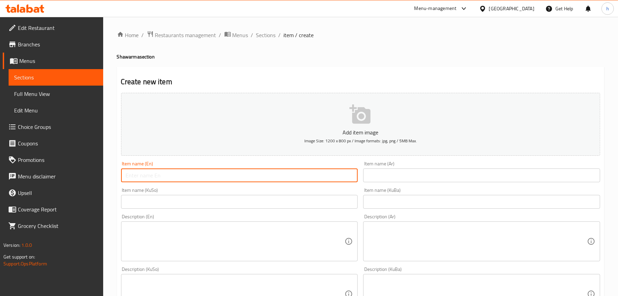
paste input "Chicken Shawarma Platter Meal"
type input "Chicken Shawarma Platter Meal"
click at [382, 169] on input "text" at bounding box center [481, 175] width 237 height 14
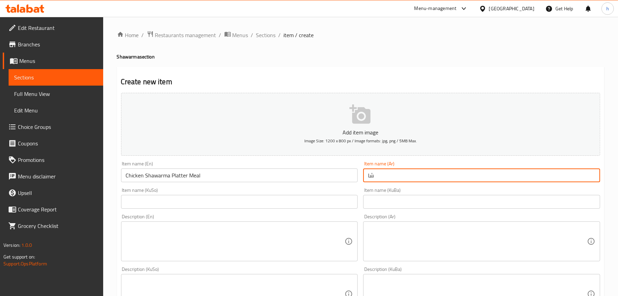
type input "ش"
type input "ط"
type input "و"
type input "وجبة طبق شاورما دجاج"
click at [194, 198] on input "text" at bounding box center [239, 202] width 237 height 14
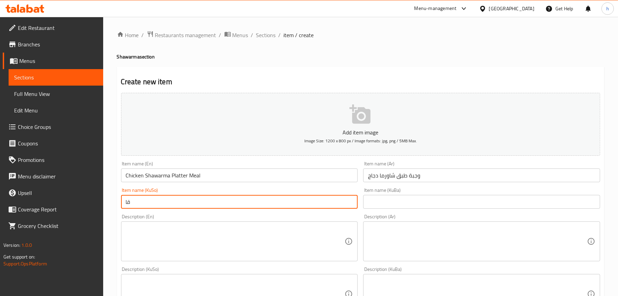
type input "ق"
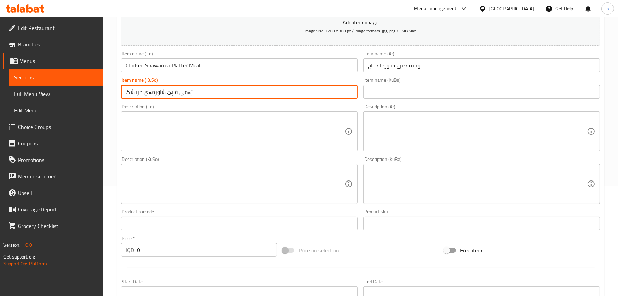
scroll to position [172, 0]
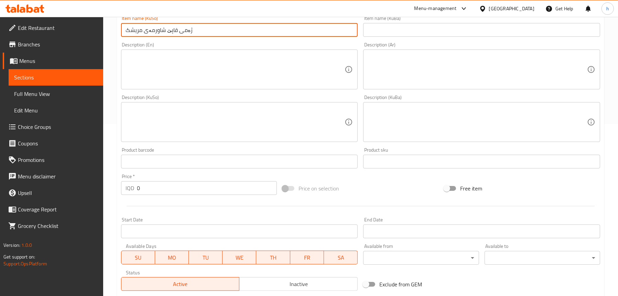
type input "ژەمی قاپێ شاورمەی مریشک"
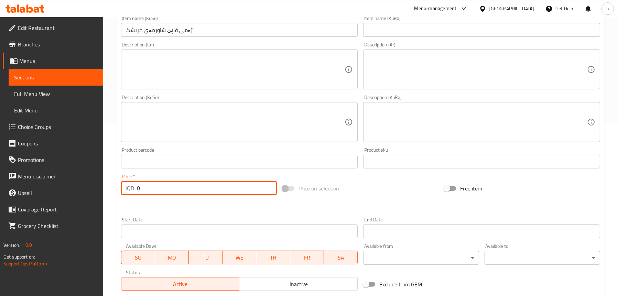
drag, startPoint x: 156, startPoint y: 195, endPoint x: 158, endPoint y: 169, distance: 25.9
click at [122, 183] on div "IQD 0 Price *" at bounding box center [199, 188] width 156 height 14
paste input "1150"
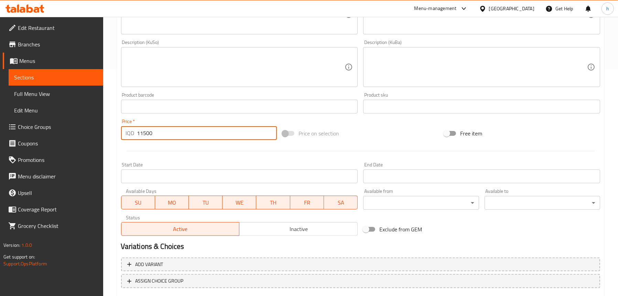
scroll to position [268, 0]
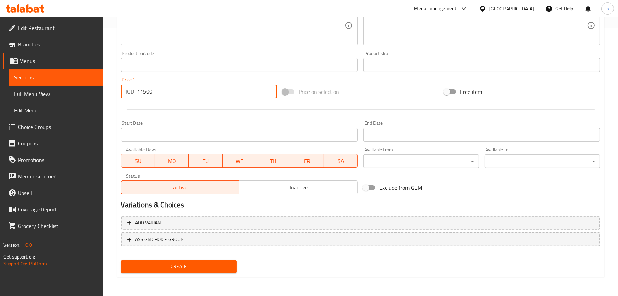
type input "11500"
click at [190, 265] on span "Create" at bounding box center [178, 266] width 104 height 9
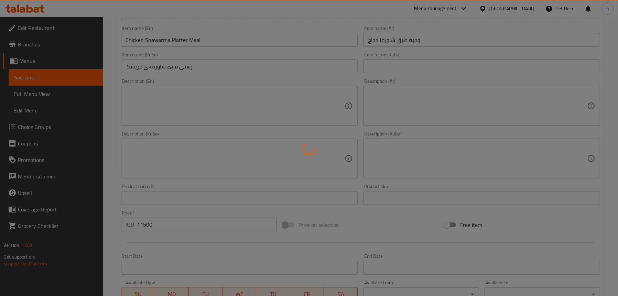
scroll to position [62, 0]
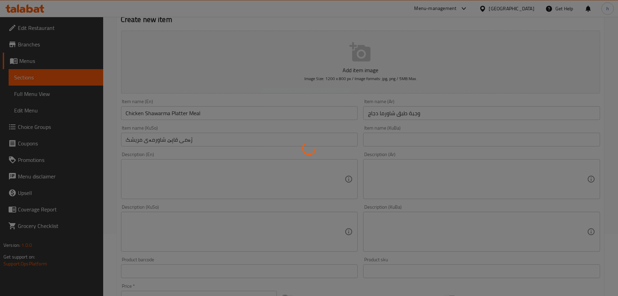
type input "0"
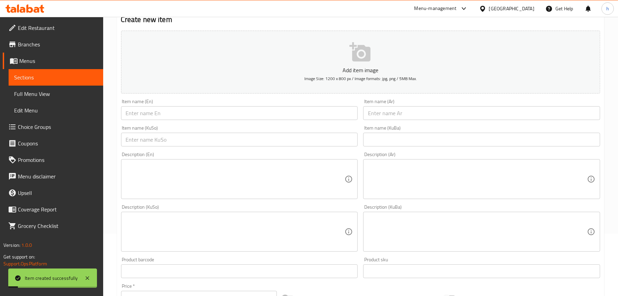
click at [52, 77] on span "Sections" at bounding box center [56, 77] width 84 height 8
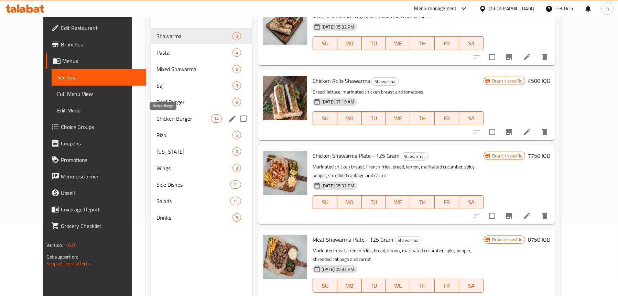
scroll to position [62, 0]
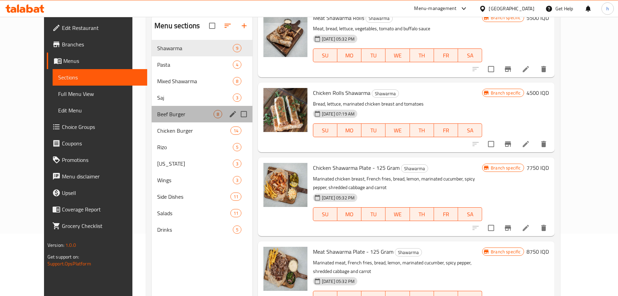
click at [152, 119] on div "Beef Burger 8" at bounding box center [202, 114] width 101 height 16
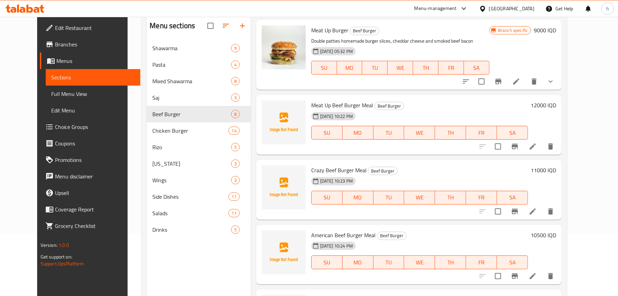
scroll to position [34, 0]
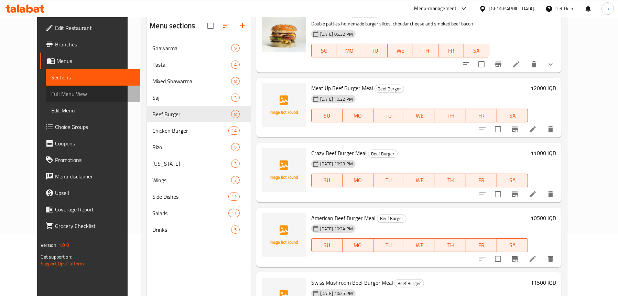
click at [51, 96] on span "Full Menu View" at bounding box center [93, 94] width 84 height 8
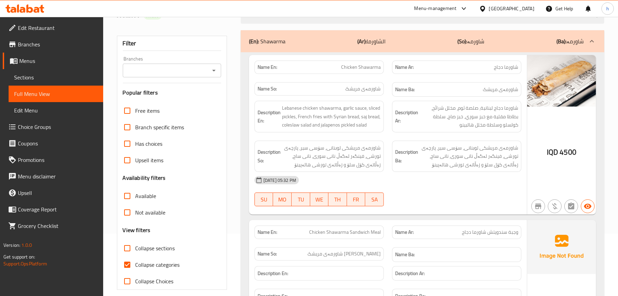
click at [212, 71] on icon "Open" at bounding box center [214, 70] width 8 height 8
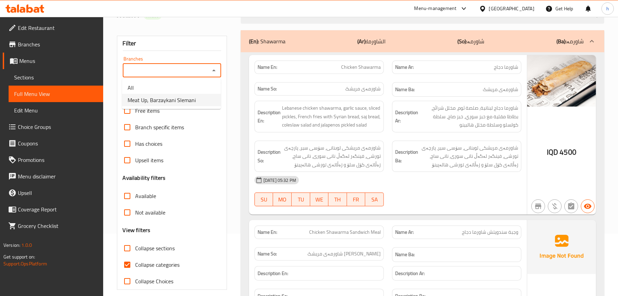
click at [198, 99] on li "Meat Up, Barzaykani Slemani" at bounding box center [171, 100] width 99 height 12
type input "Meat Up, Barzaykani Slemani"
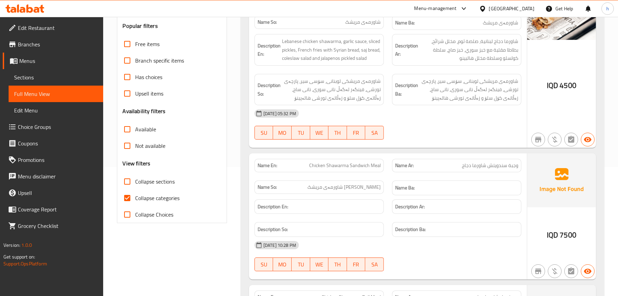
scroll to position [131, 0]
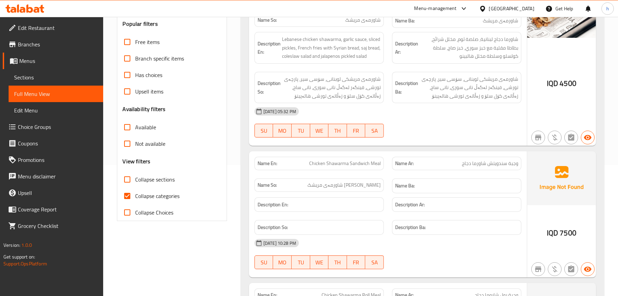
click at [152, 182] on span "Collapse sections" at bounding box center [155, 179] width 40 height 8
click at [135, 182] on input "Collapse sections" at bounding box center [127, 179] width 16 height 16
checkbox input "true"
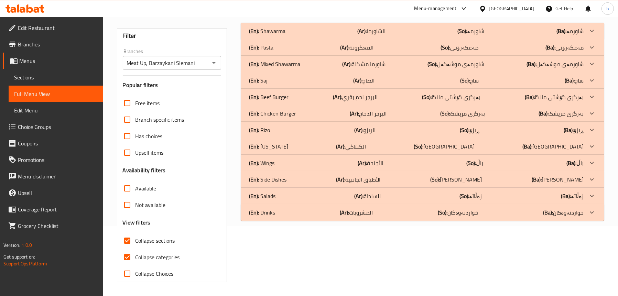
scroll to position [70, 0]
click at [283, 196] on div "(En): Salads (Ar): السلطة (So): زەڵاتە (Ba): زەڵاتە" at bounding box center [416, 196] width 334 height 8
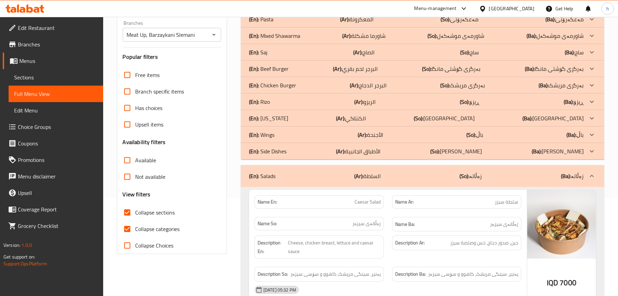
scroll to position [103, 0]
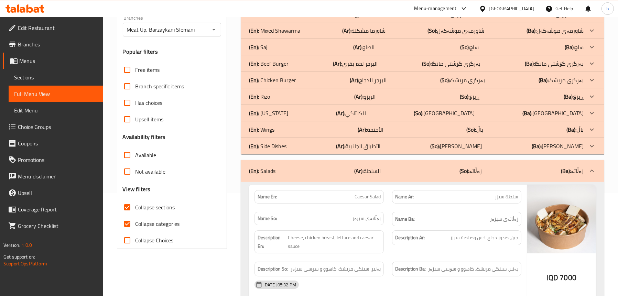
click at [270, 62] on p "(En): Beef Burger" at bounding box center [269, 63] width 40 height 8
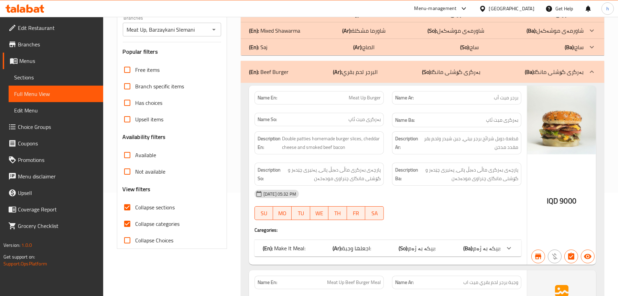
click at [344, 244] on span "اجعلها وجبة:" at bounding box center [356, 248] width 29 height 10
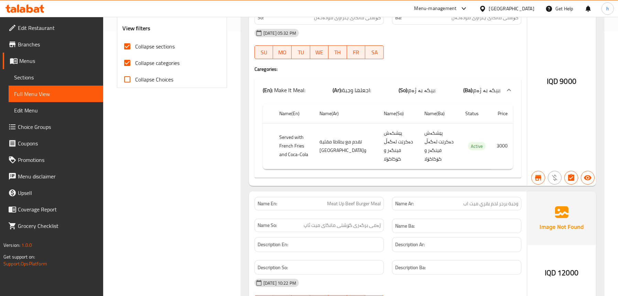
scroll to position [206, 0]
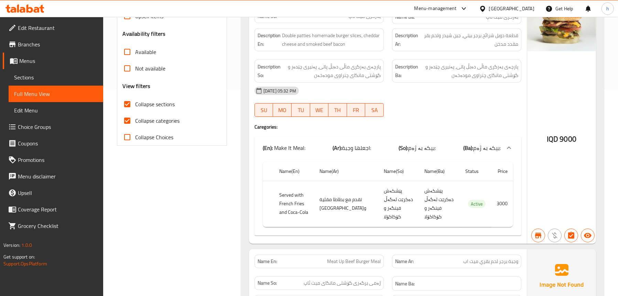
click at [45, 74] on span "Sections" at bounding box center [56, 77] width 84 height 8
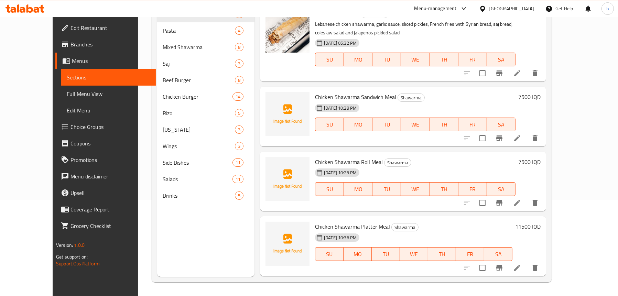
scroll to position [97, 0]
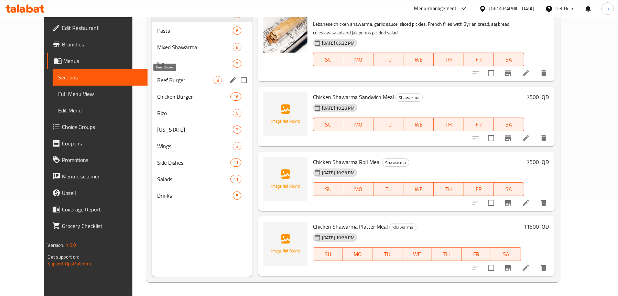
click at [157, 77] on span "Beef Burger" at bounding box center [185, 80] width 56 height 8
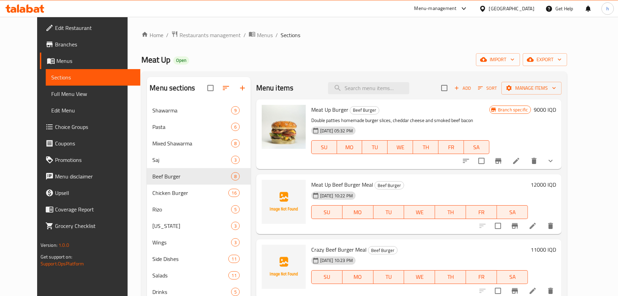
click at [559, 162] on button "show more" at bounding box center [550, 161] width 16 height 16
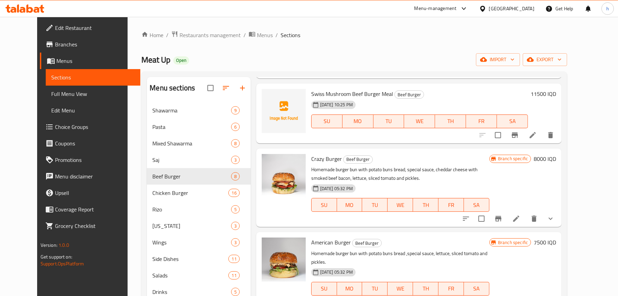
scroll to position [338, 0]
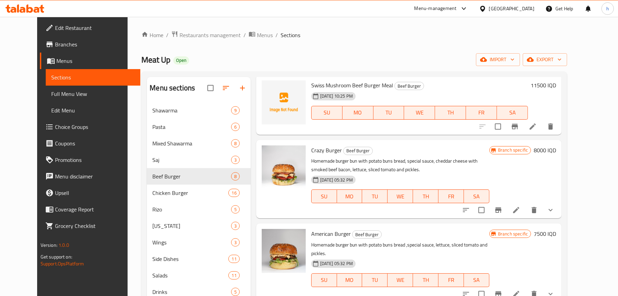
click at [554, 211] on icon "show more" at bounding box center [550, 210] width 8 height 8
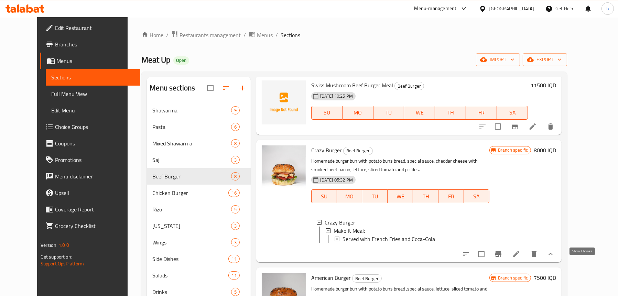
click at [554, 258] on icon "show more" at bounding box center [550, 254] width 8 height 8
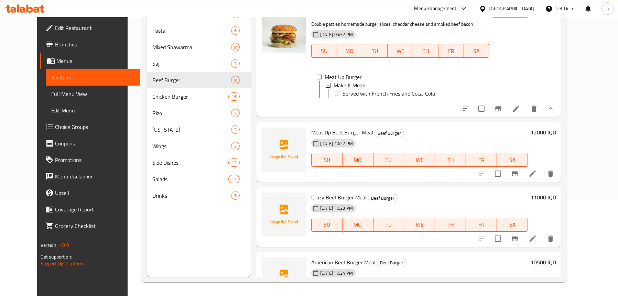
scroll to position [28, 0]
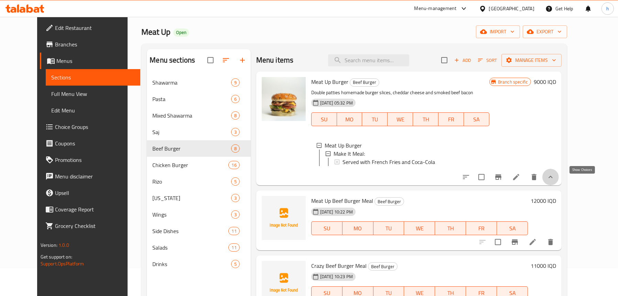
click at [554, 181] on icon "show more" at bounding box center [550, 177] width 8 height 8
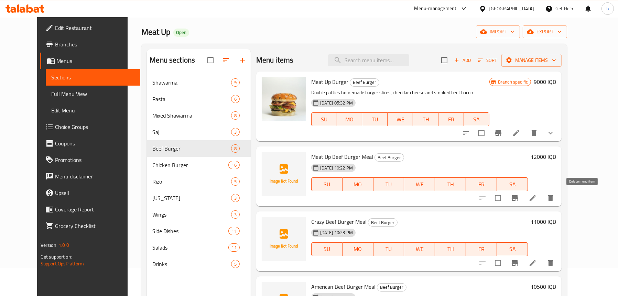
click at [553, 198] on icon "delete" at bounding box center [550, 198] width 5 height 6
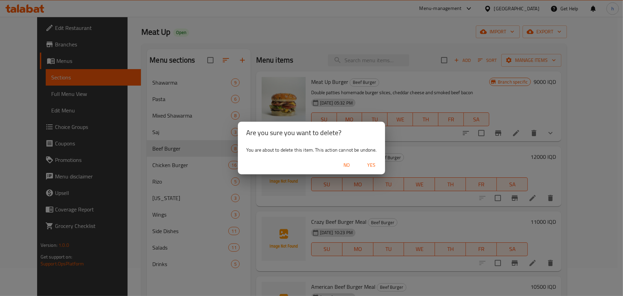
click at [369, 164] on span "Yes" at bounding box center [371, 165] width 16 height 9
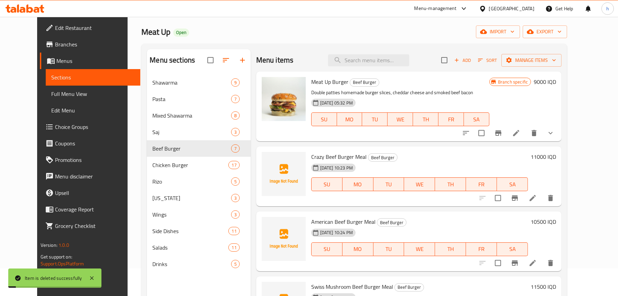
scroll to position [34, 0]
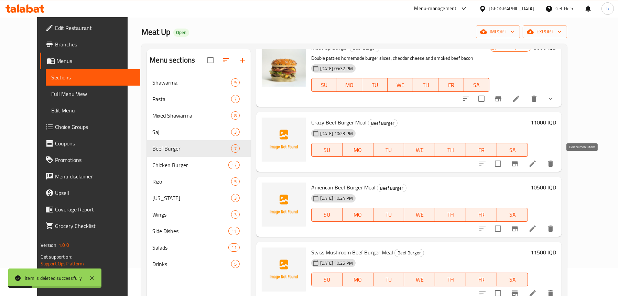
click at [554, 164] on icon "delete" at bounding box center [550, 163] width 8 height 8
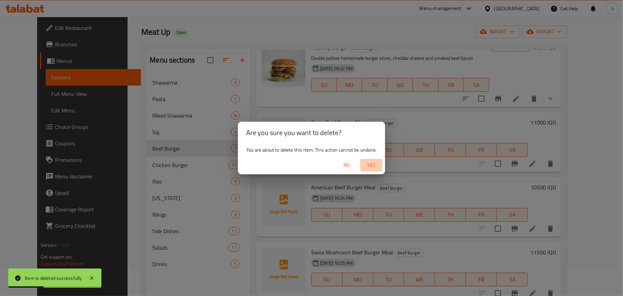
click at [375, 164] on span "Yes" at bounding box center [371, 165] width 16 height 9
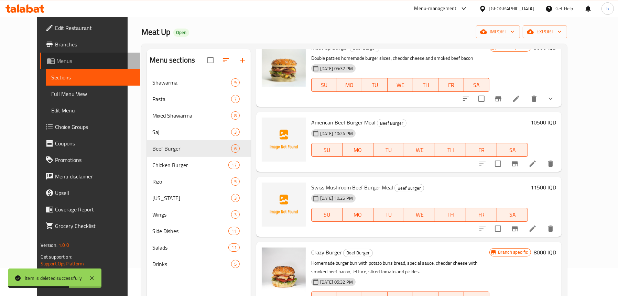
click at [56, 65] on span "Menus" at bounding box center [95, 61] width 78 height 8
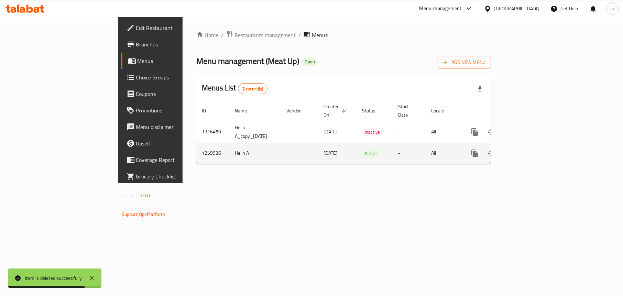
click at [528, 149] on icon "enhanced table" at bounding box center [524, 153] width 8 height 8
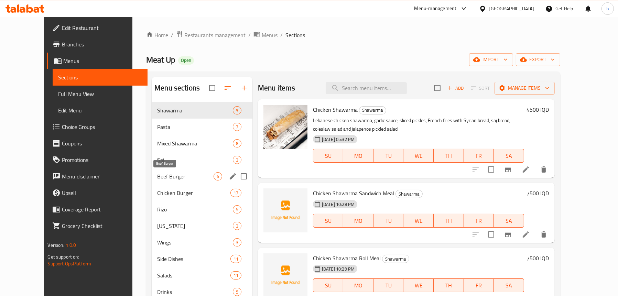
click at [157, 175] on span "Beef Burger" at bounding box center [185, 176] width 56 height 8
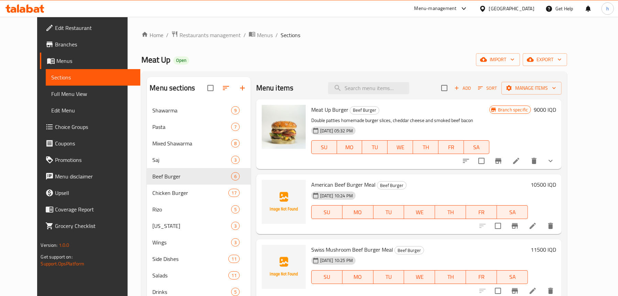
scroll to position [69, 0]
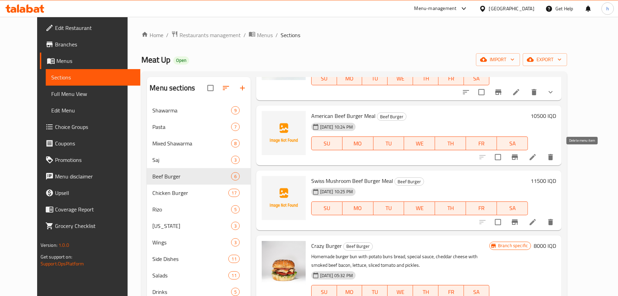
click at [559, 161] on button "delete" at bounding box center [550, 157] width 16 height 16
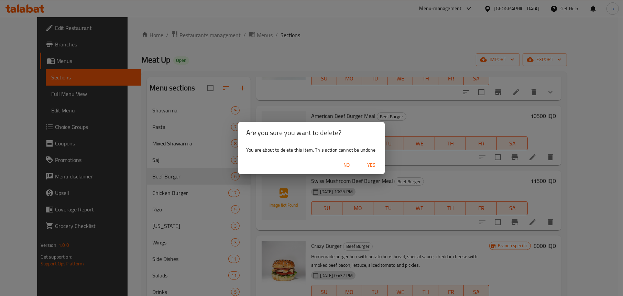
click at [370, 164] on span "Yes" at bounding box center [371, 165] width 16 height 9
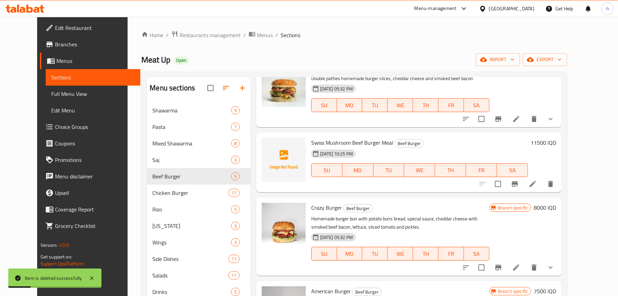
scroll to position [95, 0]
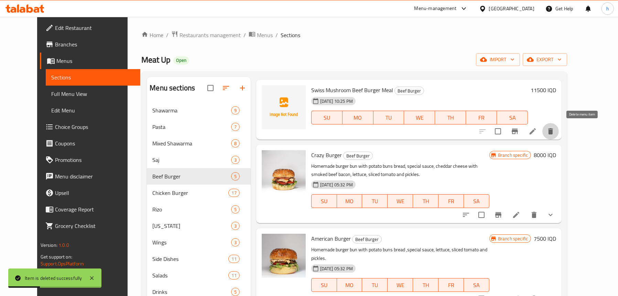
click at [554, 129] on icon "delete" at bounding box center [550, 131] width 8 height 8
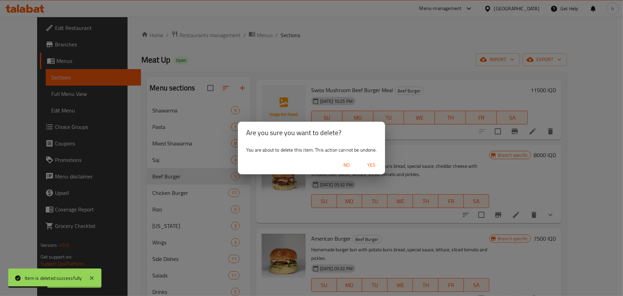
click at [373, 163] on span "Yes" at bounding box center [371, 165] width 16 height 9
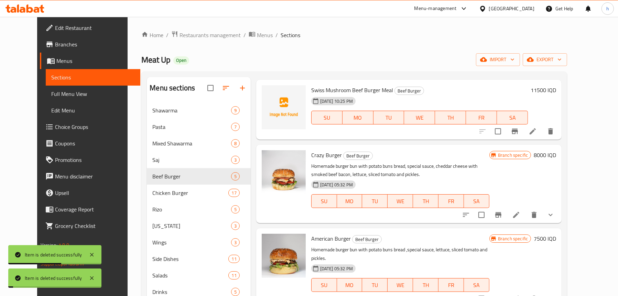
scroll to position [30, 0]
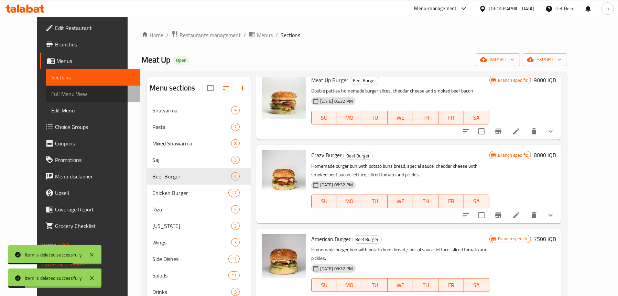
click at [54, 88] on link "Full Menu View" at bounding box center [93, 94] width 95 height 16
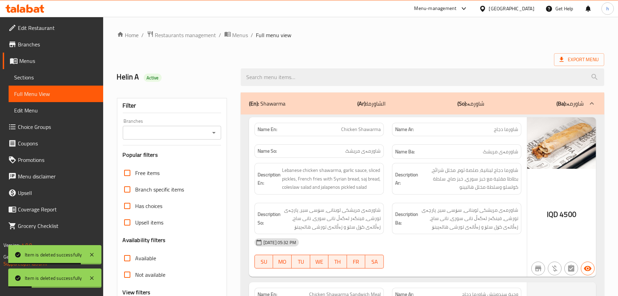
click at [211, 134] on icon "Open" at bounding box center [214, 133] width 8 height 8
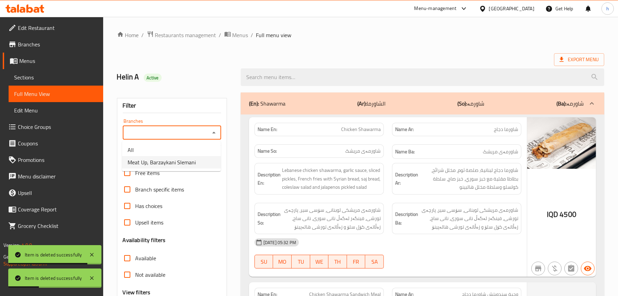
click at [180, 162] on span "Meat Up, Barzaykani Slemani" at bounding box center [162, 162] width 68 height 8
type input "Meat Up, Barzaykani Slemani"
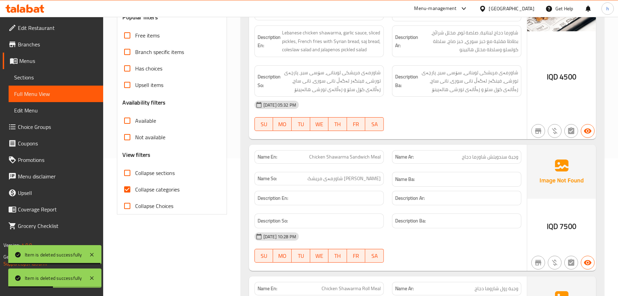
click at [157, 169] on span "Collapse sections" at bounding box center [155, 173] width 40 height 8
click at [135, 168] on input "Collapse sections" at bounding box center [127, 173] width 16 height 16
checkbox input "true"
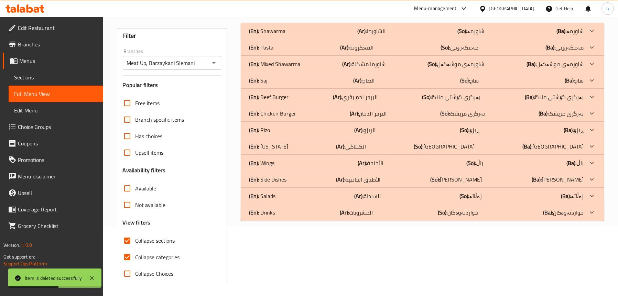
scroll to position [70, 0]
click at [273, 96] on p "(En): Beef Burger" at bounding box center [269, 97] width 40 height 8
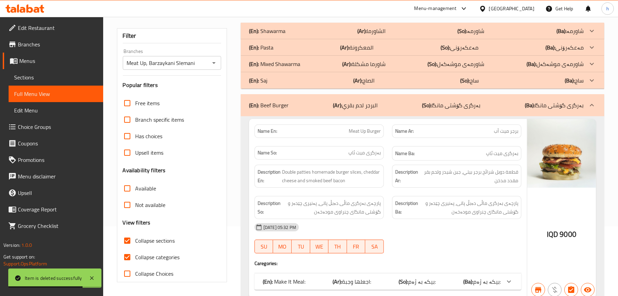
scroll to position [173, 0]
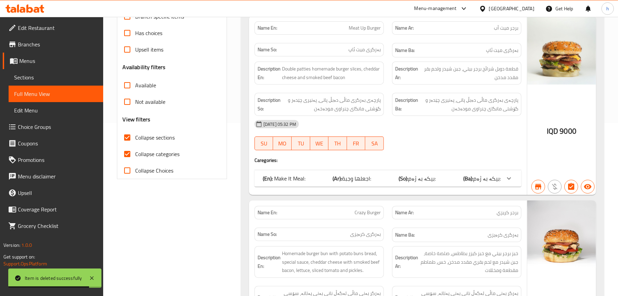
click at [344, 174] on span "اجعلها وجبة:" at bounding box center [356, 178] width 29 height 10
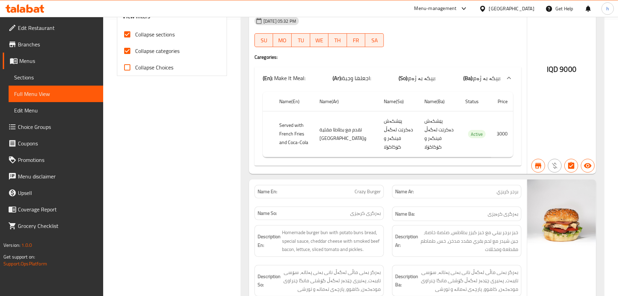
scroll to position [414, 0]
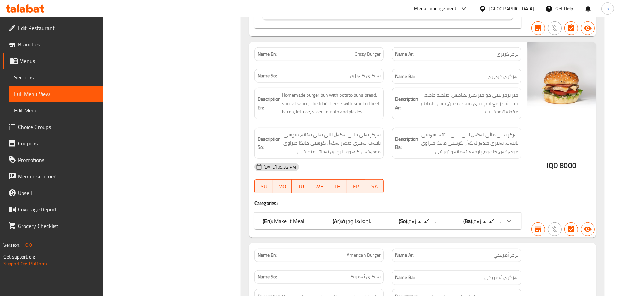
click at [417, 216] on span "بیکە بە ژەم:" at bounding box center [421, 221] width 27 height 10
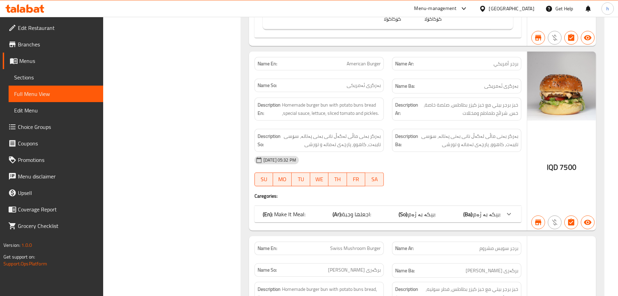
scroll to position [688, 0]
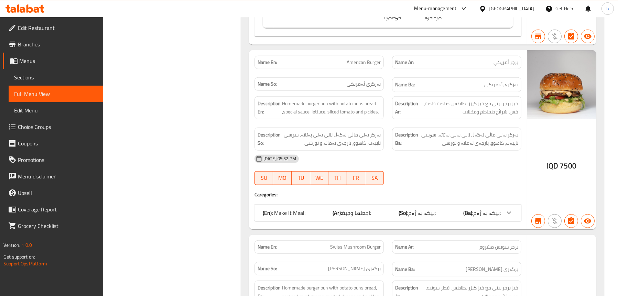
click at [377, 209] on div "(En): Make It Meal: (Ar): اجعلها وجبة: (So): بیکە بە ژەم: (Ba): بیکە بە ژەم:" at bounding box center [382, 213] width 238 height 8
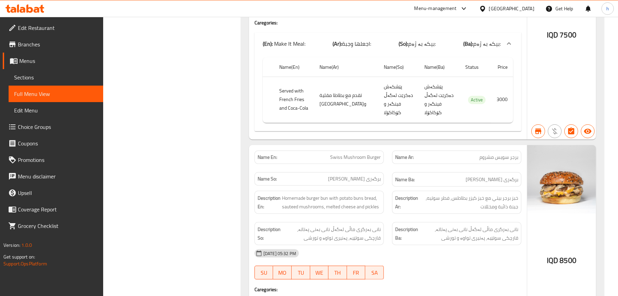
scroll to position [998, 0]
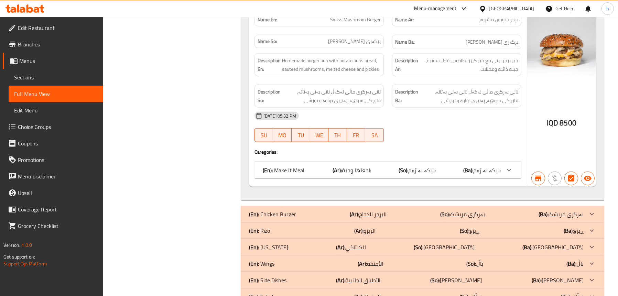
click at [344, 165] on span "اجعلها وجبة:" at bounding box center [356, 170] width 29 height 10
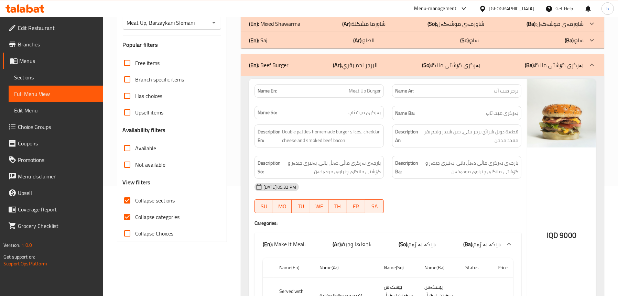
scroll to position [85, 0]
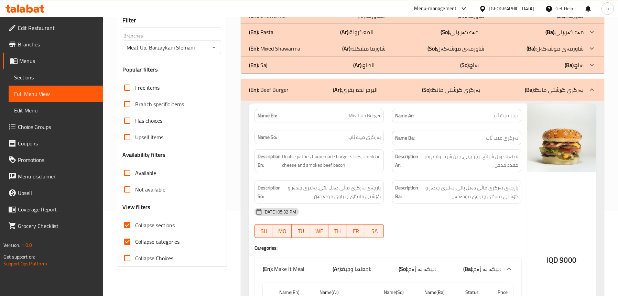
click at [22, 77] on span "Sections" at bounding box center [56, 77] width 84 height 8
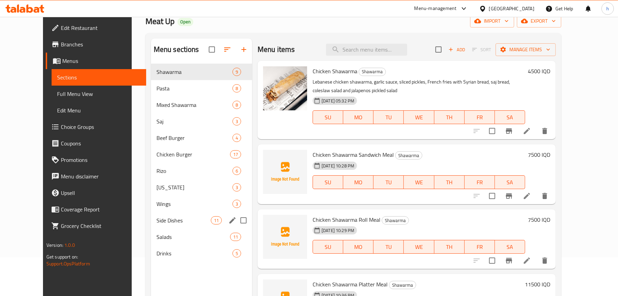
scroll to position [51, 0]
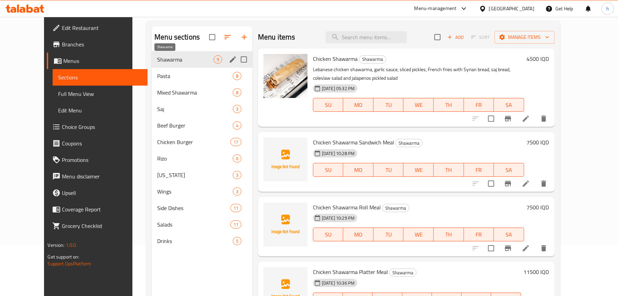
click at [157, 62] on span "Shawarma" at bounding box center [185, 59] width 56 height 8
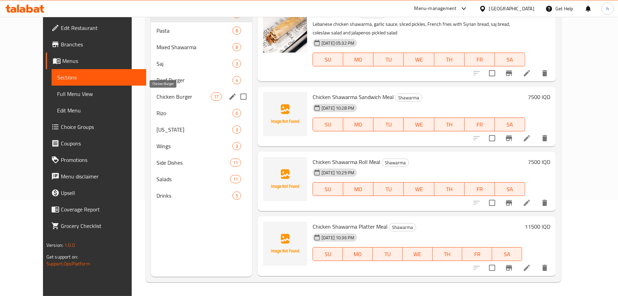
click at [156, 96] on span "Chicken Burger" at bounding box center [183, 96] width 54 height 8
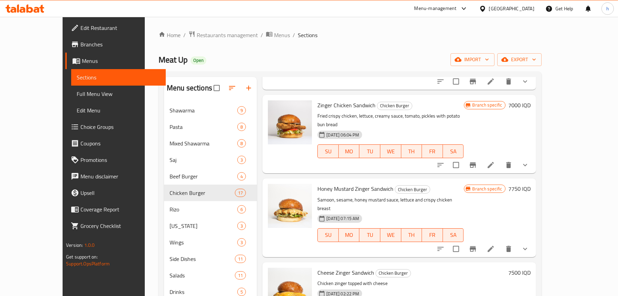
scroll to position [103, 0]
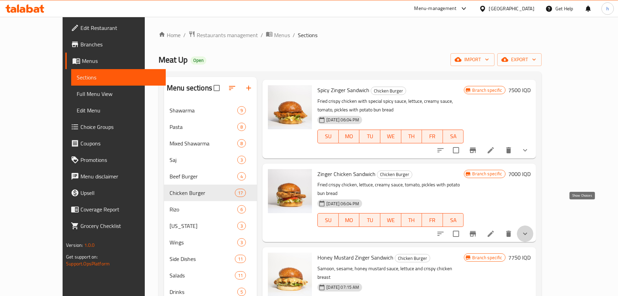
click at [529, 230] on icon "show more" at bounding box center [525, 234] width 8 height 8
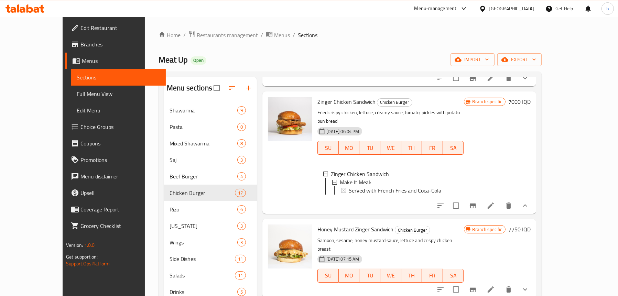
scroll to position [241, 0]
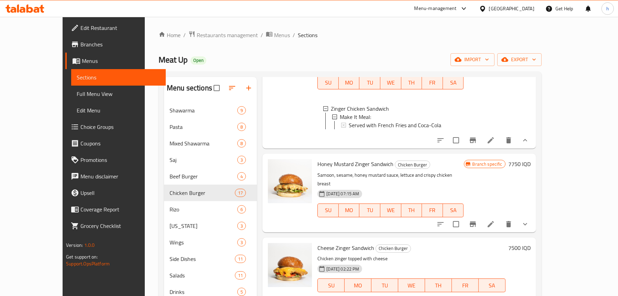
click at [77, 74] on span "Sections" at bounding box center [119, 77] width 84 height 8
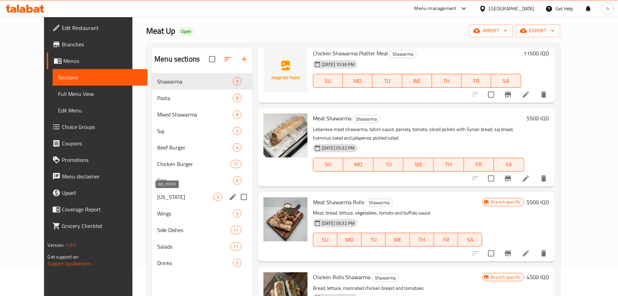
scroll to position [69, 0]
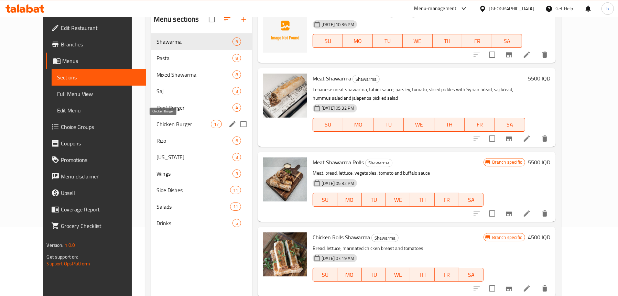
click at [156, 123] on span "Chicken Burger" at bounding box center [183, 124] width 54 height 8
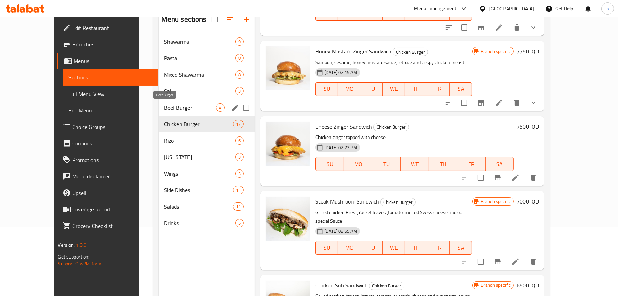
click at [164, 106] on span "Beef Burger" at bounding box center [190, 107] width 52 height 8
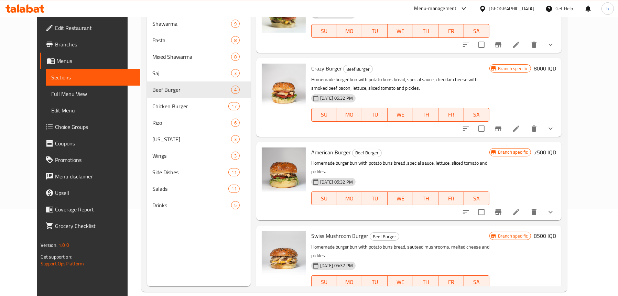
scroll to position [97, 0]
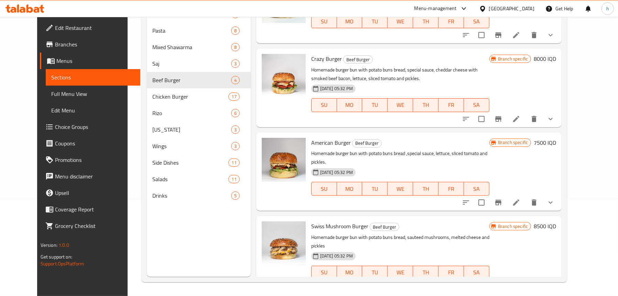
click at [52, 88] on link "Full Menu View" at bounding box center [93, 94] width 95 height 16
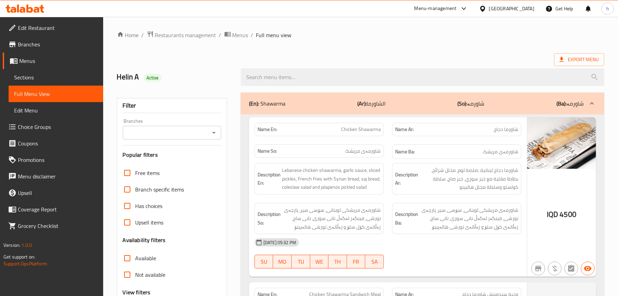
click at [214, 133] on icon "Open" at bounding box center [213, 133] width 3 height 2
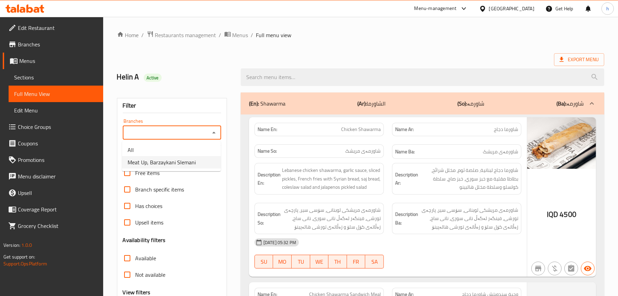
click at [174, 163] on span "Meat Up, Barzaykani Slemani" at bounding box center [162, 162] width 68 height 8
type input "Meat Up, Barzaykani Slemani"
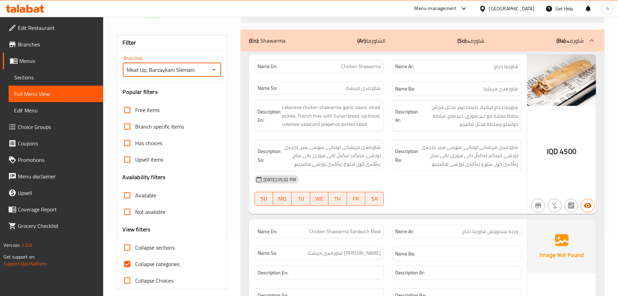
scroll to position [137, 0]
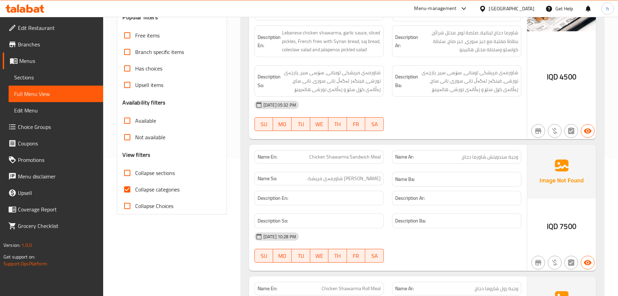
click at [157, 170] on span "Collapse sections" at bounding box center [155, 173] width 40 height 8
click at [135, 170] on input "Collapse sections" at bounding box center [127, 173] width 16 height 16
checkbox input "true"
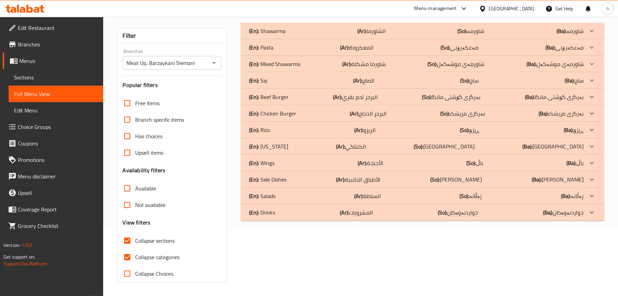
scroll to position [70, 0]
click at [279, 28] on p "(En): Shawarma" at bounding box center [267, 31] width 36 height 8
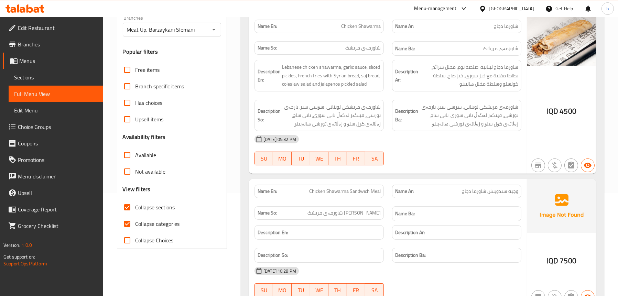
scroll to position [0, 0]
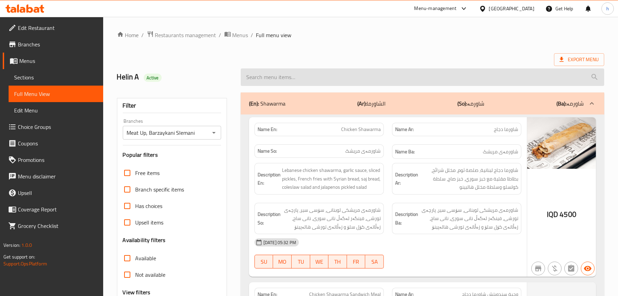
click at [291, 77] on input "search" at bounding box center [422, 77] width 363 height 18
paste input "Chicken Shawarma Saj"
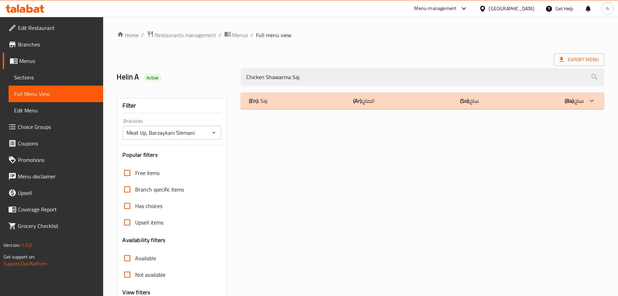
click at [289, 99] on div "(En): Saj (Ar): الصاج (So): ساج (Ba): ساج" at bounding box center [416, 101] width 334 height 8
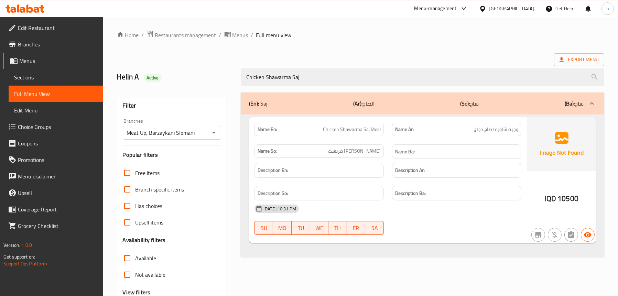
drag, startPoint x: 304, startPoint y: 75, endPoint x: 225, endPoint y: 76, distance: 78.7
click at [225, 76] on div "Helin A Active Chicken Shawarma Saj" at bounding box center [360, 77] width 495 height 31
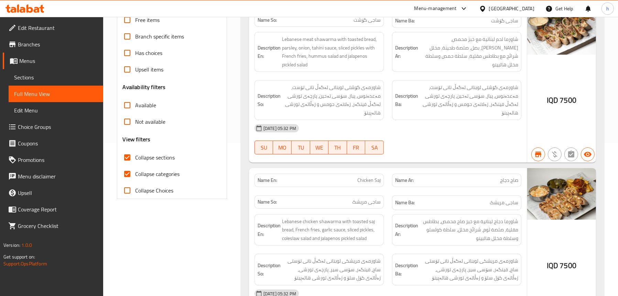
scroll to position [241, 0]
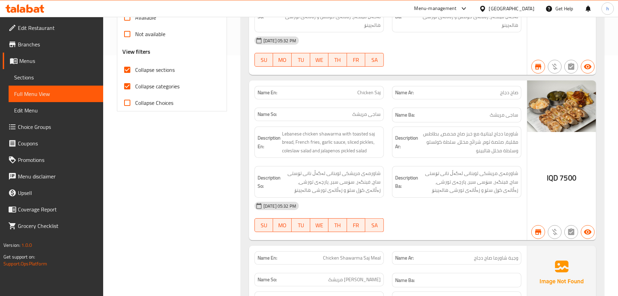
type input "saj"
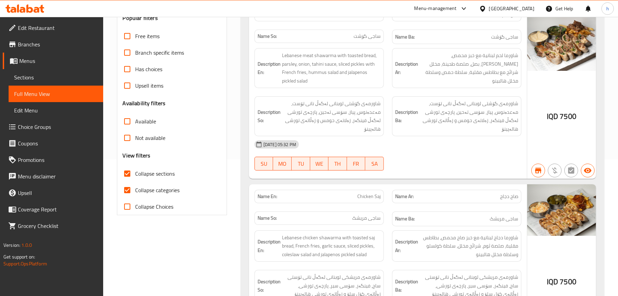
scroll to position [137, 0]
click at [146, 165] on label "Collapse sections" at bounding box center [147, 173] width 56 height 16
click at [135, 165] on input "Collapse sections" at bounding box center [127, 173] width 16 height 16
checkbox input "false"
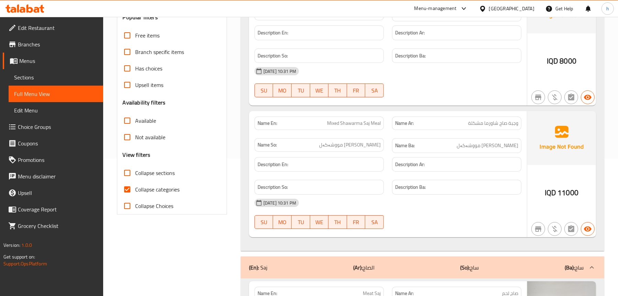
click at [146, 186] on span "Collapse categories" at bounding box center [157, 189] width 44 height 8
click at [135, 186] on input "Collapse categories" at bounding box center [127, 189] width 16 height 16
checkbox input "false"
click at [145, 169] on span "Collapse sections" at bounding box center [155, 173] width 40 height 8
click at [135, 169] on input "Collapse sections" at bounding box center [127, 173] width 16 height 16
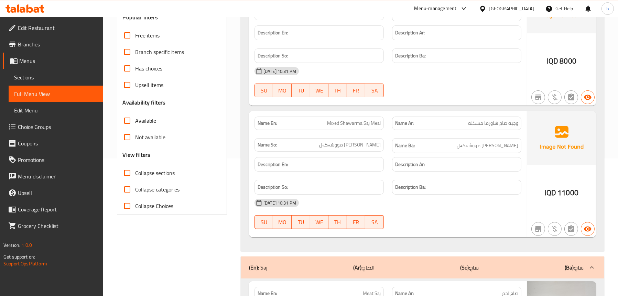
checkbox input "true"
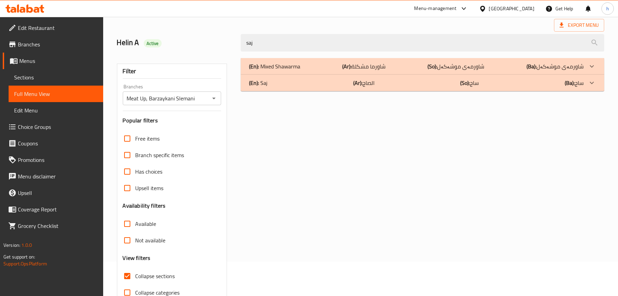
scroll to position [0, 0]
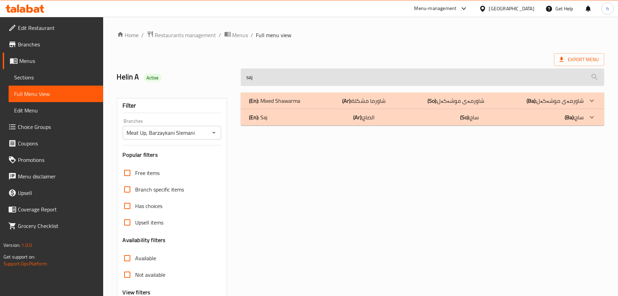
click at [280, 78] on input "saj" at bounding box center [422, 77] width 363 height 18
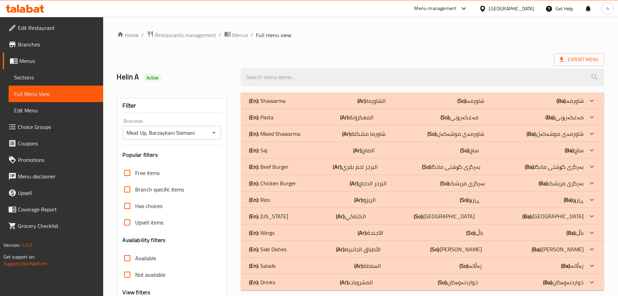
scroll to position [34, 0]
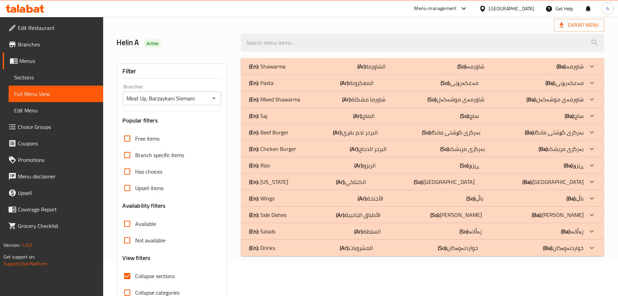
click at [275, 66] on p "(En): Shawarma" at bounding box center [267, 66] width 36 height 8
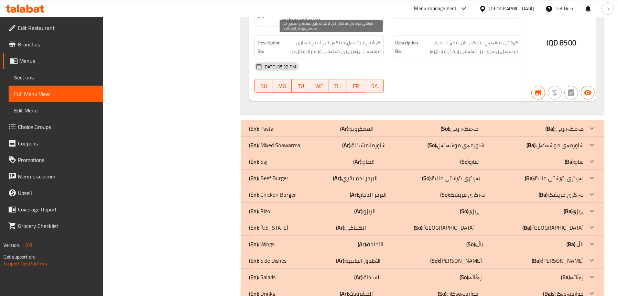
scroll to position [1380, 0]
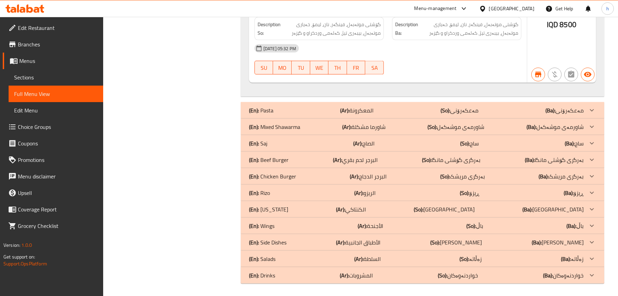
click at [267, 142] on div "(En): Saj (Ar): الصاج (So): ساج (Ba): ساج" at bounding box center [416, 143] width 334 height 8
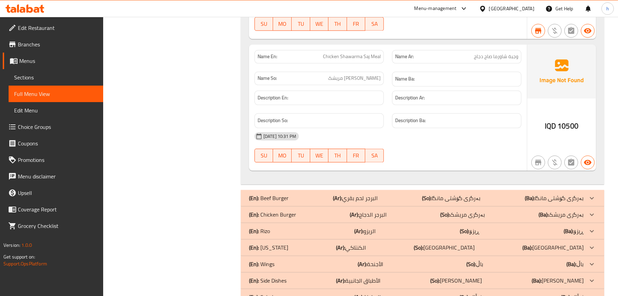
scroll to position [1886, 0]
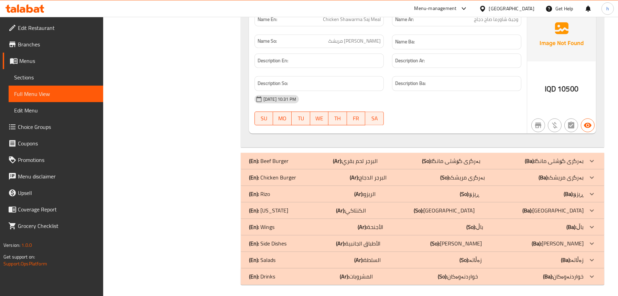
click at [276, 157] on p "(En): Beef Burger" at bounding box center [269, 161] width 40 height 8
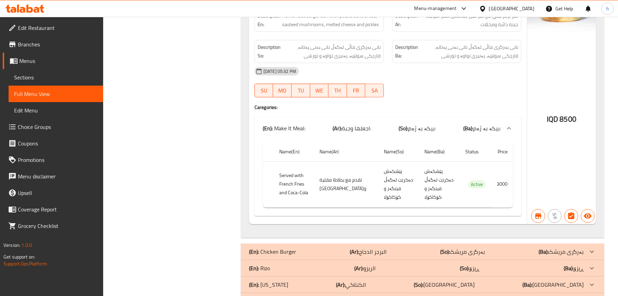
scroll to position [2956, 0]
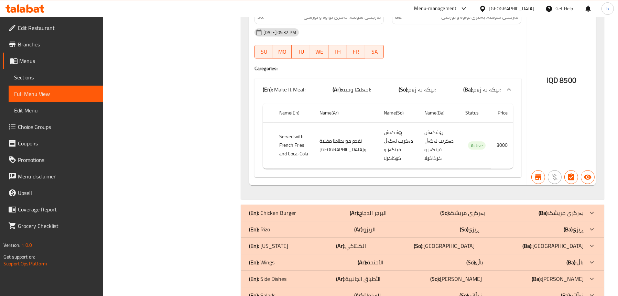
click at [267, 291] on p "(En): Salads" at bounding box center [262, 295] width 26 height 8
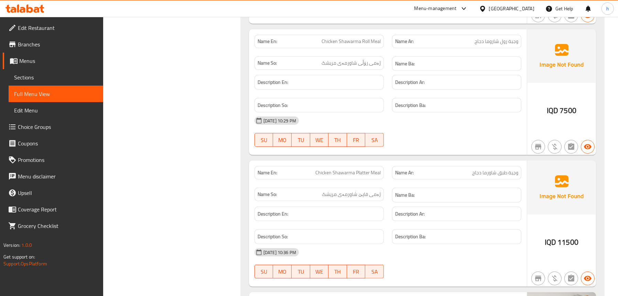
scroll to position [0, 0]
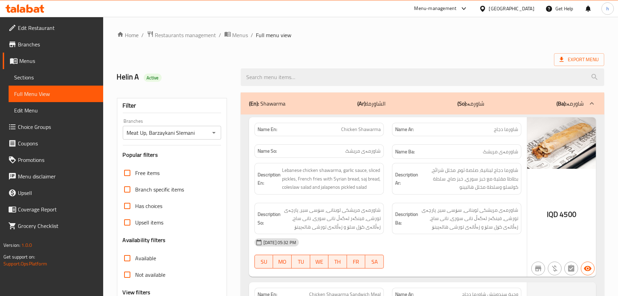
click at [377, 67] on div at bounding box center [422, 77] width 372 height 26
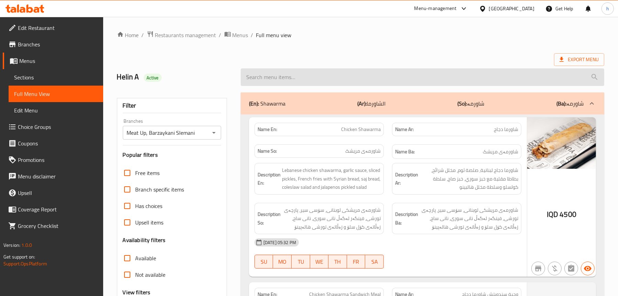
click at [373, 73] on input "search" at bounding box center [422, 77] width 363 height 18
type input "o"
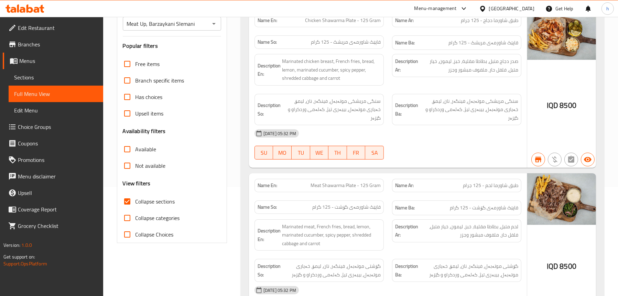
scroll to position [53, 0]
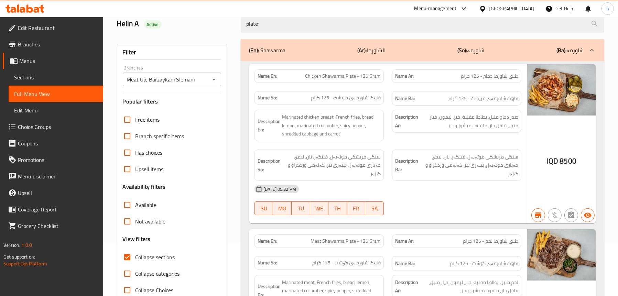
type input "plate"
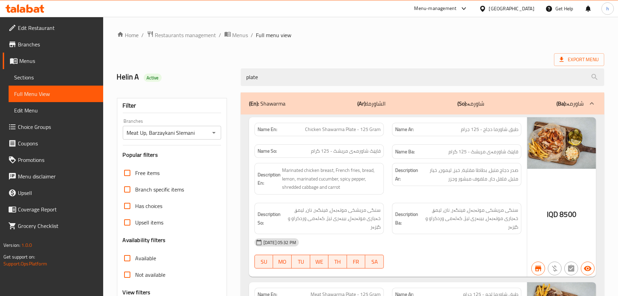
scroll to position [0, 0]
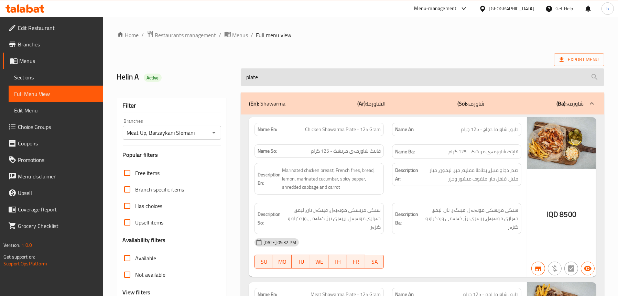
click at [394, 78] on input "plate" at bounding box center [422, 77] width 363 height 18
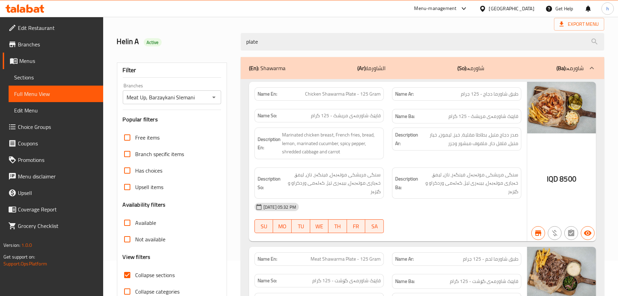
scroll to position [103, 0]
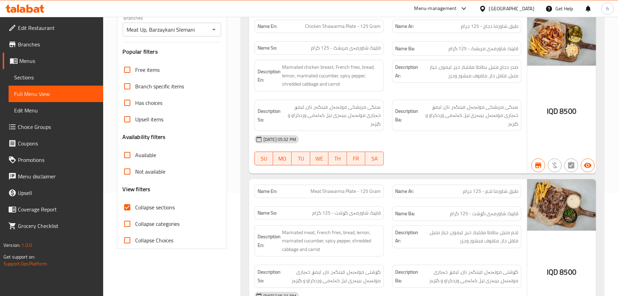
click at [364, 27] on span "Chicken Shawarma Plate - 125 Gram" at bounding box center [343, 26] width 76 height 7
copy span "Chicken Shawarma Plate - 125 Gram"
click at [333, 26] on span "Chicken Shawarma Plate - 125 Gram" at bounding box center [343, 26] width 76 height 7
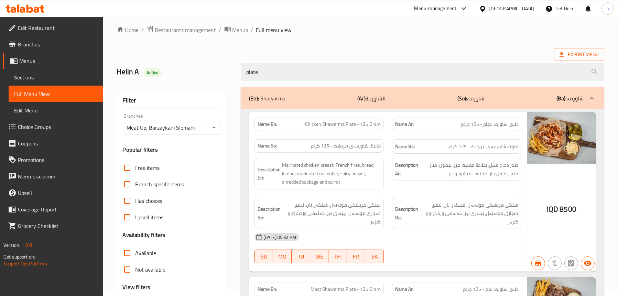
scroll to position [0, 0]
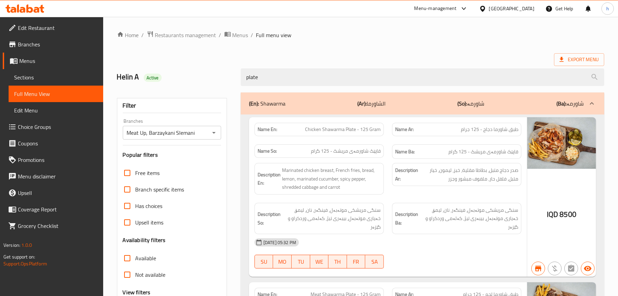
click at [23, 78] on span "Sections" at bounding box center [56, 77] width 84 height 8
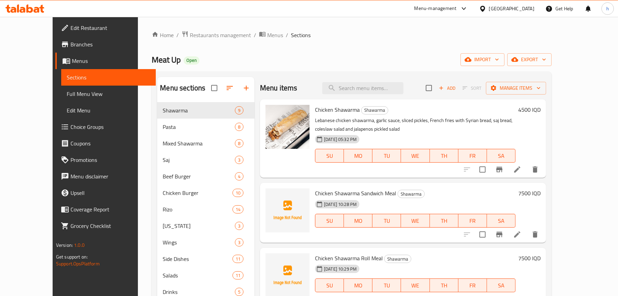
click at [67, 93] on span "Full Menu View" at bounding box center [109, 94] width 84 height 8
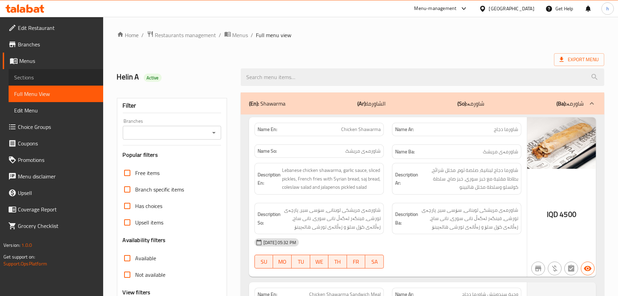
click at [33, 80] on span "Sections" at bounding box center [56, 77] width 84 height 8
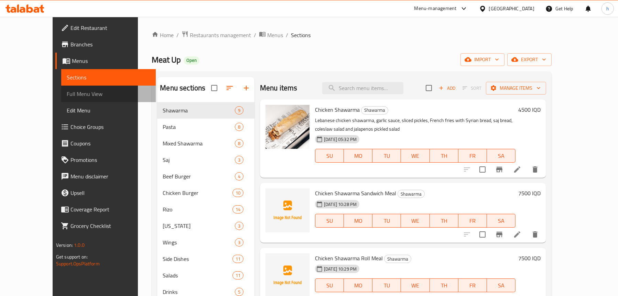
click at [67, 93] on span "Full Menu View" at bounding box center [109, 94] width 84 height 8
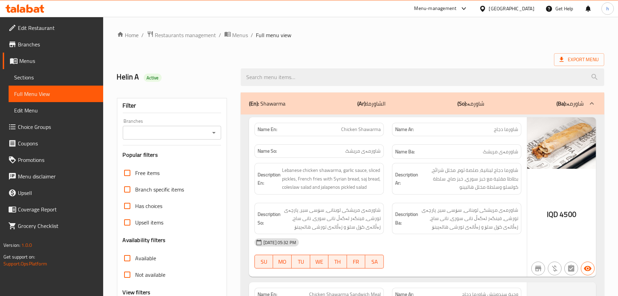
click at [214, 131] on icon "Open" at bounding box center [214, 133] width 8 height 8
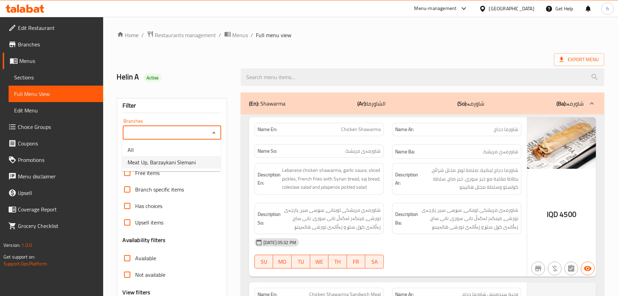
click at [188, 159] on span "Meat Up, Barzaykani Slemani" at bounding box center [162, 162] width 68 height 8
type input "Meat Up, Barzaykani Slemani"
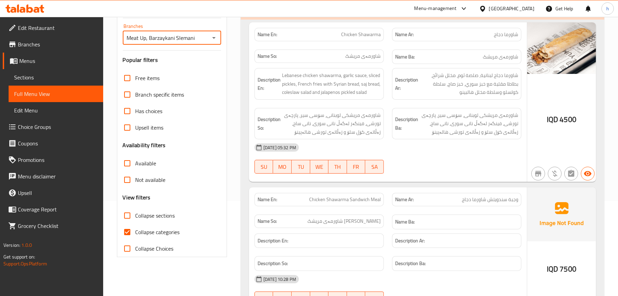
scroll to position [103, 0]
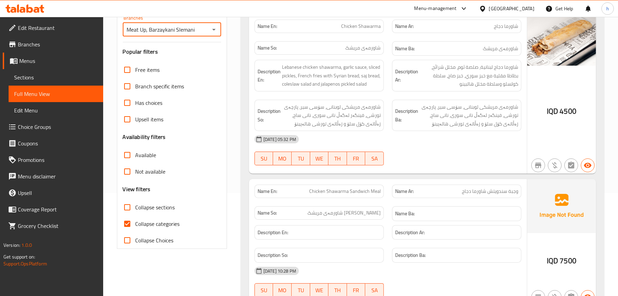
click at [150, 200] on label "Collapse sections" at bounding box center [147, 207] width 56 height 16
click at [135, 200] on input "Collapse sections" at bounding box center [127, 207] width 16 height 16
checkbox input "true"
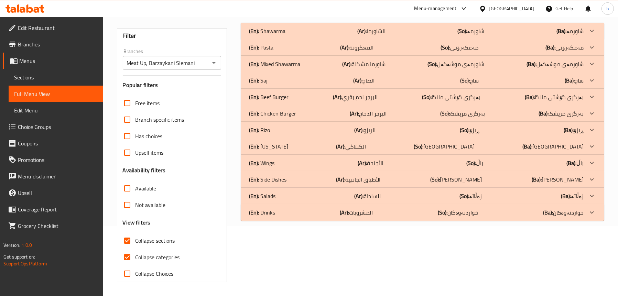
scroll to position [70, 0]
click at [310, 95] on div "(En): Beef Burger (Ar): البرجر لحم بقري (So): بەرگری گۆشتی مانگا (Ba): بەرگری گ…" at bounding box center [416, 97] width 334 height 8
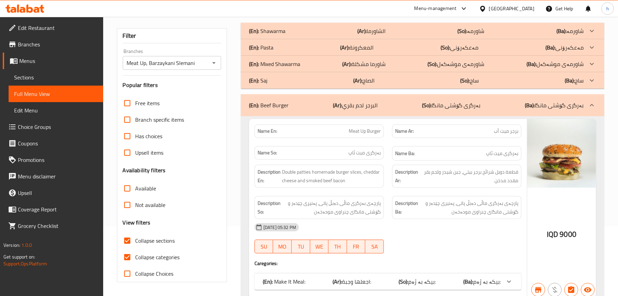
scroll to position [173, 0]
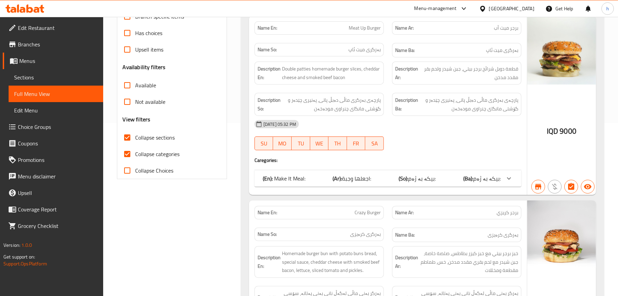
click at [355, 26] on span "Meat Up Burger" at bounding box center [365, 27] width 32 height 7
copy span "Meat Up Burger"
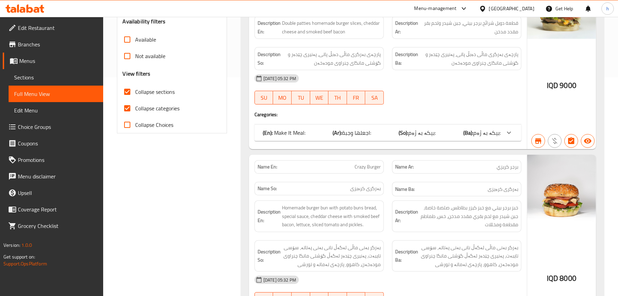
scroll to position [310, 0]
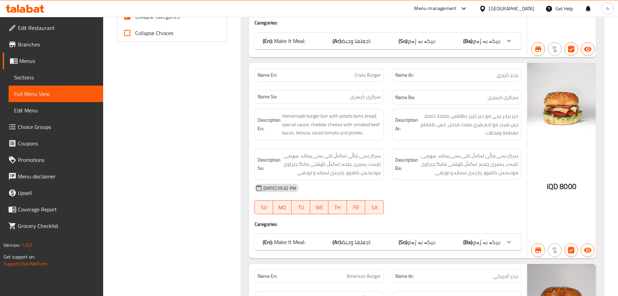
click at [358, 71] on span "Crazy Burger" at bounding box center [367, 74] width 26 height 7
copy span "Crazy Burger"
click at [462, 238] on div "(En): Make It Meal: (Ar): اجعلها وجبة: (So): بیکە بە ژەم: (Ba): بیکە بە ژەم:" at bounding box center [382, 242] width 238 height 8
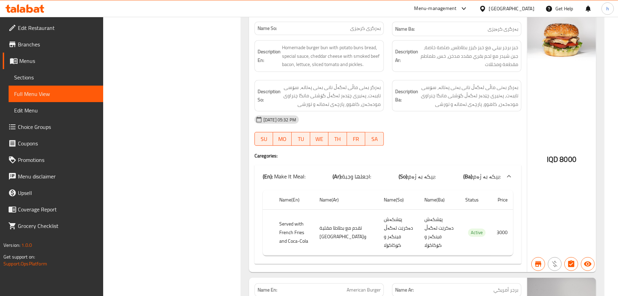
scroll to position [242, 0]
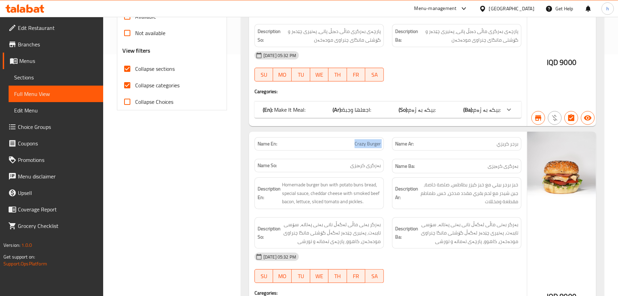
click at [437, 111] on div "(En): Make It Meal: (Ar): اجعلها وجبة: (So): بیکە بە ژەم: (Ba): بیکە بە ژەم:" at bounding box center [382, 110] width 238 height 8
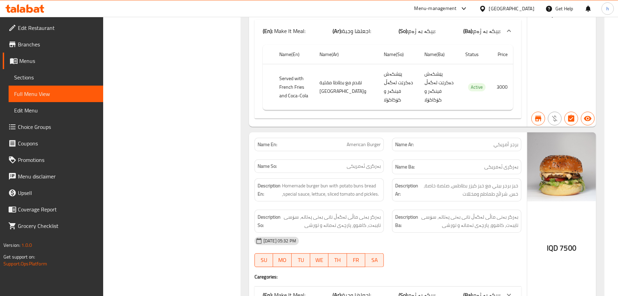
scroll to position [688, 0]
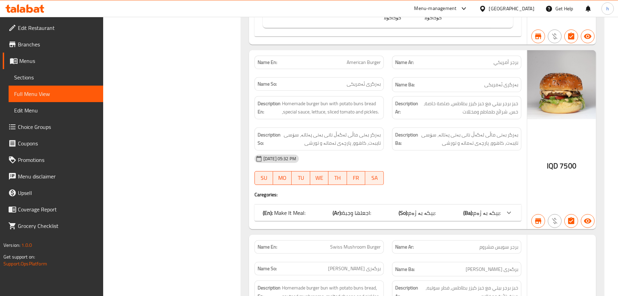
click at [403, 208] on b "(So):" at bounding box center [403, 213] width 10 height 10
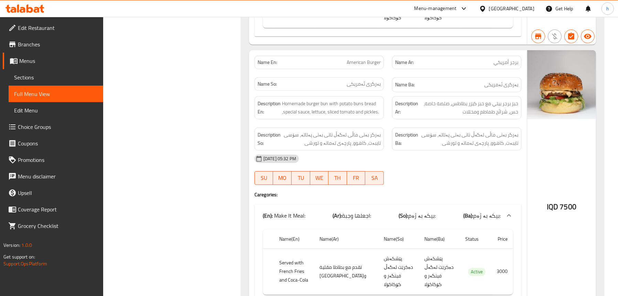
click at [362, 59] on span "American Burger" at bounding box center [363, 62] width 34 height 7
copy span "American Burger"
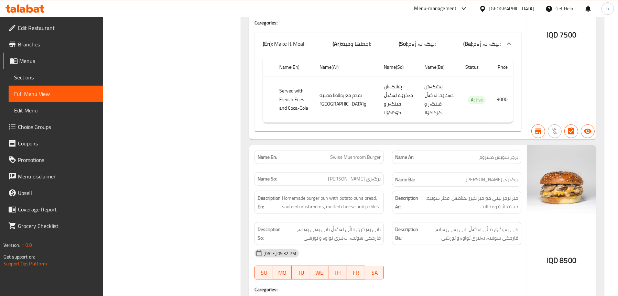
scroll to position [998, 0]
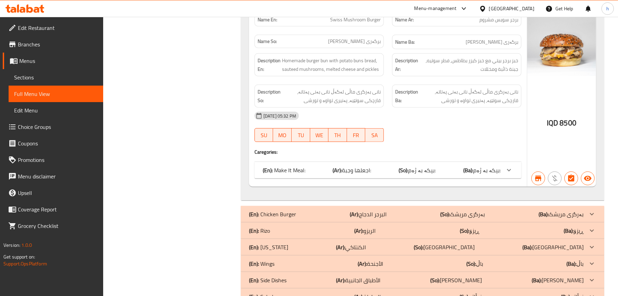
click at [397, 162] on div "(En): Make It Meal: (Ar): اجعلها وجبة: (So): بیکە بە ژەم: (Ba): بیکە بە ژەم:" at bounding box center [387, 170] width 267 height 16
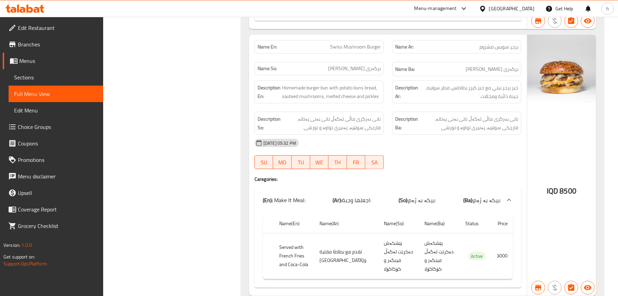
scroll to position [929, 0]
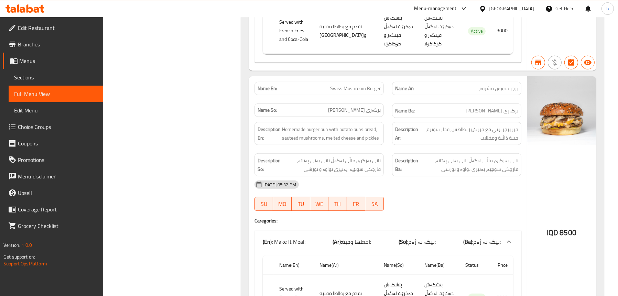
click at [349, 85] on span "Swiss Mushroom Burger" at bounding box center [355, 88] width 51 height 7
copy span "Swiss Mushroom Burger"
click at [360, 85] on span "Swiss Mushroom Burger" at bounding box center [355, 88] width 51 height 7
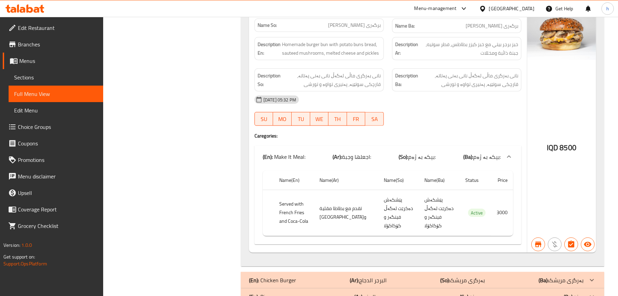
scroll to position [1067, 0]
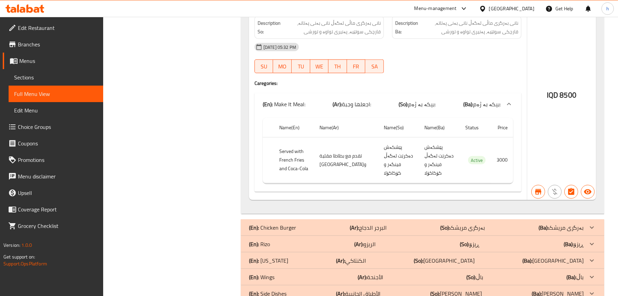
click at [330, 223] on div "(En): Chicken Burger (Ar): البرجر الدجاج (So): بەرگری مریشک (Ba): بەرگری مریشک" at bounding box center [416, 227] width 334 height 8
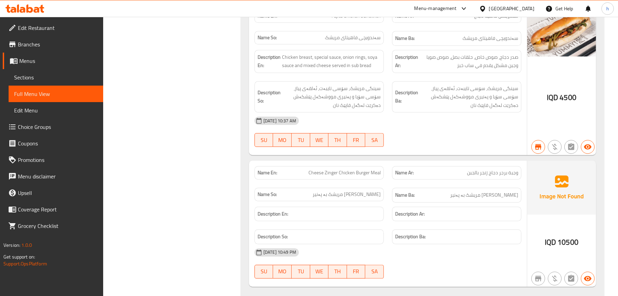
scroll to position [2583, 0]
